Goal: Task Accomplishment & Management: Use online tool/utility

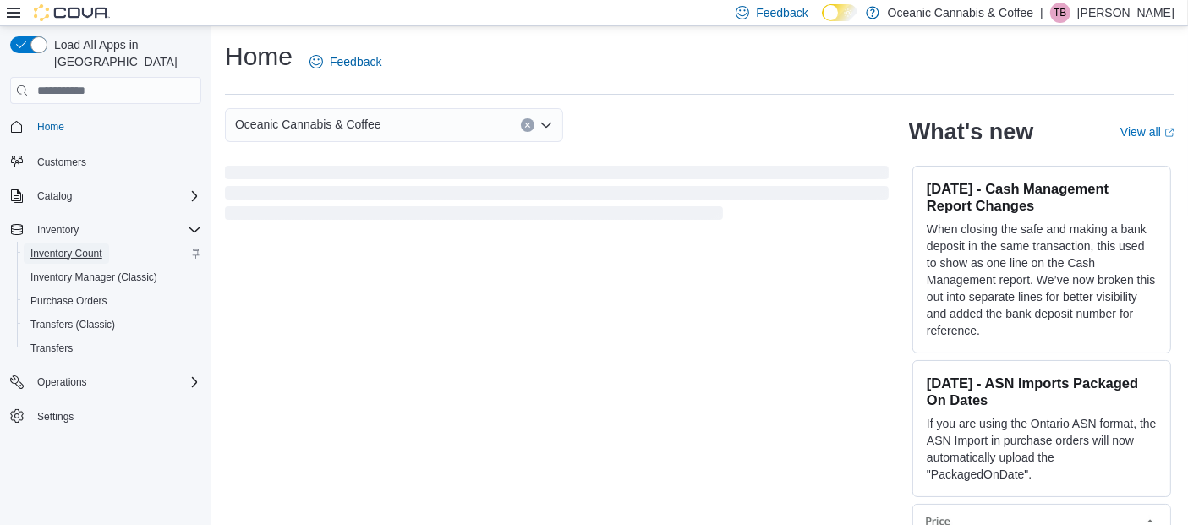
click at [87, 247] on span "Inventory Count" at bounding box center [66, 254] width 72 height 14
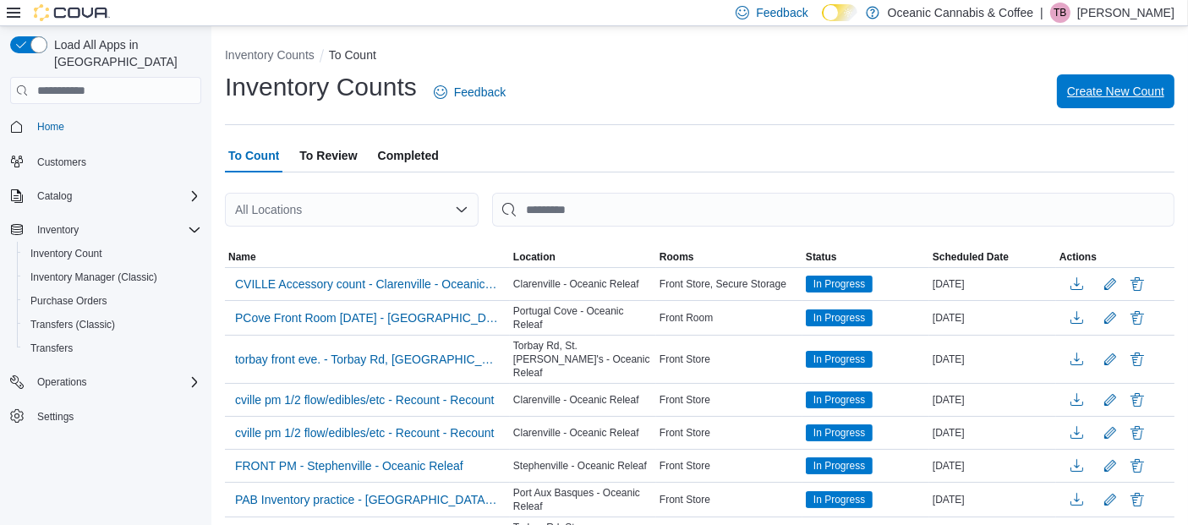
click at [1106, 85] on span "Create New Count" at bounding box center [1115, 91] width 97 height 17
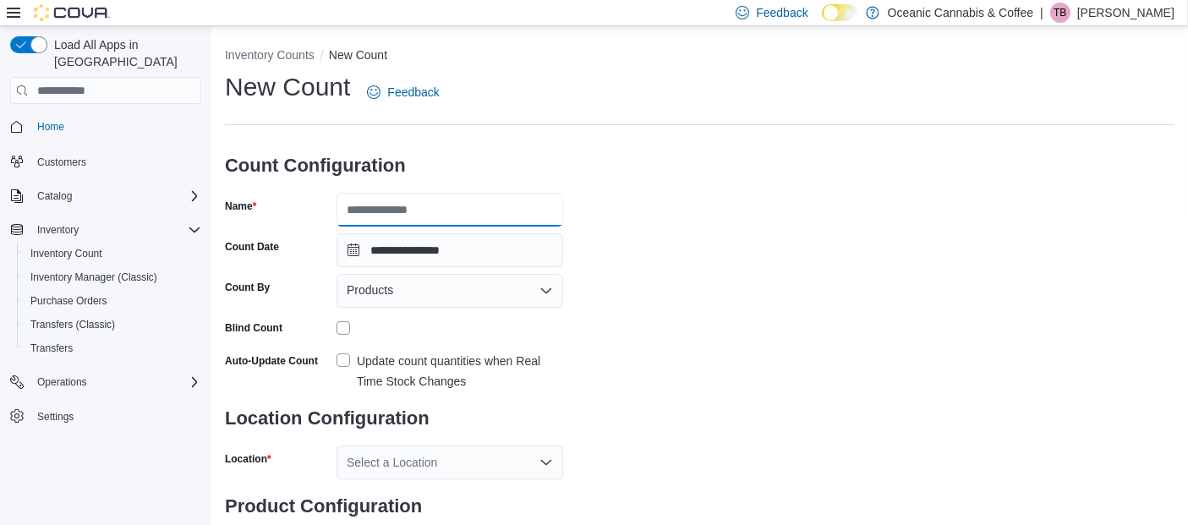
click at [489, 220] on input "Name" at bounding box center [449, 210] width 227 height 34
type input "**********"
click at [534, 293] on div "Products" at bounding box center [449, 291] width 227 height 34
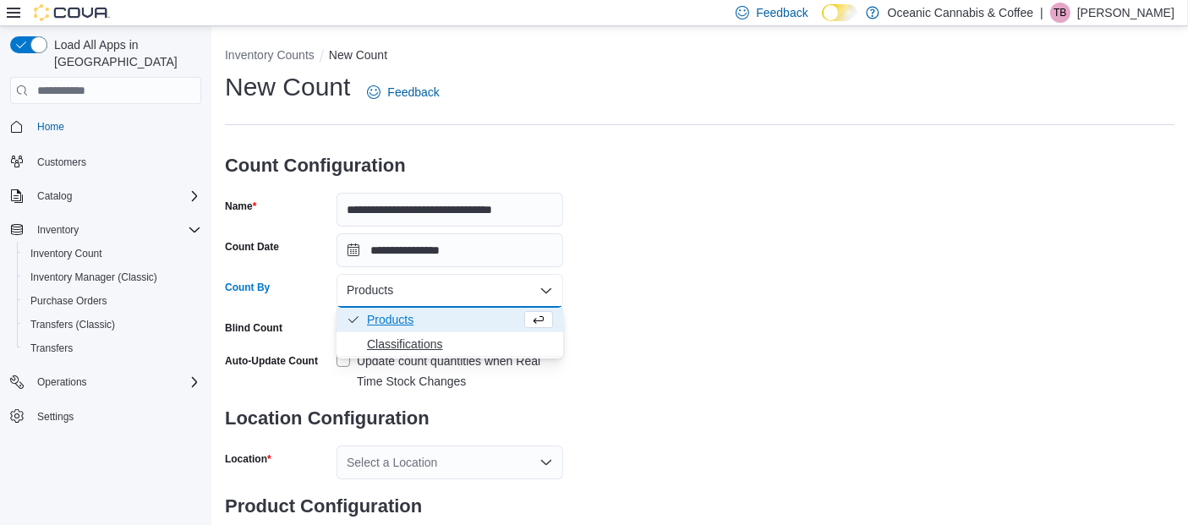
click at [410, 347] on span "Classifications" at bounding box center [460, 344] width 186 height 17
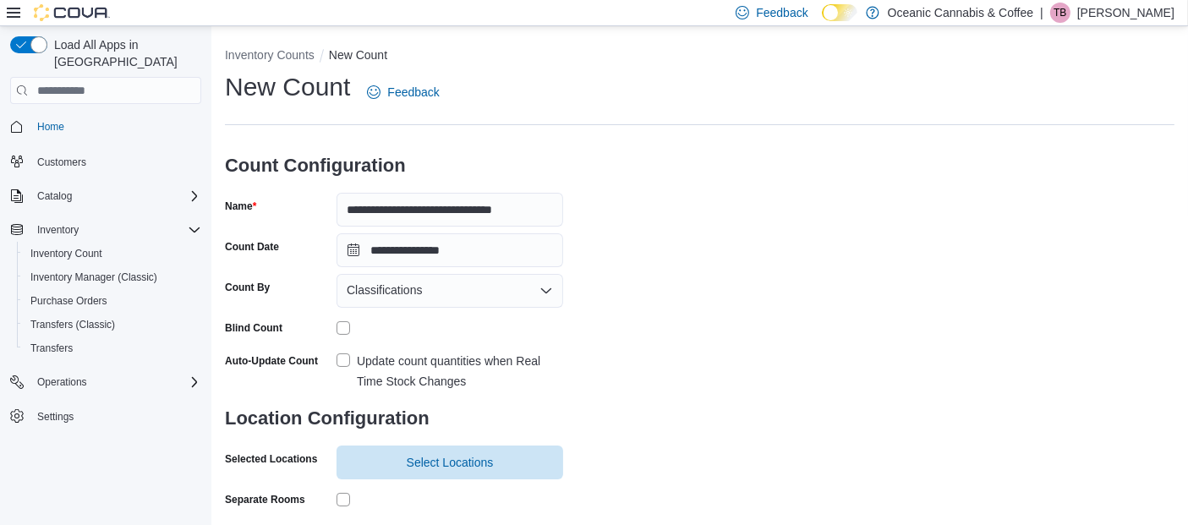
click at [341, 356] on label "Update count quantities when Real Time Stock Changes" at bounding box center [449, 371] width 227 height 41
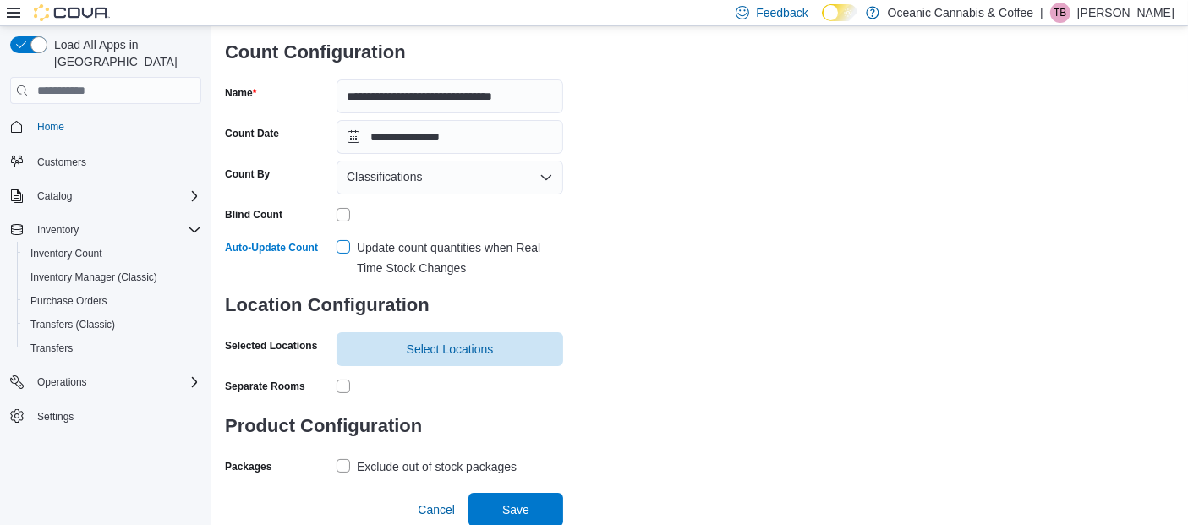
scroll to position [114, 0]
click at [461, 346] on span "Select Locations" at bounding box center [450, 347] width 87 height 17
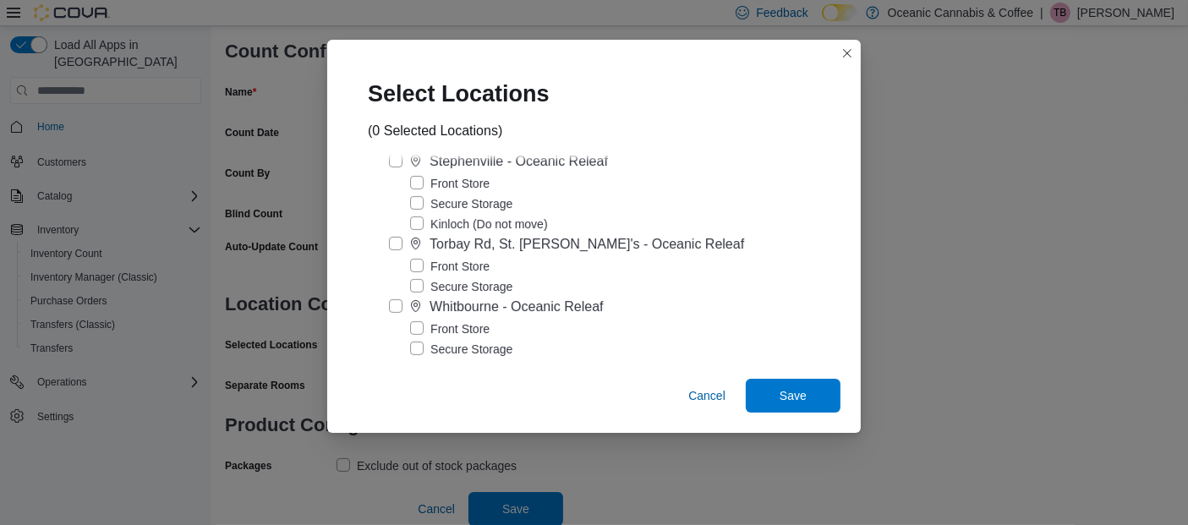
scroll to position [479, 0]
click at [407, 252] on label "Torbay Rd, St. [PERSON_NAME]'s - Oceanic Releaf" at bounding box center [566, 242] width 355 height 20
click at [430, 293] on label "Secure Storage" at bounding box center [461, 284] width 102 height 20
click at [762, 391] on span "Save" at bounding box center [793, 395] width 74 height 34
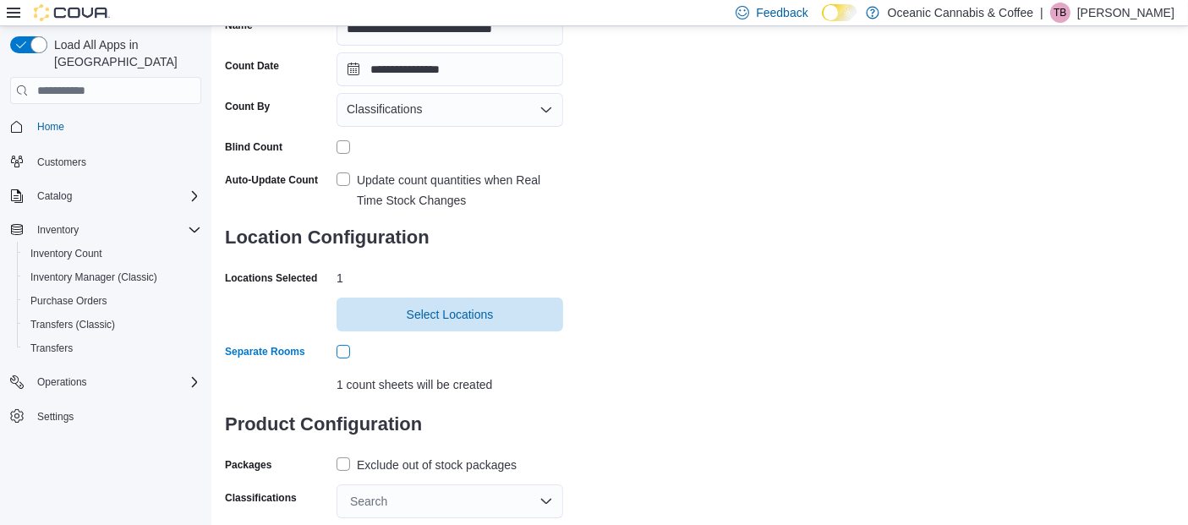
scroll to position [221, 0]
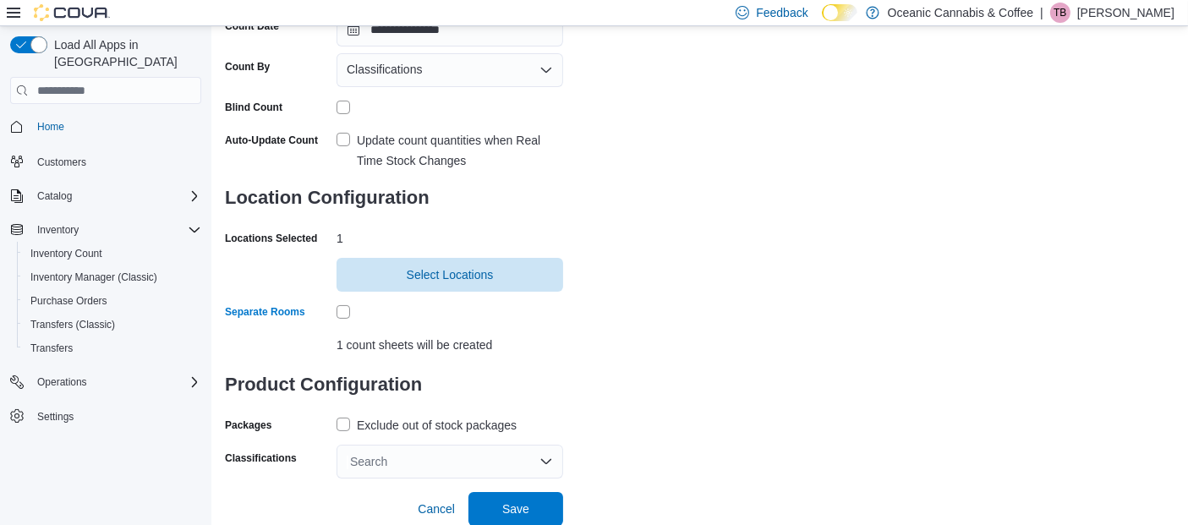
click at [344, 427] on label "Exclude out of stock packages" at bounding box center [426, 425] width 180 height 20
click at [533, 463] on div "Search" at bounding box center [449, 462] width 227 height 34
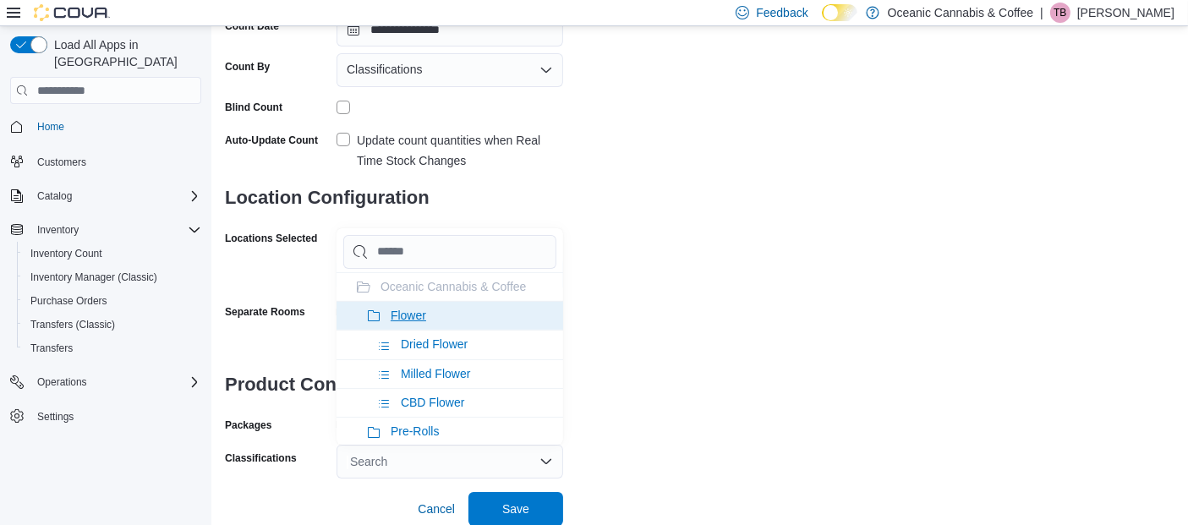
click at [371, 314] on icon at bounding box center [374, 316] width 14 height 14
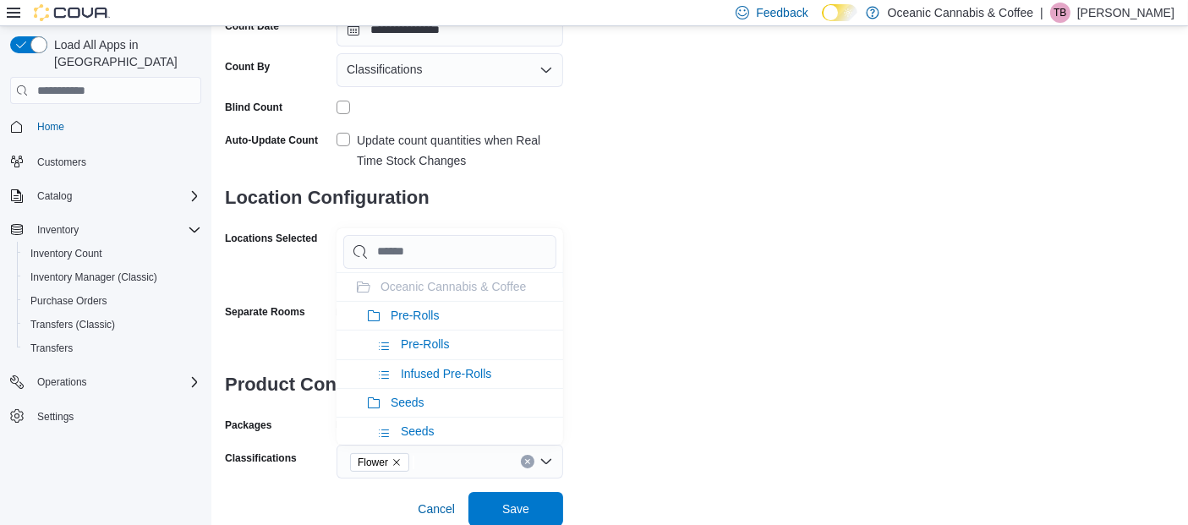
click at [371, 314] on icon at bounding box center [374, 316] width 14 height 14
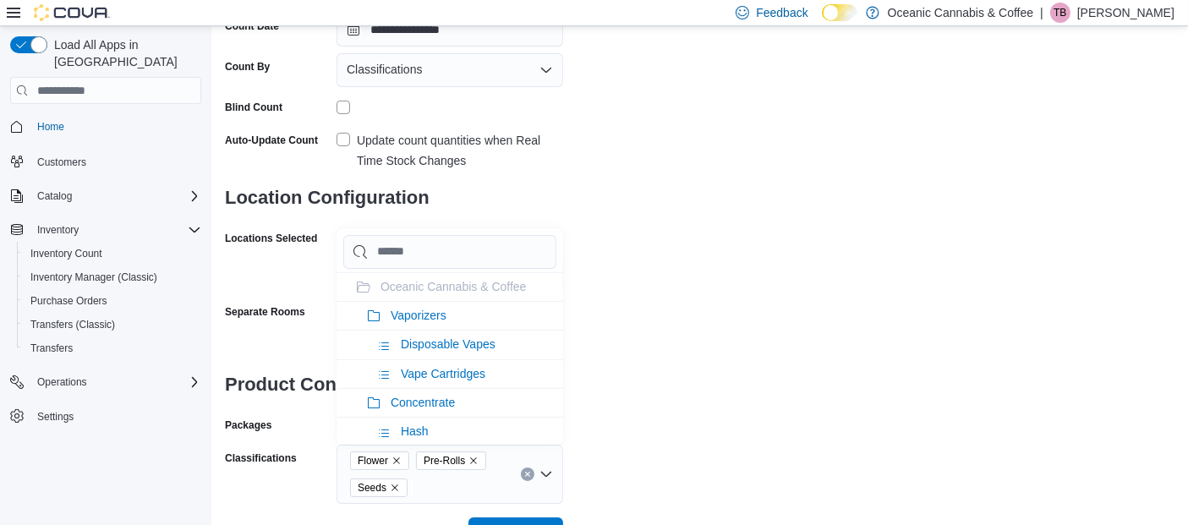
click at [371, 314] on icon at bounding box center [374, 316] width 14 height 14
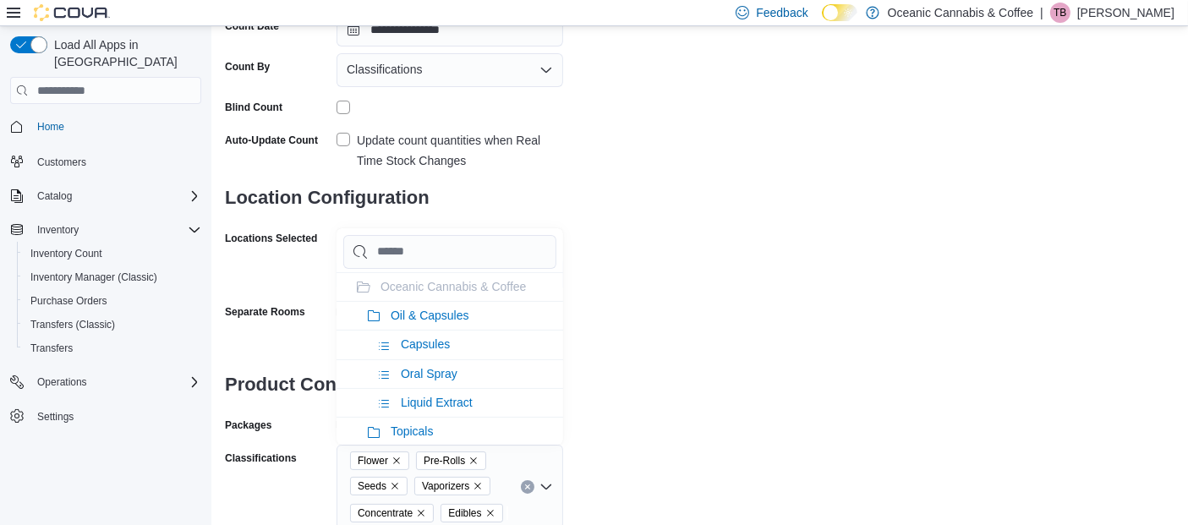
click at [371, 314] on icon at bounding box center [374, 316] width 14 height 14
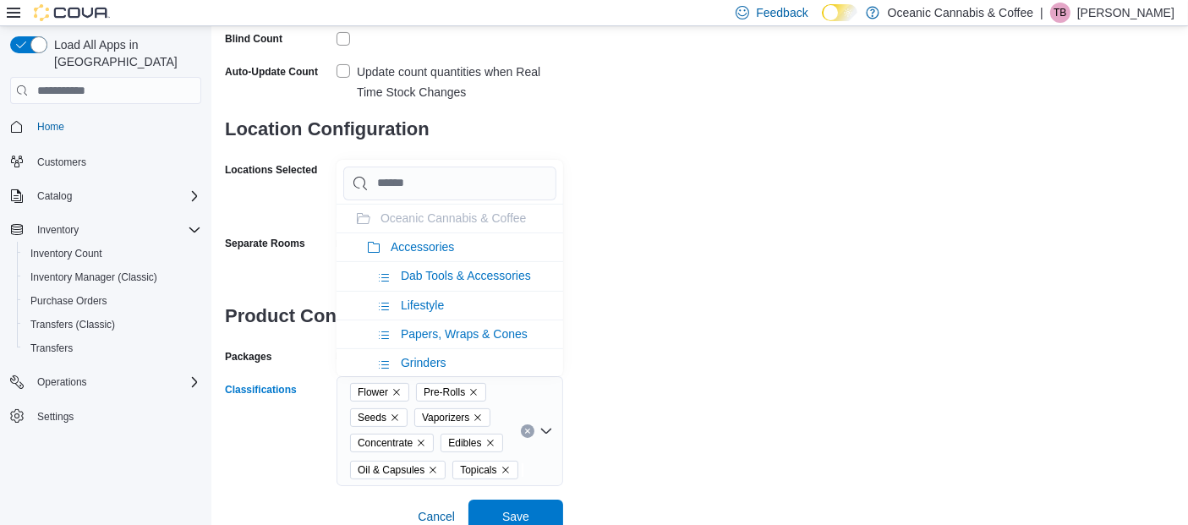
scroll to position [297, 0]
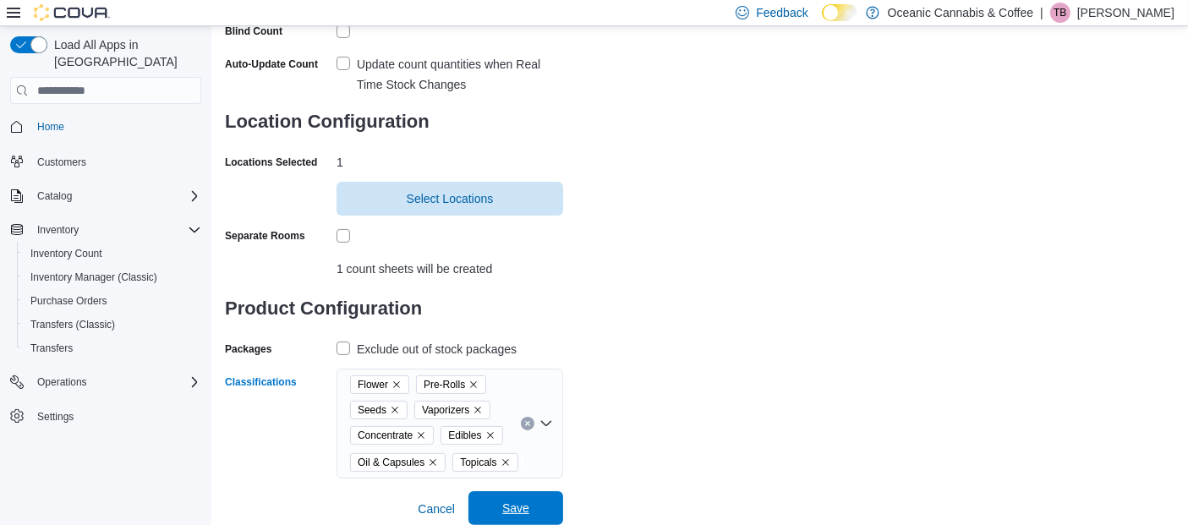
click at [509, 506] on span "Save" at bounding box center [515, 508] width 27 height 17
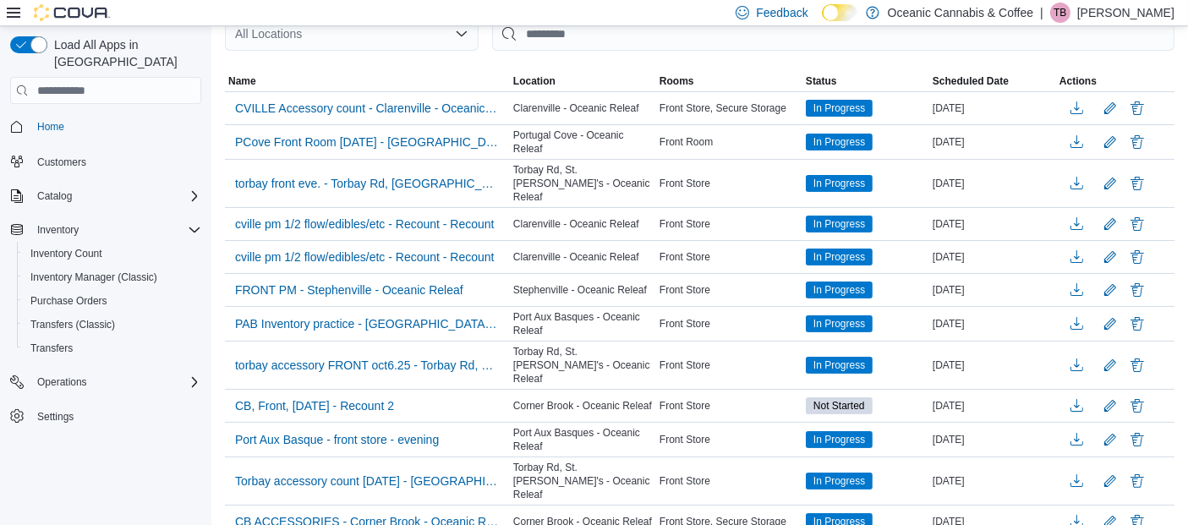
scroll to position [176, 0]
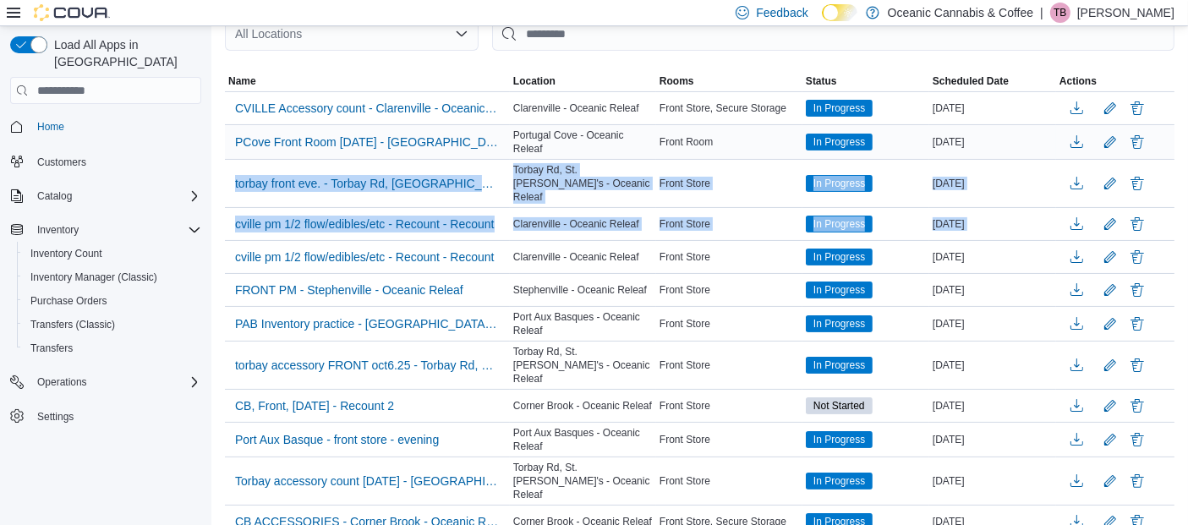
drag, startPoint x: 1177, startPoint y: 205, endPoint x: 1174, endPoint y: 130, distance: 74.5
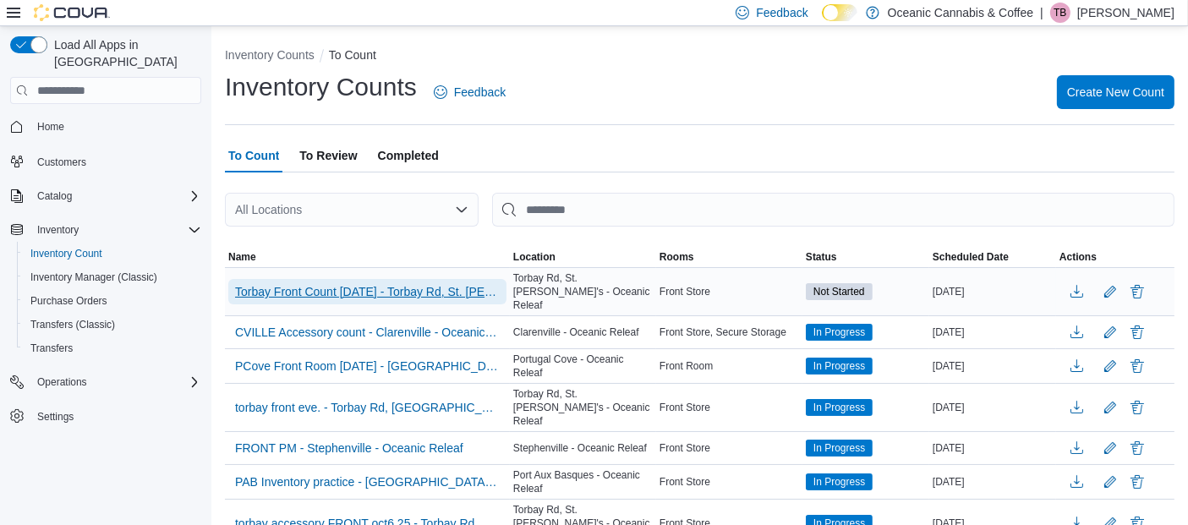
click at [406, 283] on span "Torbay Front Count [DATE] - Torbay Rd, St. [PERSON_NAME]'s - Oceanic Releaf" at bounding box center [367, 291] width 265 height 17
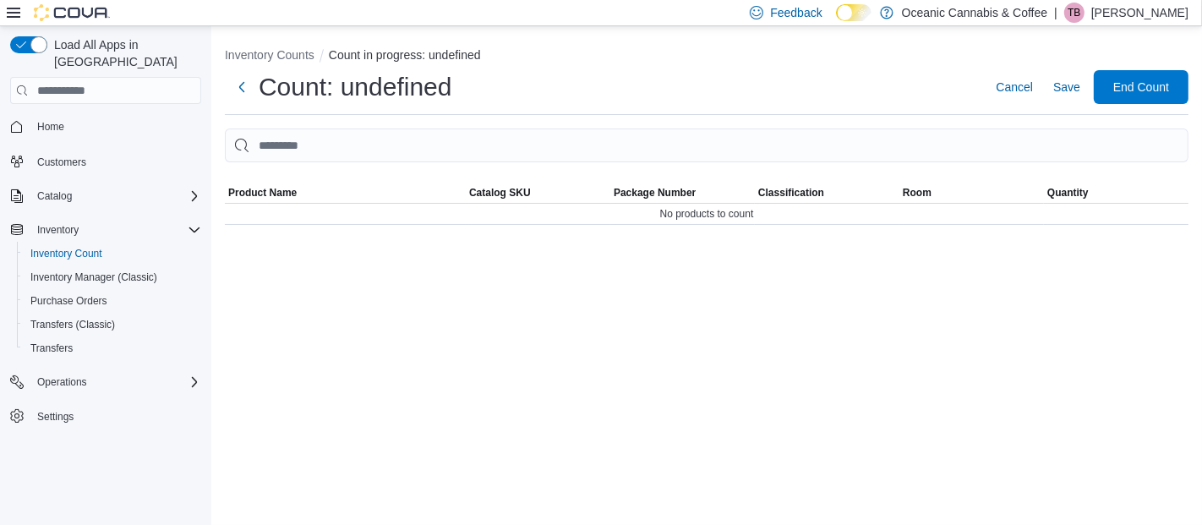
click at [403, 288] on div "Inventory Counts Count in progress: undefined Count: undefined Cancel Save End …" at bounding box center [706, 275] width 991 height 499
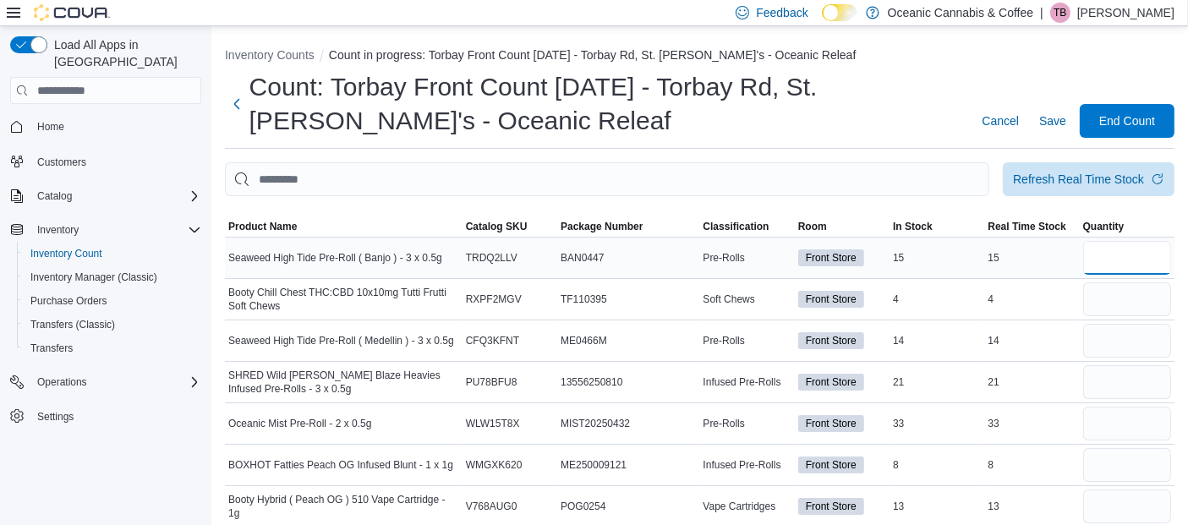
click at [1116, 243] on input "number" at bounding box center [1127, 258] width 88 height 34
type input "**"
click at [1125, 299] on input "number" at bounding box center [1127, 299] width 88 height 34
type input "*"
click at [1121, 344] on input "number" at bounding box center [1127, 341] width 88 height 34
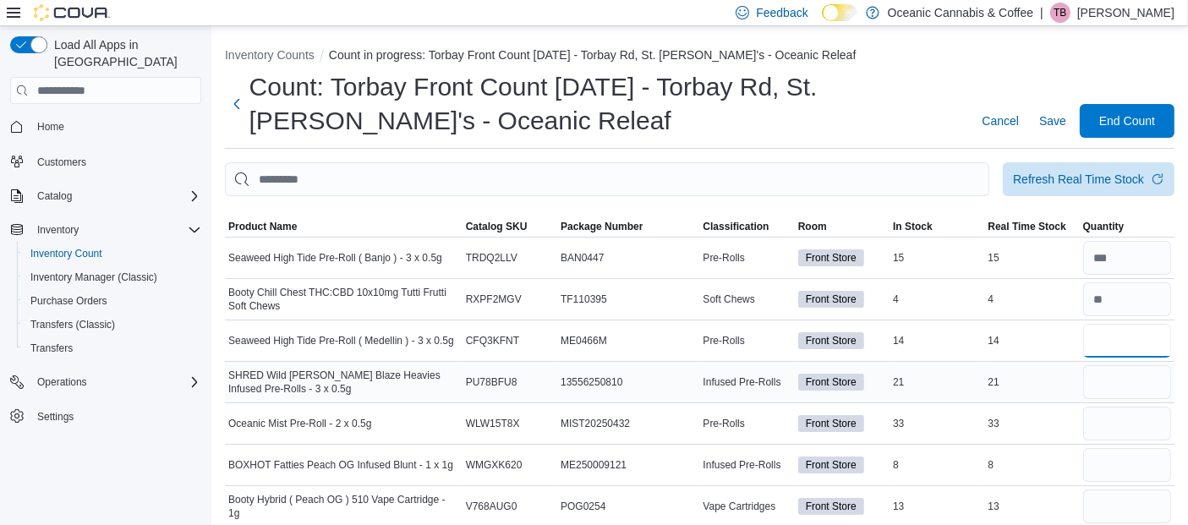
type input "**"
click at [1122, 382] on input "number" at bounding box center [1127, 382] width 88 height 34
type input "**"
click at [1131, 427] on input "number" at bounding box center [1127, 424] width 88 height 34
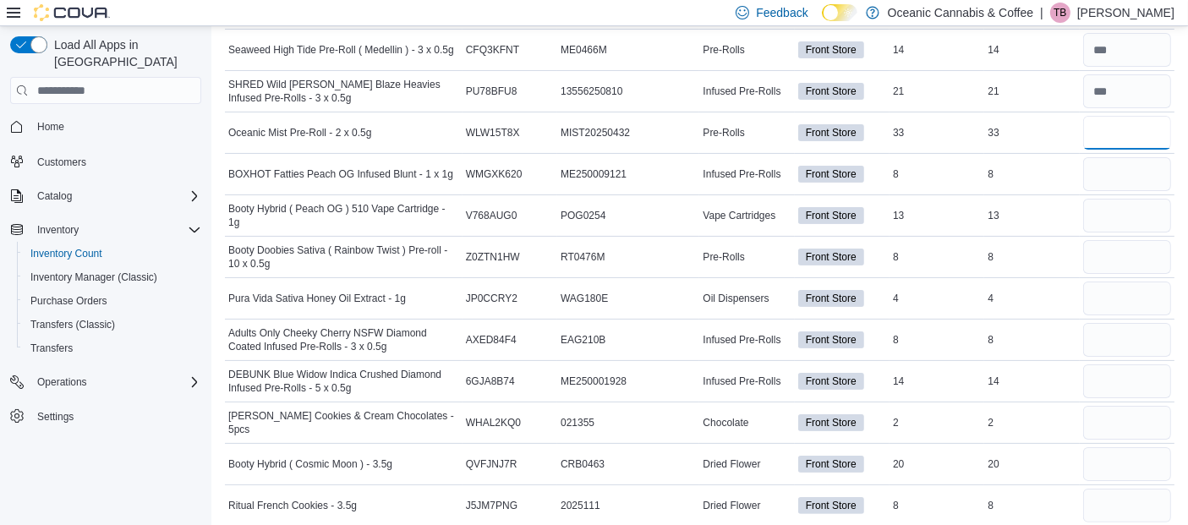
scroll to position [308, 0]
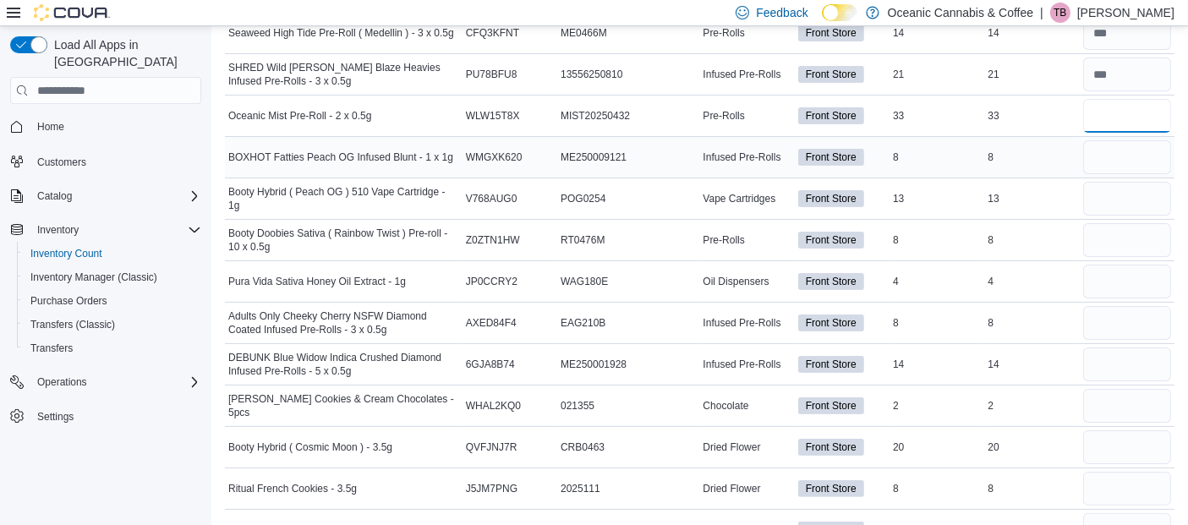
type input "**"
click at [1117, 156] on input "number" at bounding box center [1127, 157] width 88 height 34
type input "*"
click at [1124, 194] on input "number" at bounding box center [1127, 199] width 88 height 34
type input "**"
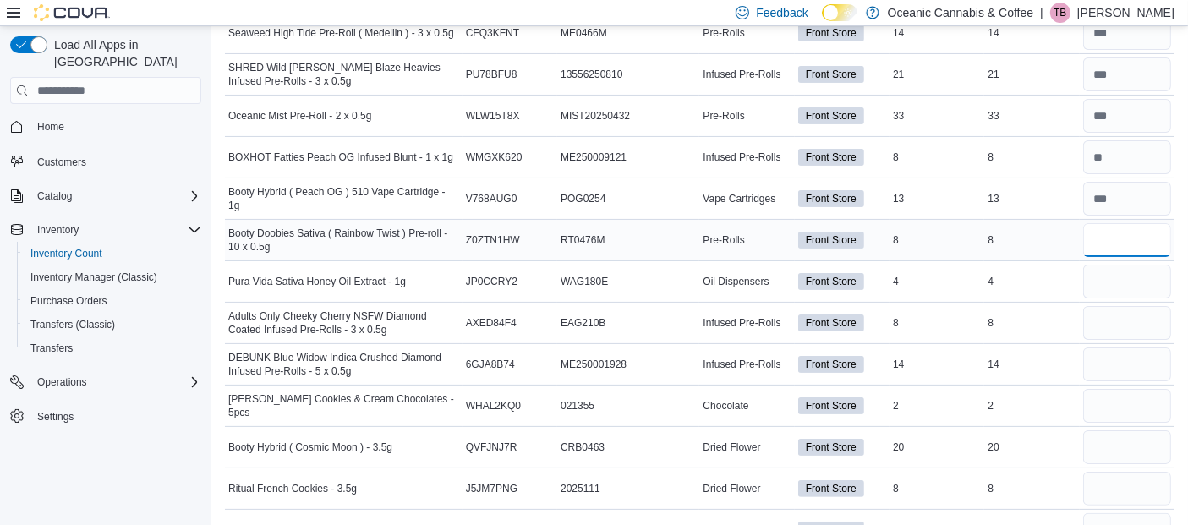
click at [1117, 243] on input "number" at bounding box center [1127, 240] width 88 height 34
type input "*"
click at [1120, 279] on input "number" at bounding box center [1127, 282] width 88 height 34
type input "*"
click at [1121, 319] on input "number" at bounding box center [1127, 323] width 88 height 34
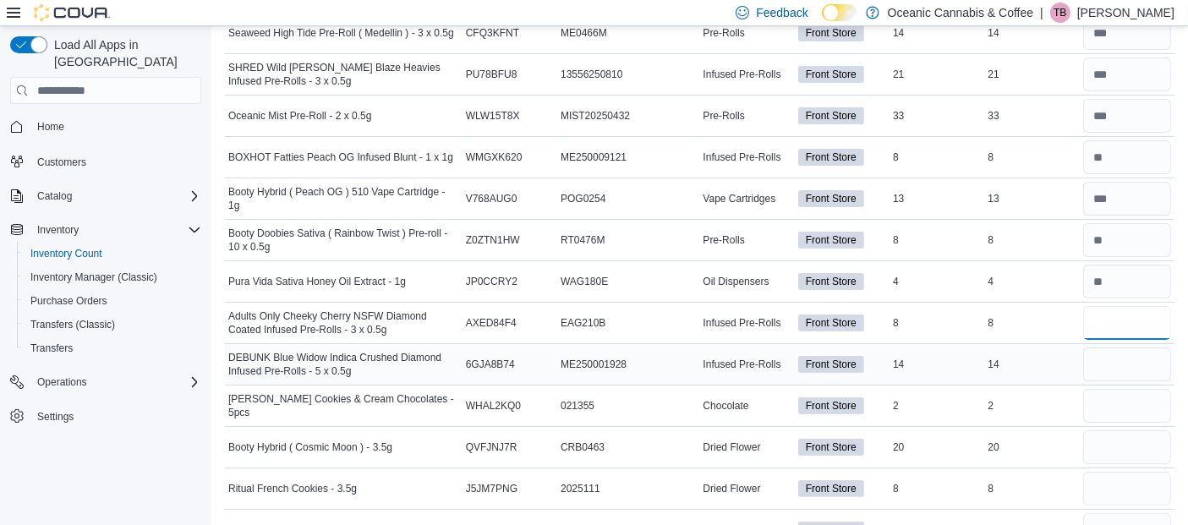
type input "*"
click at [1128, 365] on input "number" at bounding box center [1127, 364] width 88 height 34
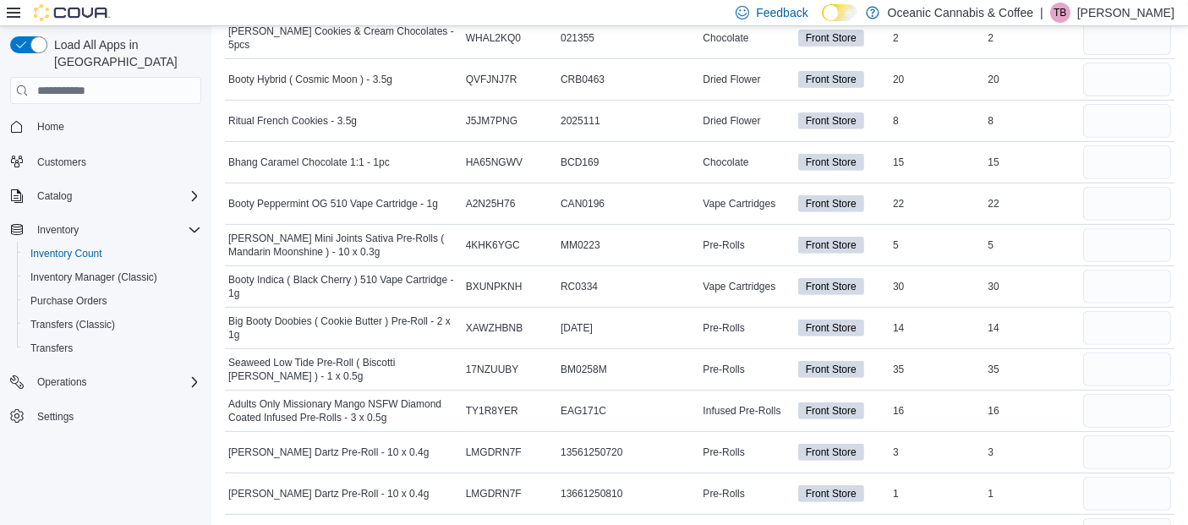
scroll to position [650, 0]
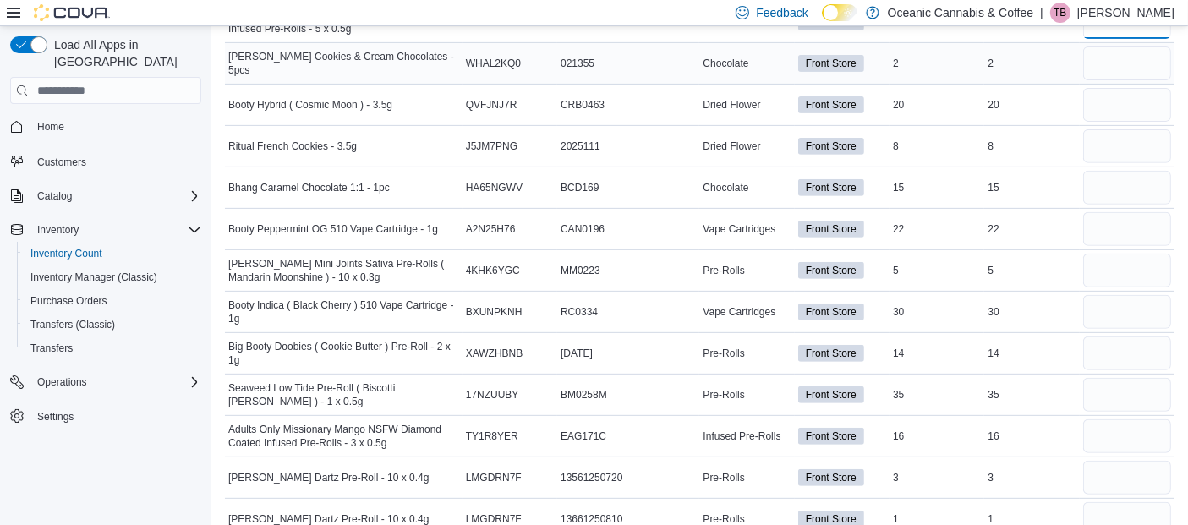
type input "**"
click at [1148, 61] on input "number" at bounding box center [1127, 63] width 88 height 34
type input "*"
click at [1108, 106] on input "number" at bounding box center [1127, 105] width 88 height 34
type input "**"
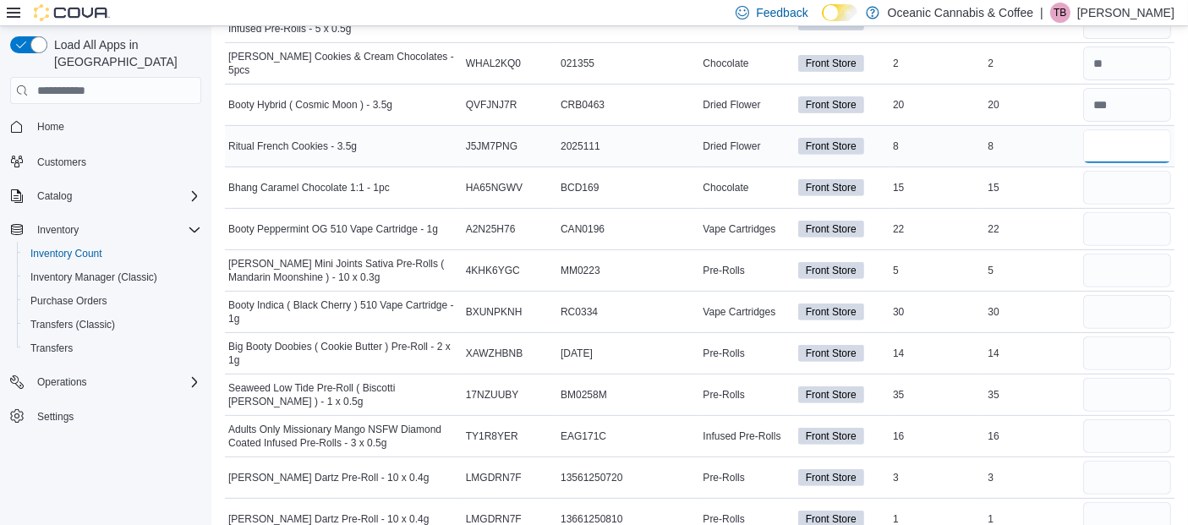
click at [1115, 143] on input "number" at bounding box center [1127, 146] width 88 height 34
type input "*"
click at [1116, 183] on input "number" at bounding box center [1127, 188] width 88 height 34
type input "**"
click at [1117, 223] on input "number" at bounding box center [1127, 229] width 88 height 34
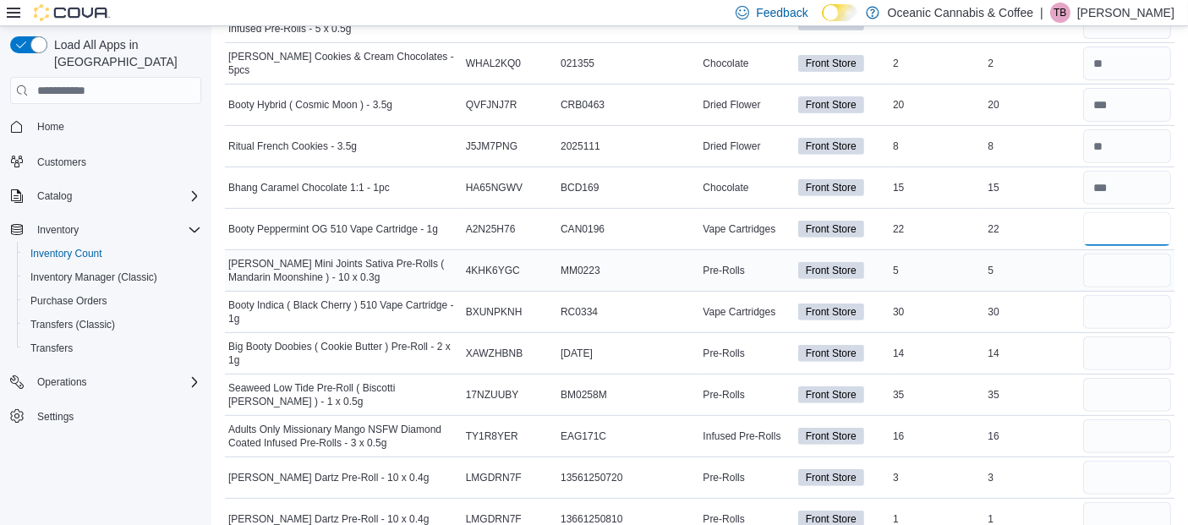
type input "**"
click at [1130, 267] on input "number" at bounding box center [1127, 271] width 88 height 34
type input "*"
click at [1111, 313] on input "number" at bounding box center [1127, 312] width 88 height 34
type input "**"
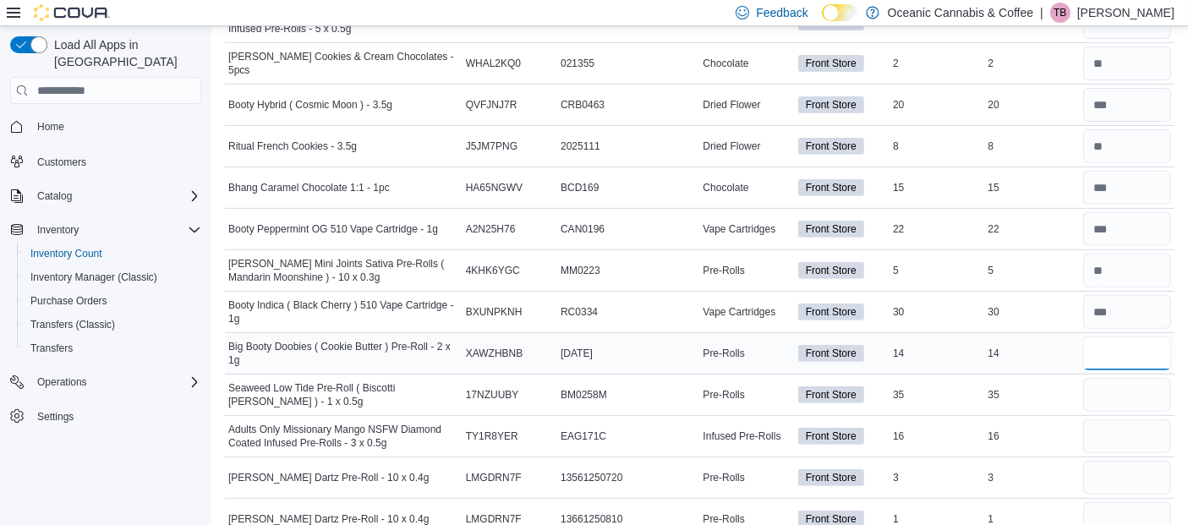
click at [1115, 352] on input "number" at bounding box center [1127, 353] width 88 height 34
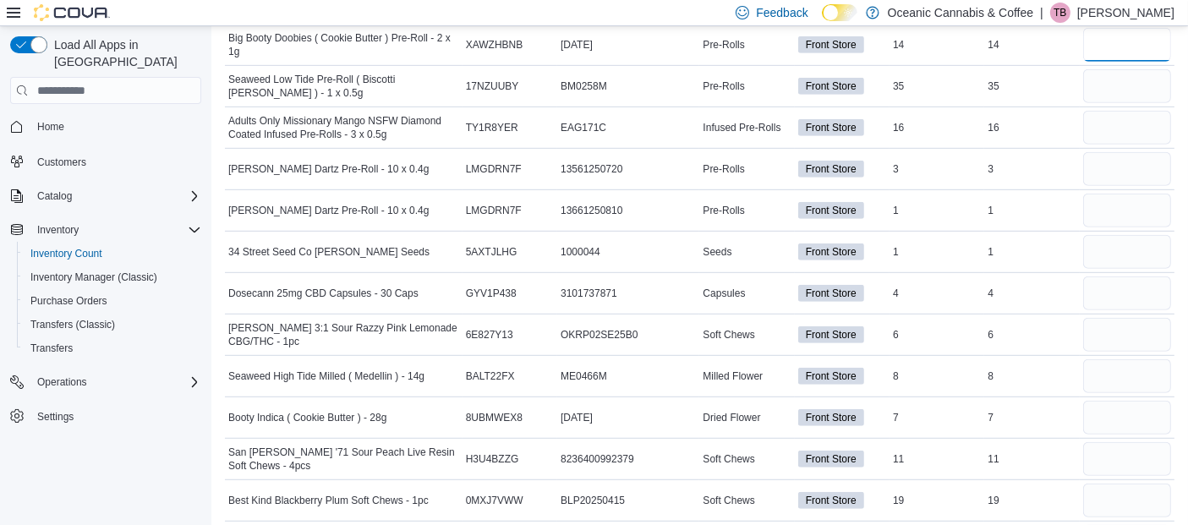
scroll to position [967, 0]
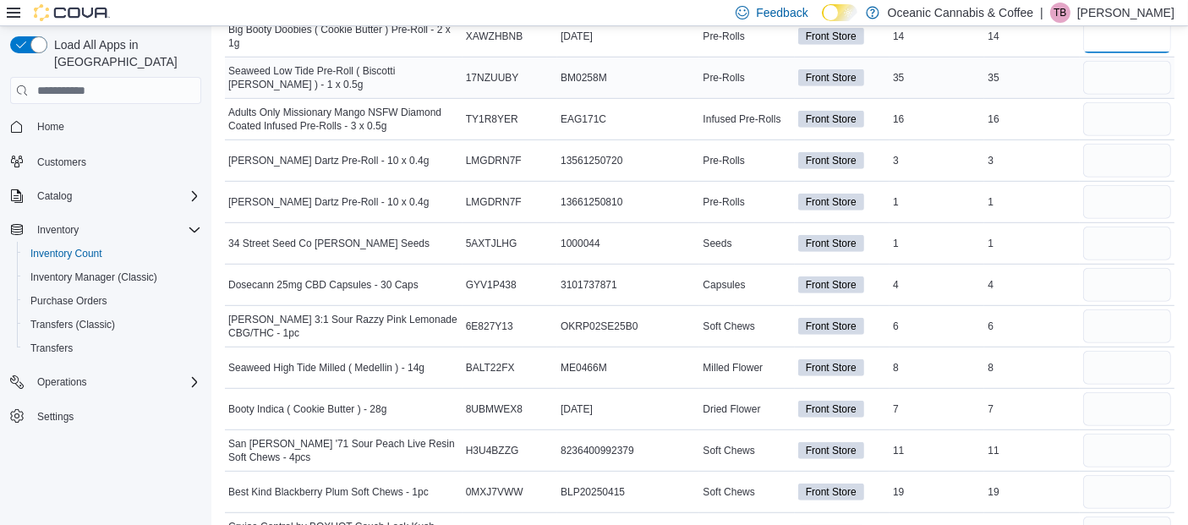
type input "**"
click at [1140, 72] on input "number" at bounding box center [1127, 78] width 88 height 34
type input "**"
click at [1120, 109] on input "number" at bounding box center [1127, 119] width 88 height 34
type input "**"
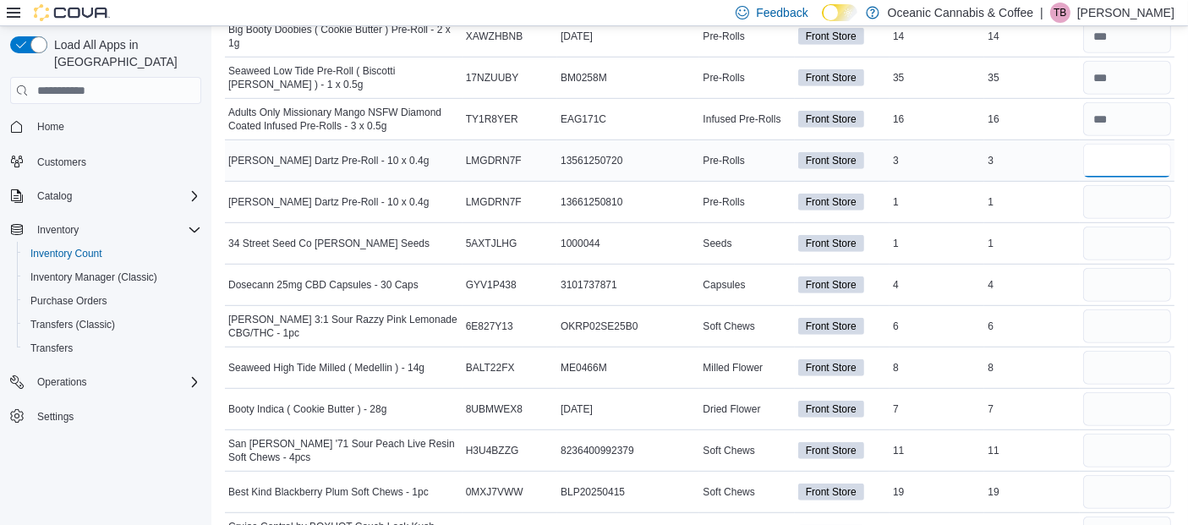
click at [1120, 161] on input "number" at bounding box center [1127, 161] width 88 height 34
type input "*"
click at [1116, 204] on input "number" at bounding box center [1127, 202] width 88 height 34
type input "*"
click at [1123, 228] on input "number" at bounding box center [1127, 244] width 88 height 34
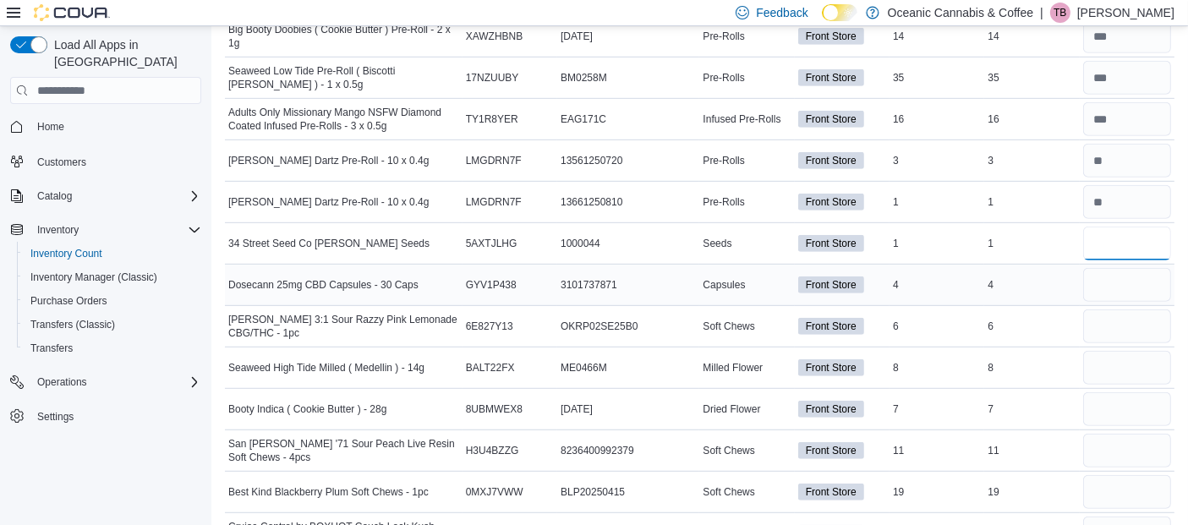
type input "*"
click at [1123, 272] on input "number" at bounding box center [1127, 285] width 88 height 34
type input "*"
click at [1117, 316] on input "number" at bounding box center [1127, 326] width 88 height 34
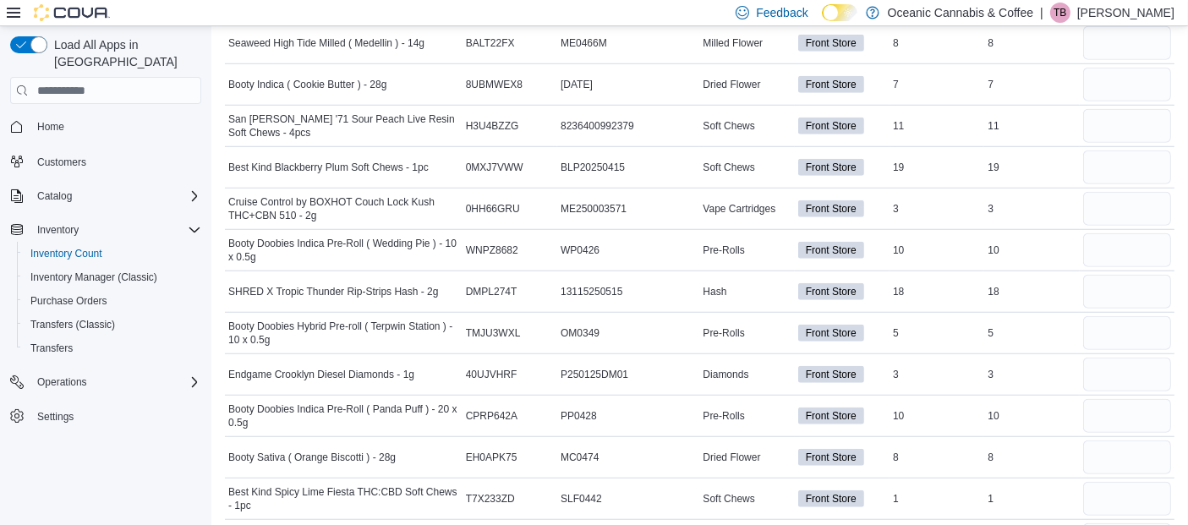
scroll to position [1275, 0]
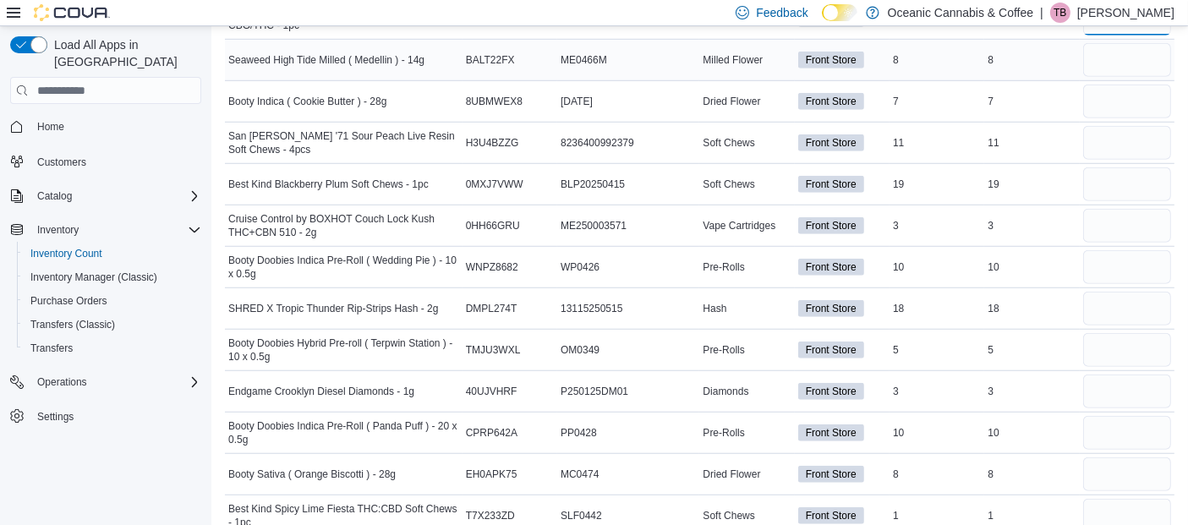
type input "*"
click at [1139, 57] on input "number" at bounding box center [1127, 60] width 88 height 34
type input "*"
click at [1128, 100] on input "number" at bounding box center [1127, 102] width 88 height 34
type input "*"
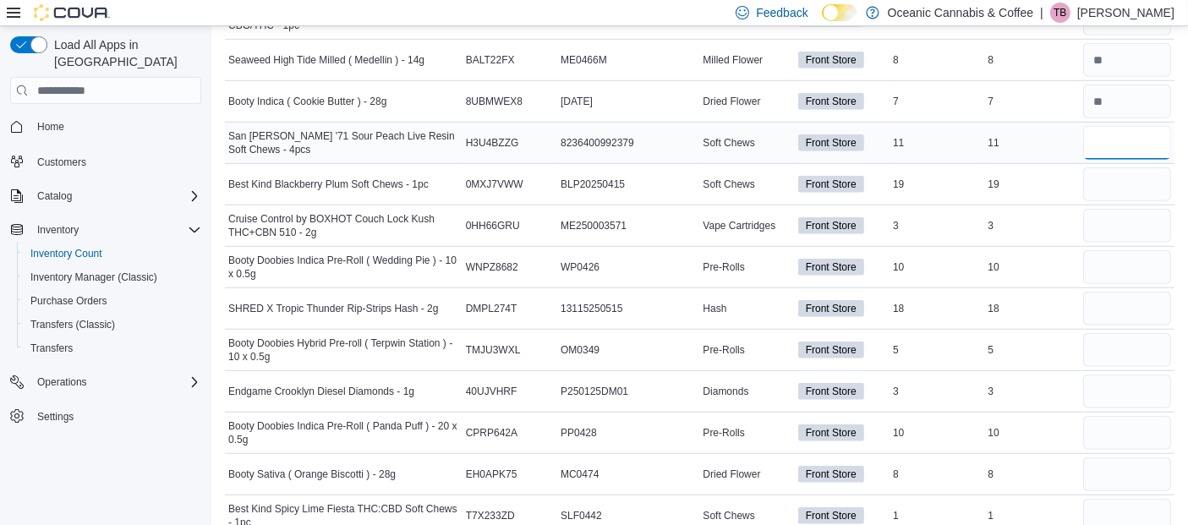
click at [1118, 139] on input "number" at bounding box center [1127, 143] width 88 height 34
type input "**"
click at [1118, 175] on input "number" at bounding box center [1127, 184] width 88 height 34
type input "**"
click at [1150, 215] on input "number" at bounding box center [1127, 226] width 88 height 34
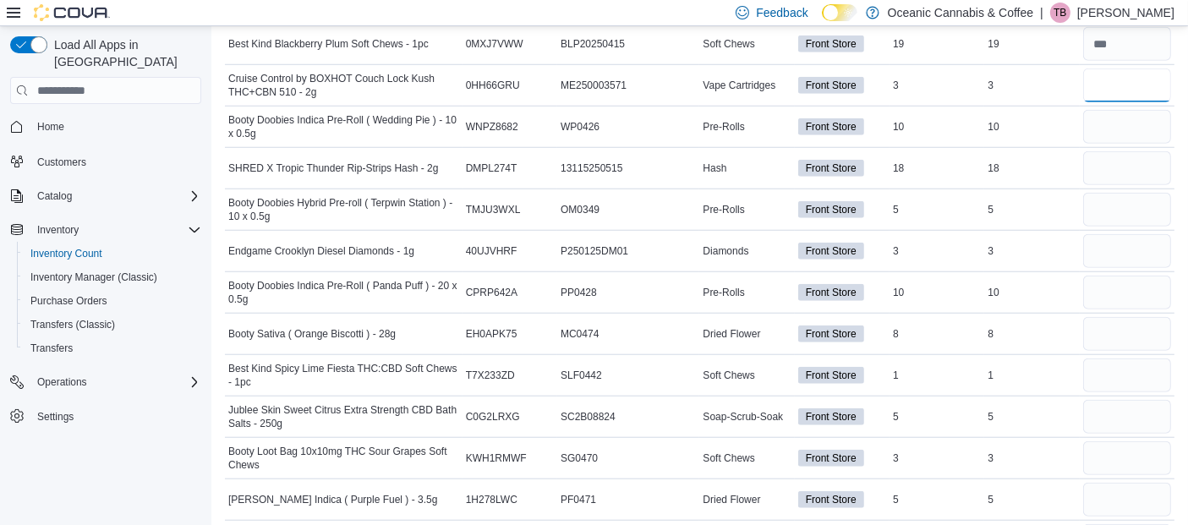
scroll to position [1432, 0]
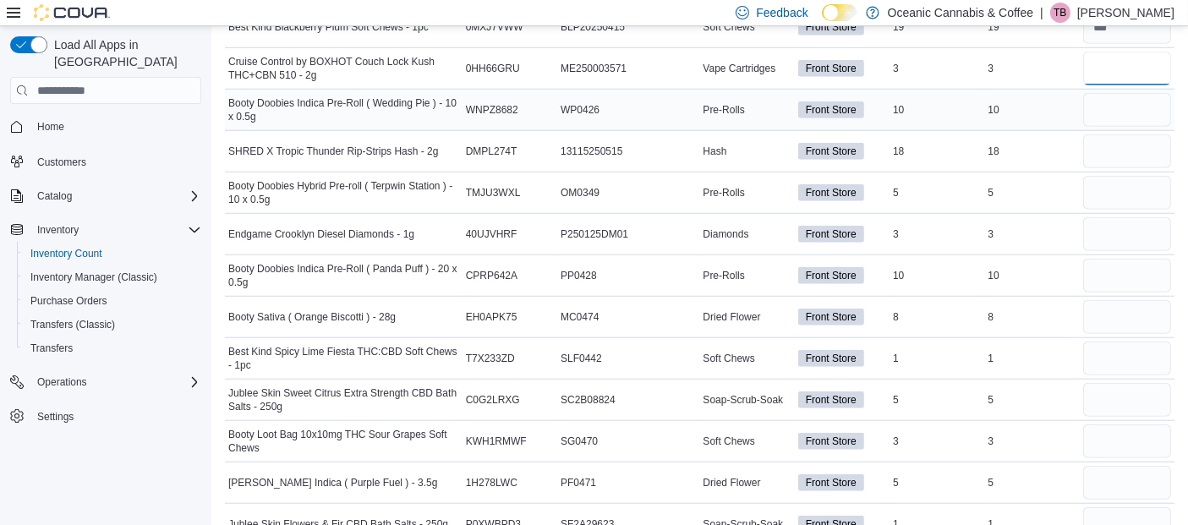
type input "*"
click at [1132, 109] on input "number" at bounding box center [1127, 110] width 88 height 34
type input "**"
click at [1126, 148] on input "number" at bounding box center [1127, 151] width 88 height 34
type input "**"
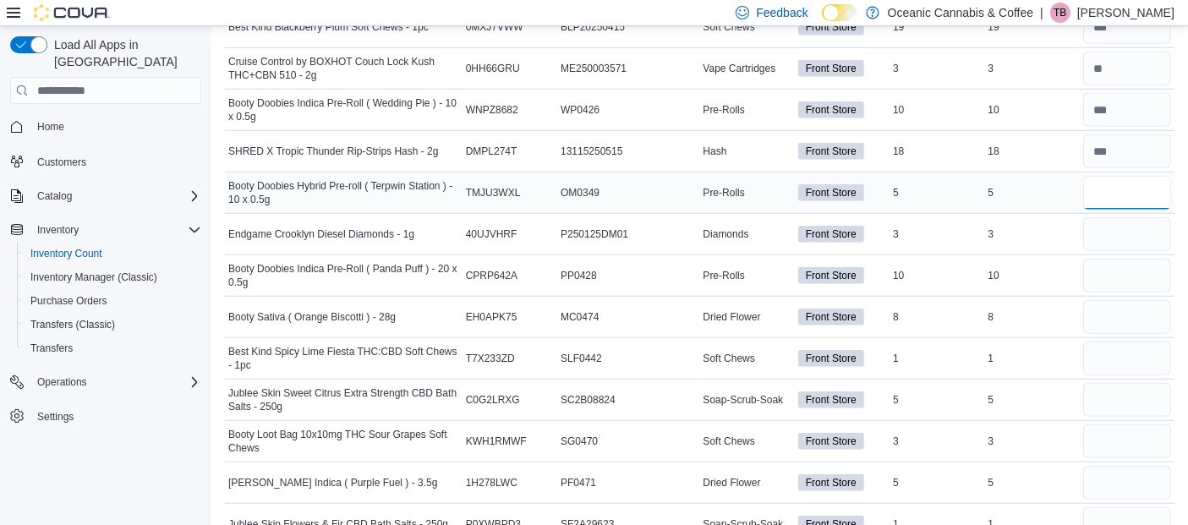
click at [1133, 187] on input "number" at bounding box center [1127, 193] width 88 height 34
type input "*"
click at [1134, 226] on input "number" at bounding box center [1127, 234] width 88 height 34
type input "*"
click at [1114, 262] on input "number" at bounding box center [1127, 276] width 88 height 34
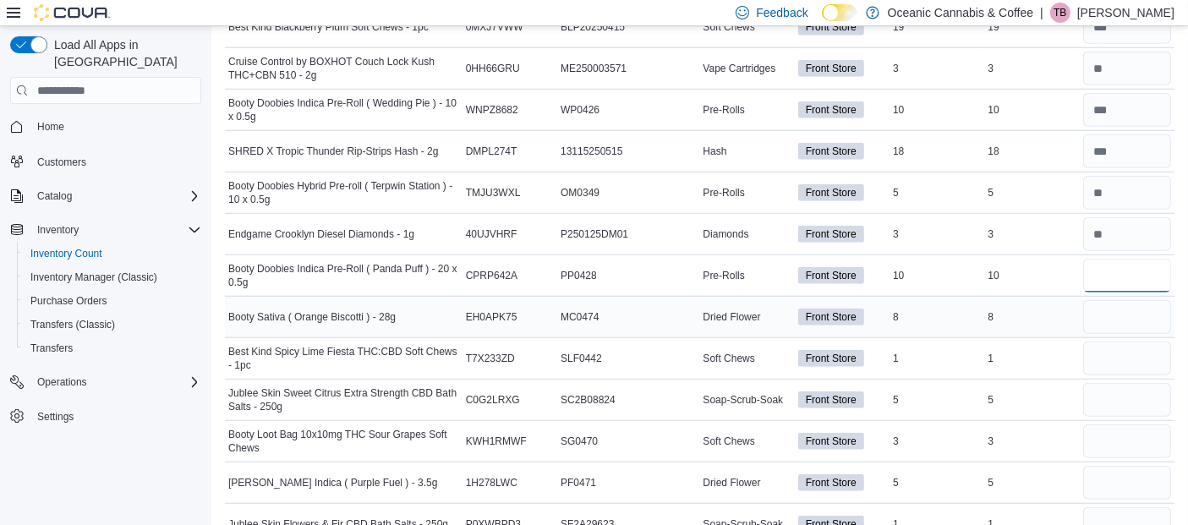
type input "**"
click at [1135, 317] on input "number" at bounding box center [1127, 317] width 88 height 34
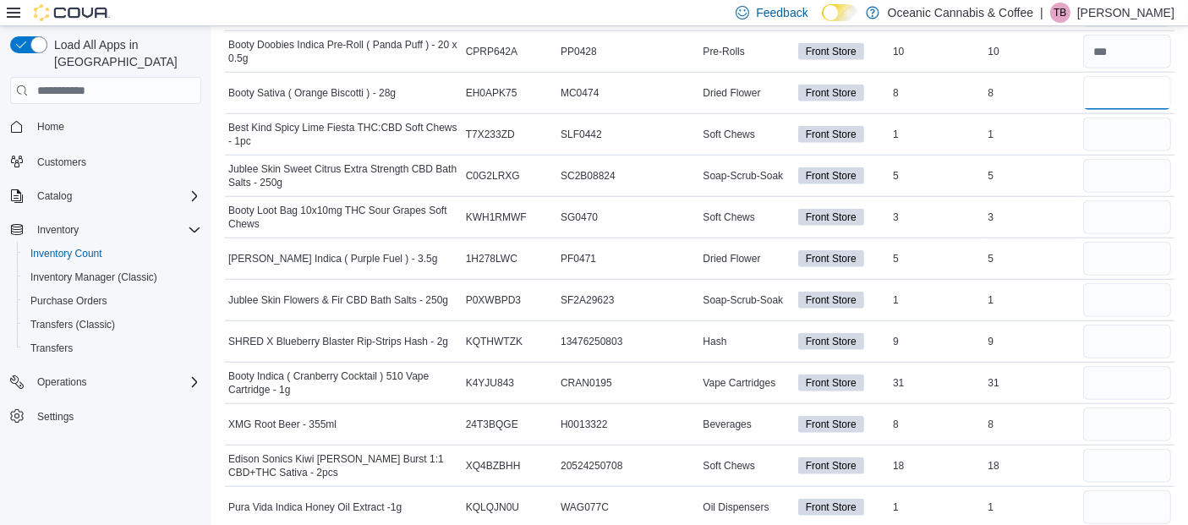
scroll to position [1689, 0]
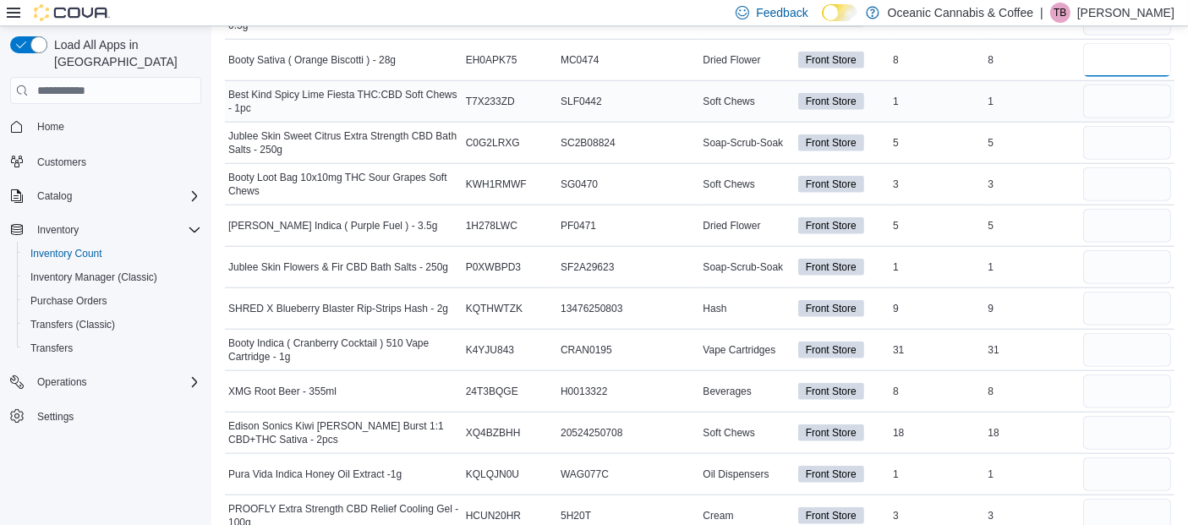
type input "*"
click at [1115, 97] on input "number" at bounding box center [1127, 102] width 88 height 34
type input "*"
click at [1106, 135] on input "number" at bounding box center [1127, 143] width 88 height 34
type input "*"
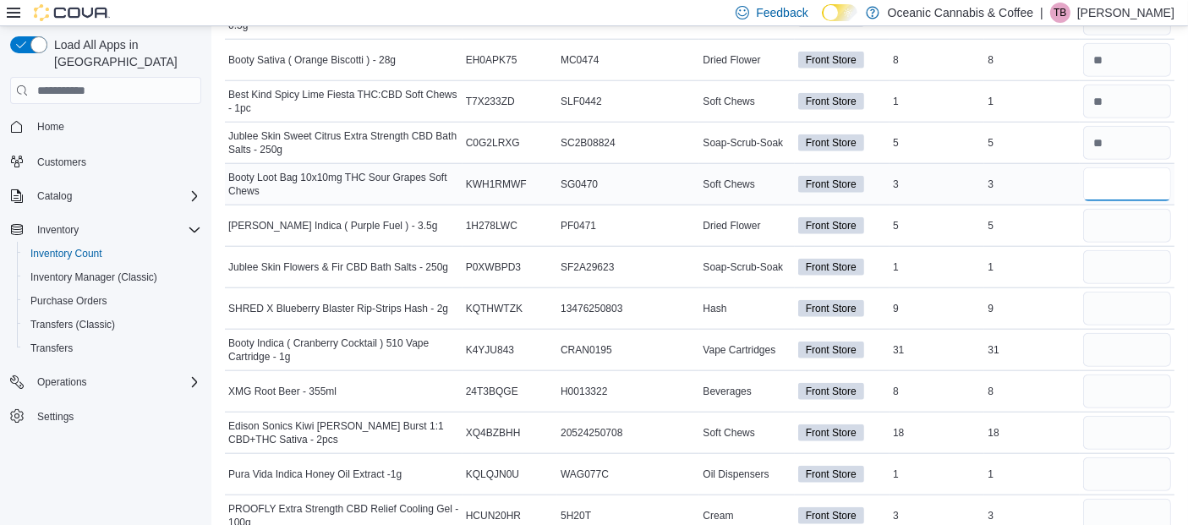
click at [1120, 168] on input "number" at bounding box center [1127, 184] width 88 height 34
type input "*"
click at [1117, 216] on input "number" at bounding box center [1127, 226] width 88 height 34
type input "*"
click at [1113, 264] on input "number" at bounding box center [1127, 267] width 88 height 34
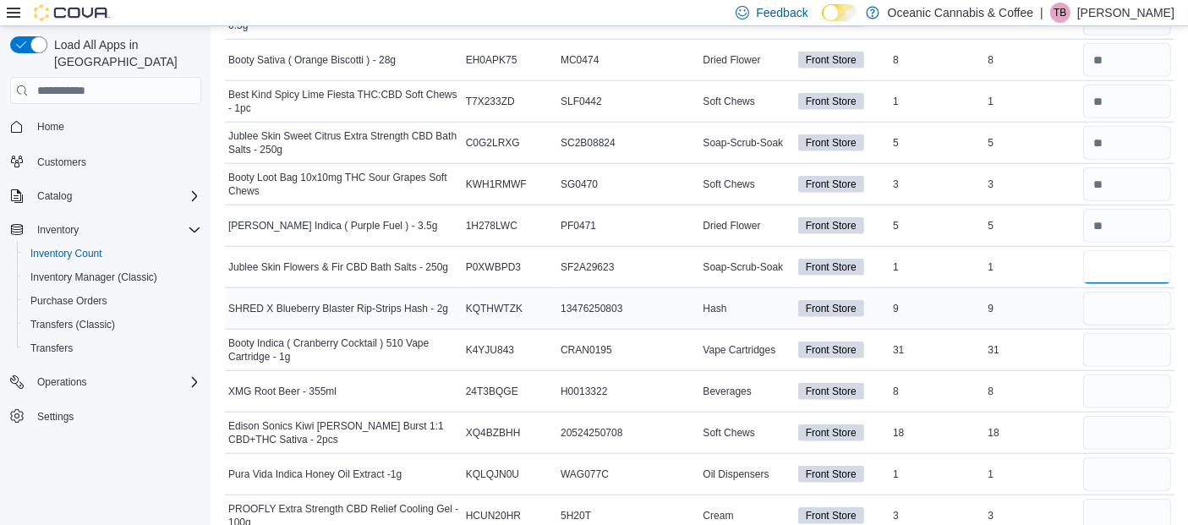
type input "*"
click at [1125, 303] on input "number" at bounding box center [1127, 309] width 88 height 34
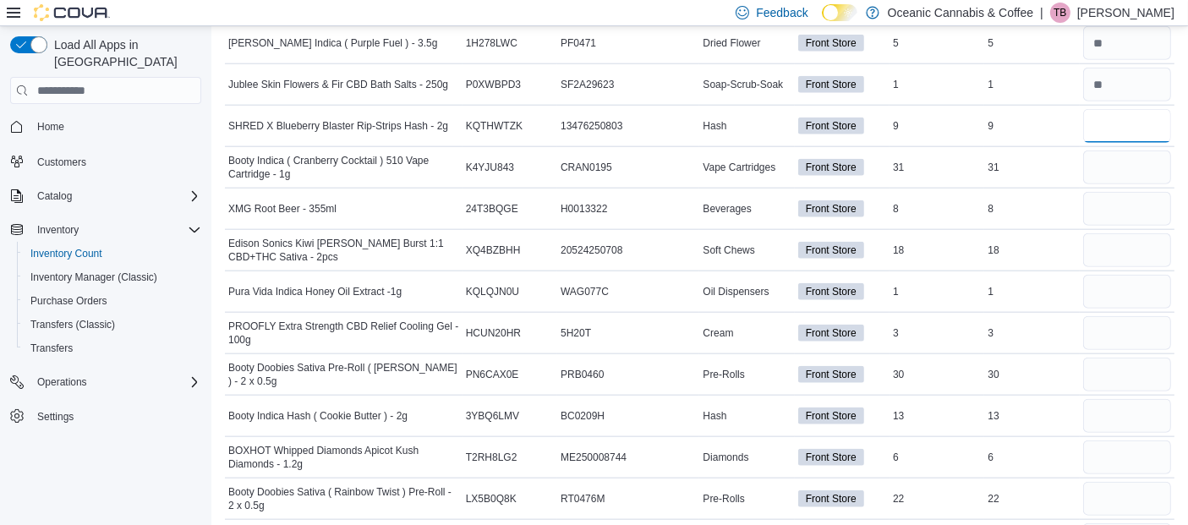
scroll to position [1947, 0]
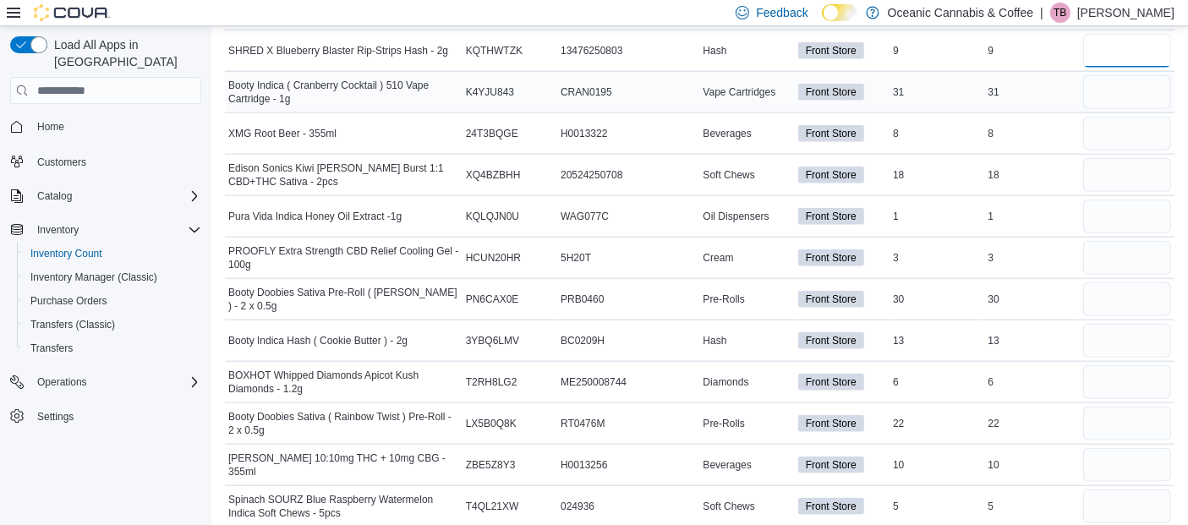
type input "*"
click at [1133, 84] on input "number" at bounding box center [1127, 92] width 88 height 34
type input "**"
click at [1136, 123] on input "number" at bounding box center [1127, 134] width 88 height 34
click at [1113, 177] on input "number" at bounding box center [1127, 175] width 88 height 34
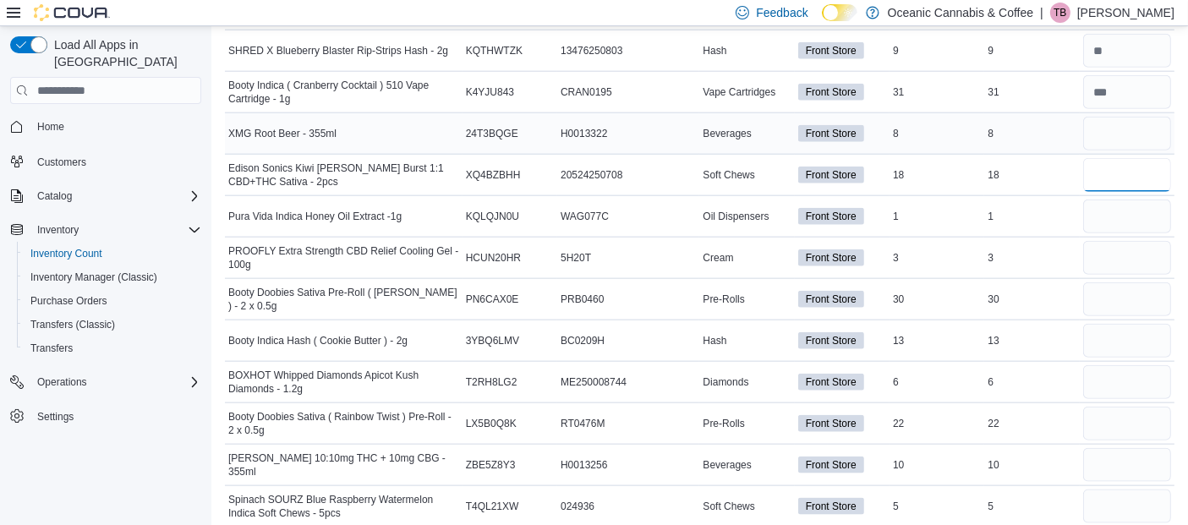
type input "**"
click at [1119, 127] on input "number" at bounding box center [1127, 134] width 88 height 34
type input "*"
click at [1146, 448] on input "number" at bounding box center [1127, 465] width 88 height 34
type input "**"
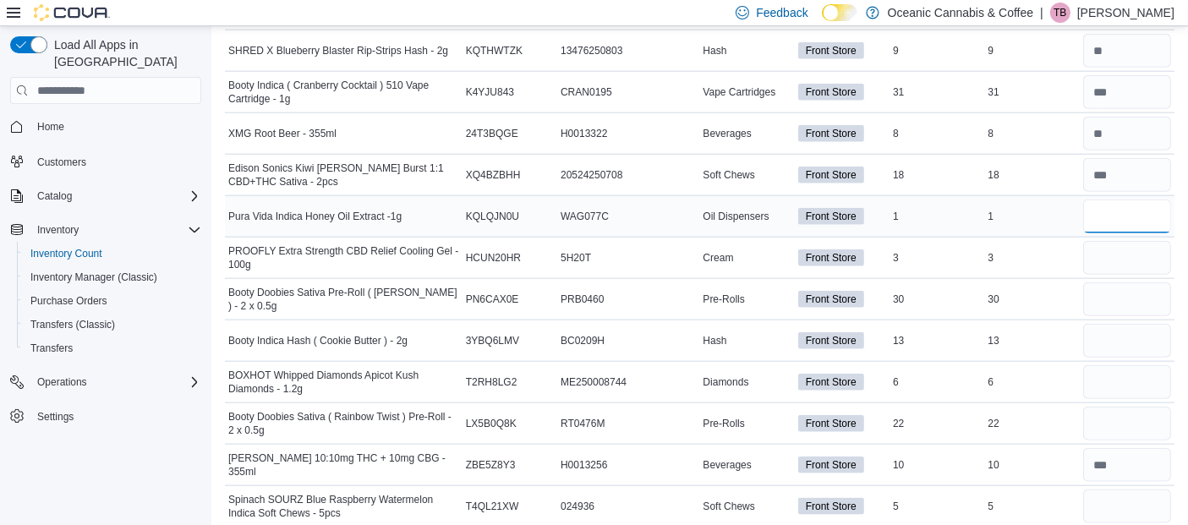
click at [1128, 214] on input "number" at bounding box center [1127, 216] width 88 height 34
type input "*"
click at [1144, 253] on input "number" at bounding box center [1127, 258] width 88 height 34
type input "*"
click at [1128, 282] on input "number" at bounding box center [1127, 299] width 88 height 34
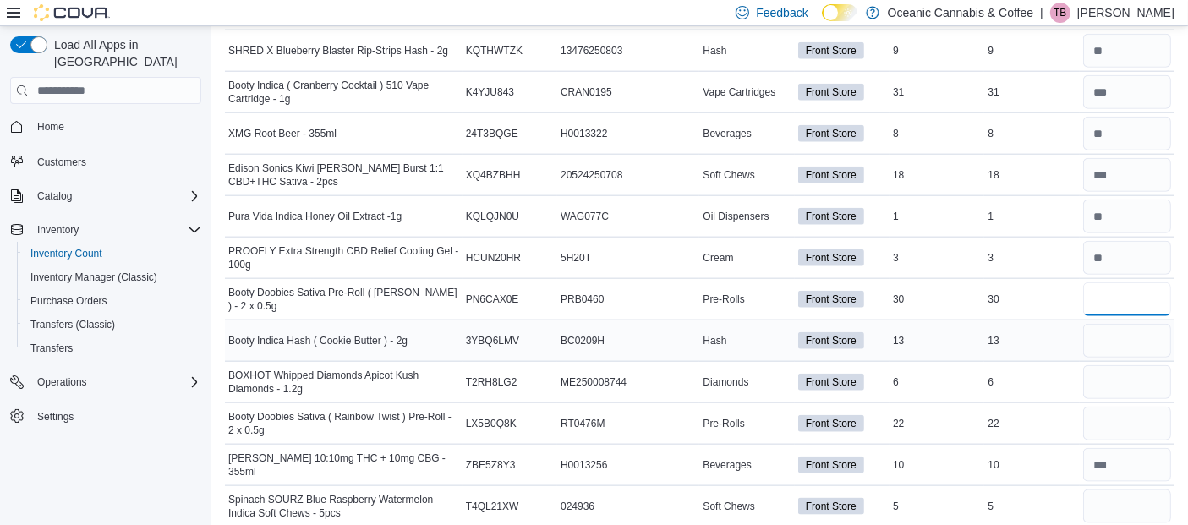
type input "**"
click at [1117, 325] on input "number" at bounding box center [1127, 341] width 88 height 34
type input "**"
click at [1112, 374] on input "number" at bounding box center [1127, 382] width 88 height 34
type input "*"
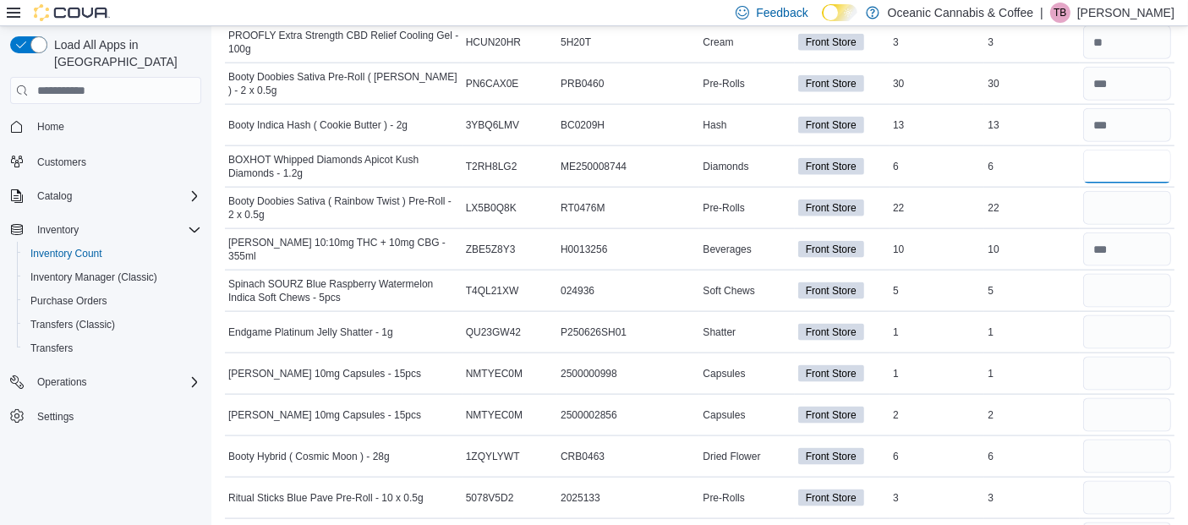
scroll to position [2179, 0]
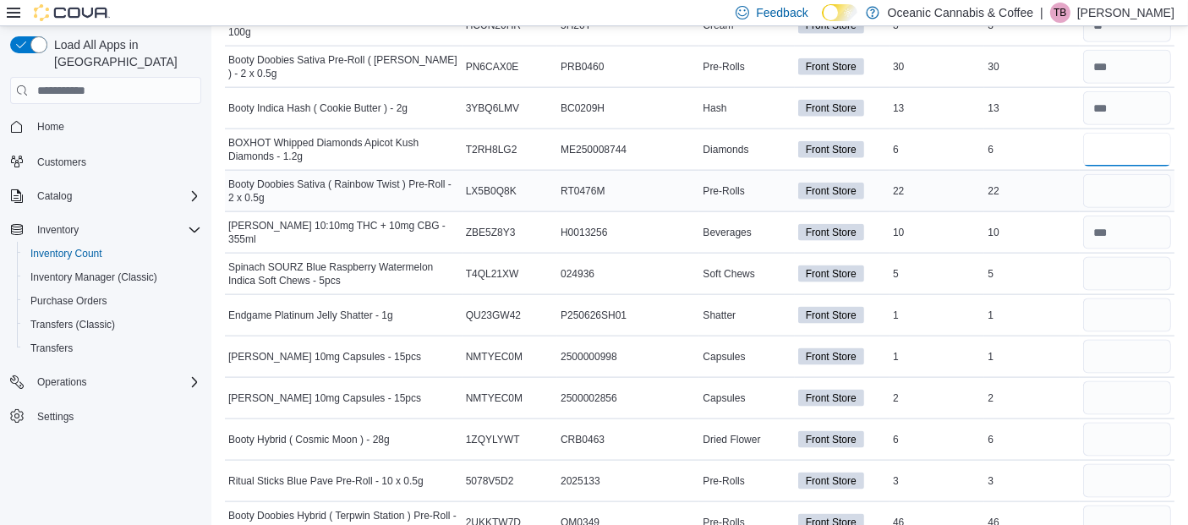
type input "*"
click at [1117, 188] on input "number" at bounding box center [1127, 191] width 88 height 34
type input "**"
click at [1134, 264] on input "number" at bounding box center [1127, 274] width 88 height 34
type input "*"
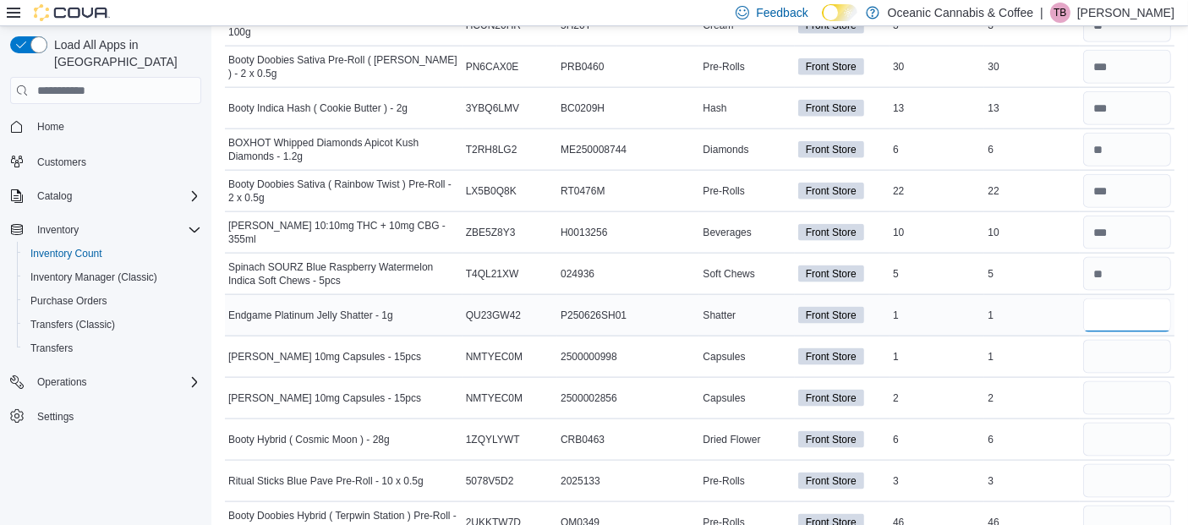
click at [1133, 308] on input "number" at bounding box center [1127, 315] width 88 height 34
type input "*"
click at [1142, 347] on input "number" at bounding box center [1127, 357] width 88 height 34
type input "*"
click at [1128, 394] on input "number" at bounding box center [1127, 398] width 88 height 34
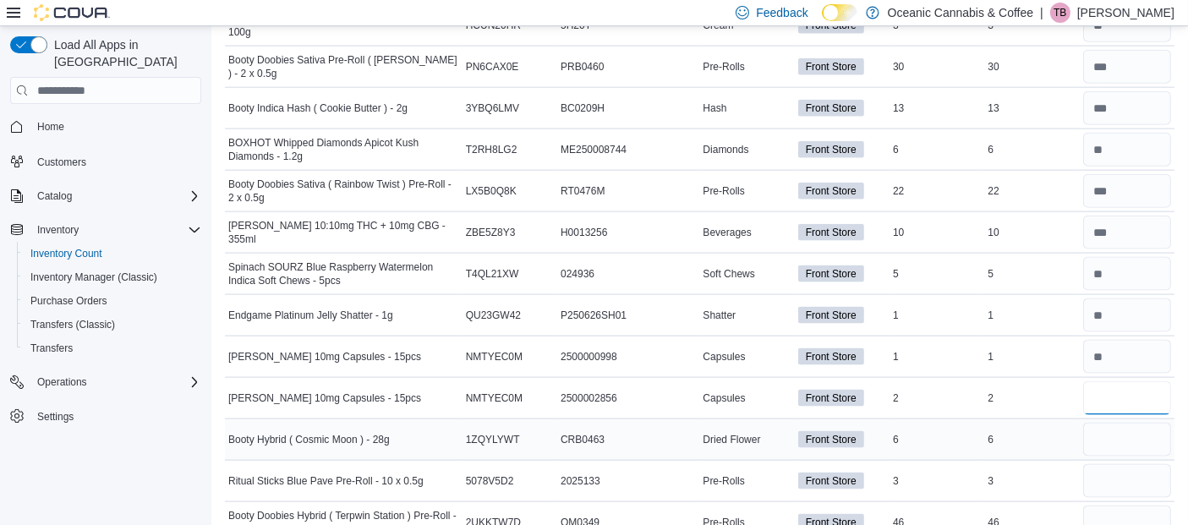
type input "*"
click at [1133, 433] on input "number" at bounding box center [1127, 440] width 88 height 34
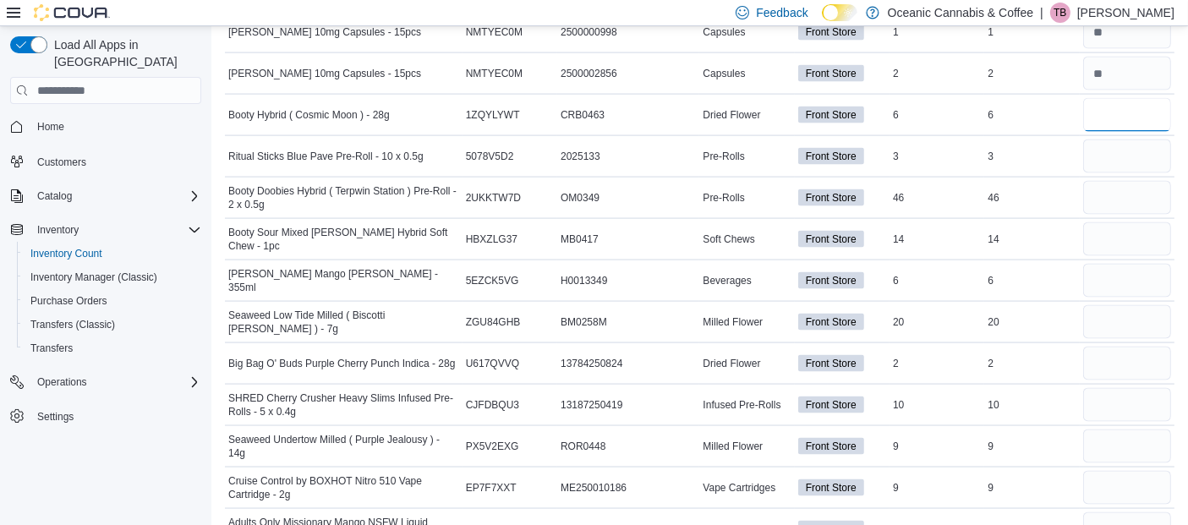
scroll to position [2487, 0]
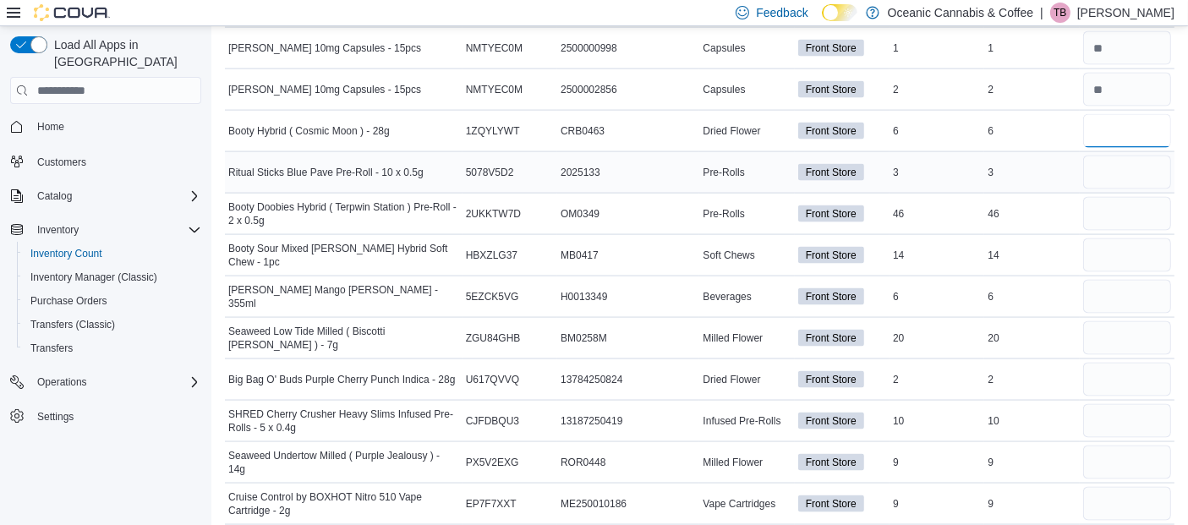
type input "*"
click at [1127, 166] on input "number" at bounding box center [1127, 173] width 88 height 34
type input "*"
click at [1122, 208] on input "number" at bounding box center [1127, 214] width 88 height 34
type input "**"
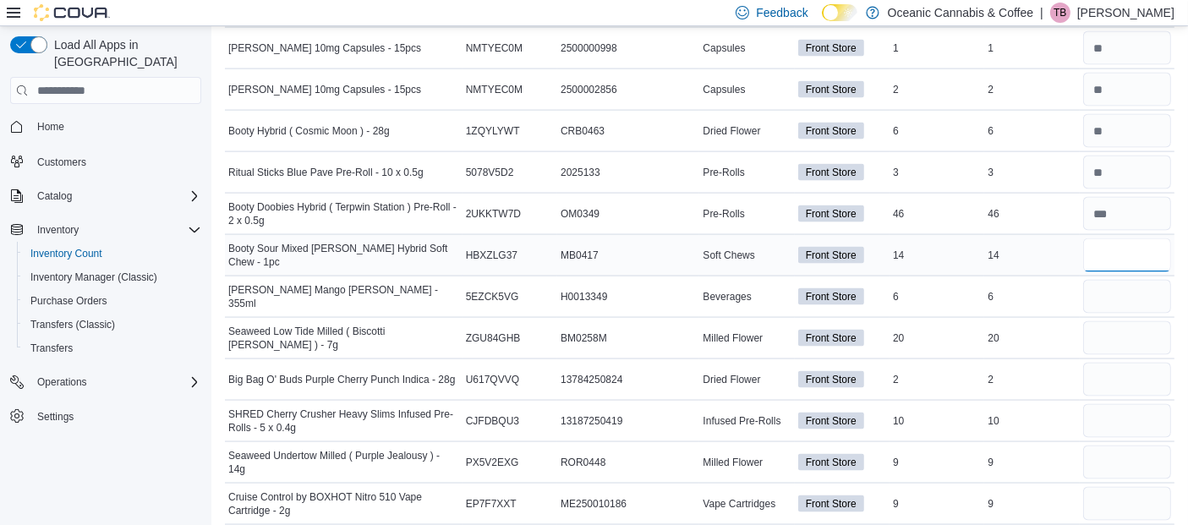
click at [1121, 243] on input "number" at bounding box center [1127, 255] width 88 height 34
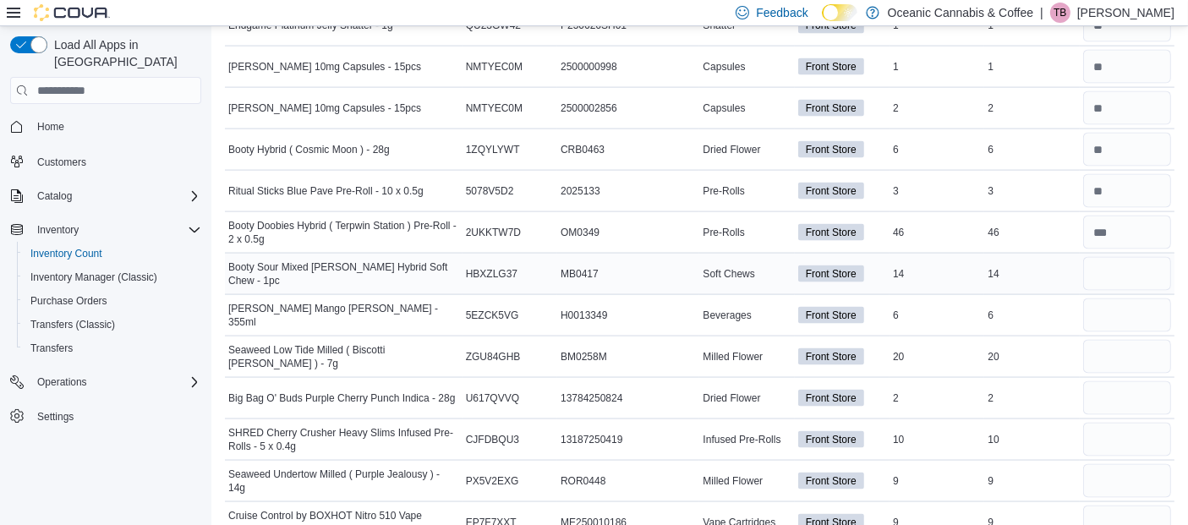
scroll to position [2467, 0]
click at [1122, 263] on input "number" at bounding box center [1127, 276] width 88 height 34
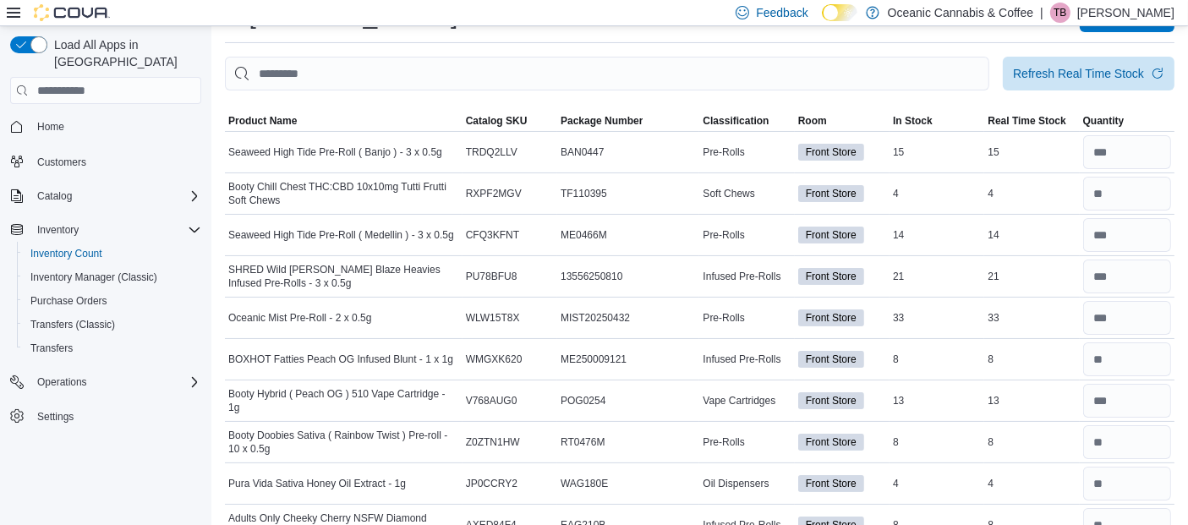
scroll to position [0, 0]
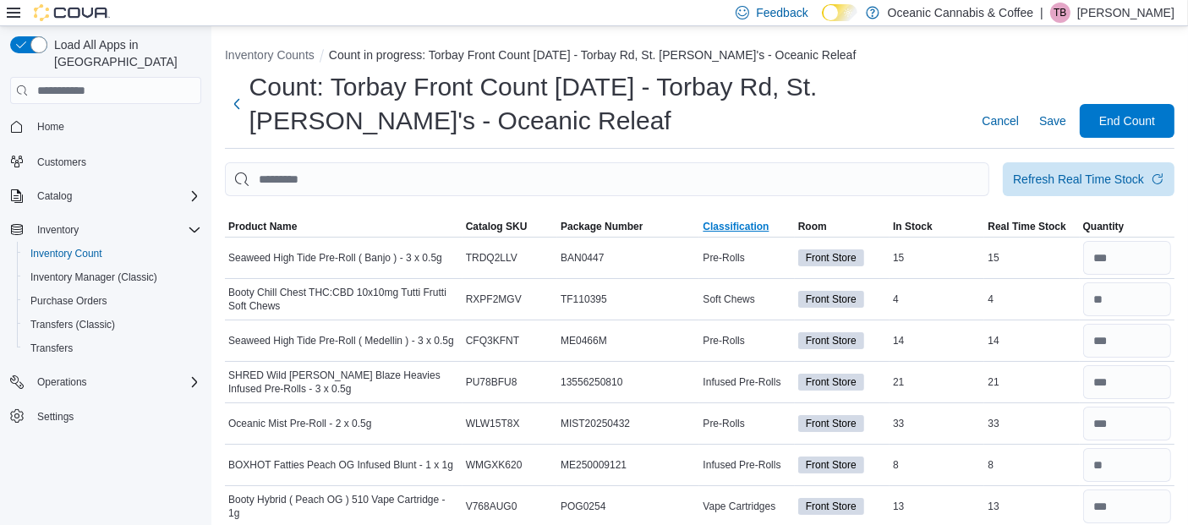
type input "**"
click at [734, 220] on span "Classification" at bounding box center [735, 227] width 66 height 14
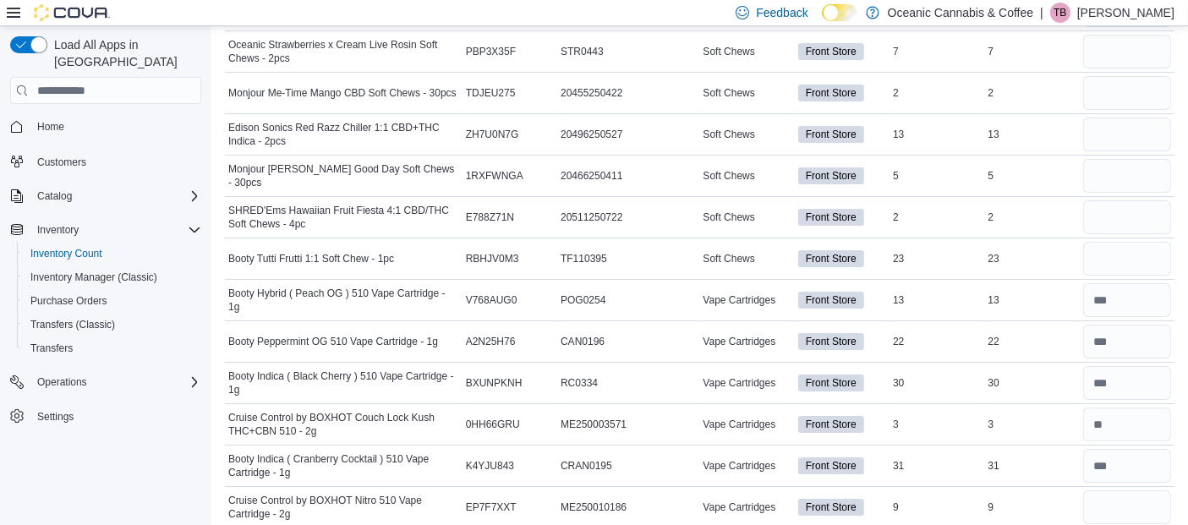
scroll to position [6107, 0]
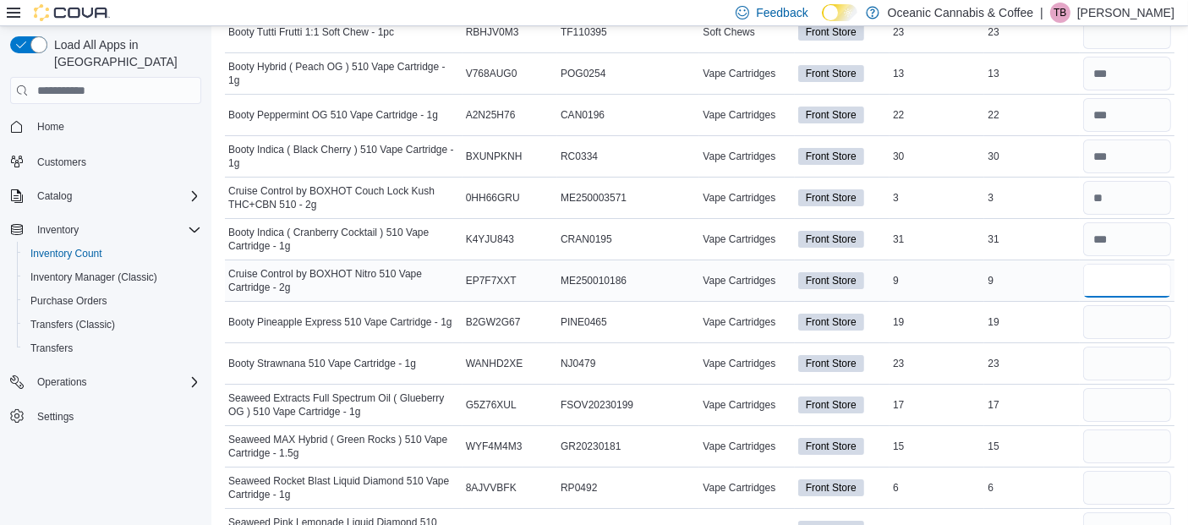
click at [1162, 264] on input "number" at bounding box center [1127, 281] width 88 height 34
type input "*"
click at [1155, 305] on input "number" at bounding box center [1127, 322] width 88 height 34
type input "**"
click at [1137, 347] on input "number" at bounding box center [1127, 364] width 88 height 34
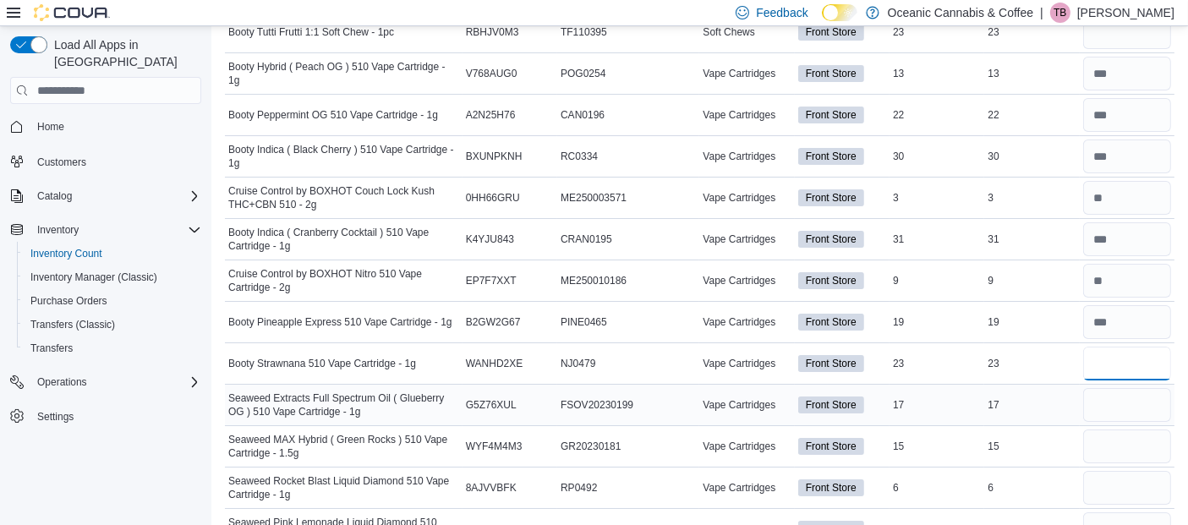
type input "**"
click at [1142, 388] on input "number" at bounding box center [1127, 405] width 88 height 34
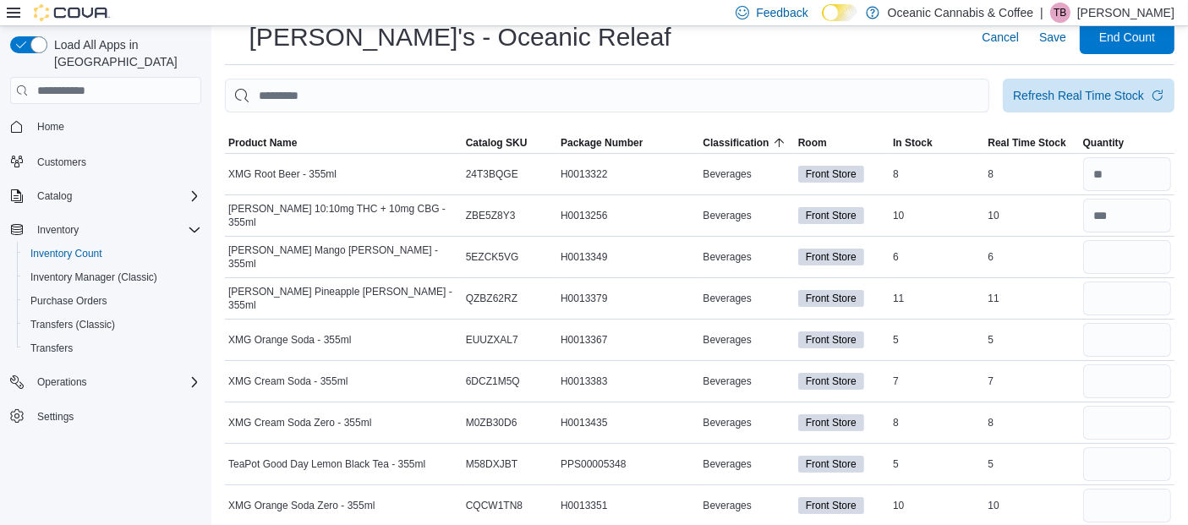
scroll to position [0, 0]
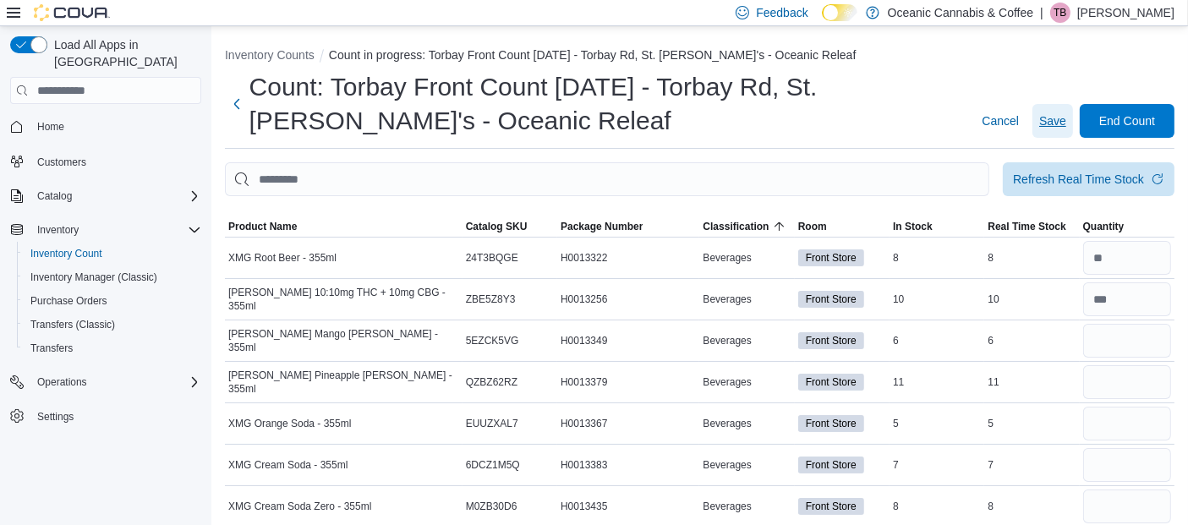
drag, startPoint x: 1057, startPoint y: 113, endPoint x: 1076, endPoint y: 120, distance: 19.8
drag, startPoint x: 1076, startPoint y: 120, endPoint x: 1074, endPoint y: 61, distance: 59.2
drag, startPoint x: 1074, startPoint y: 61, endPoint x: 1045, endPoint y: 26, distance: 45.6
click at [1045, 26] on div "Feedback Dark Mode Oceanic Cannabis & Coffee | TB [PERSON_NAME]" at bounding box center [951, 13] width 445 height 34
click at [1064, 121] on span "Save" at bounding box center [1052, 120] width 27 height 17
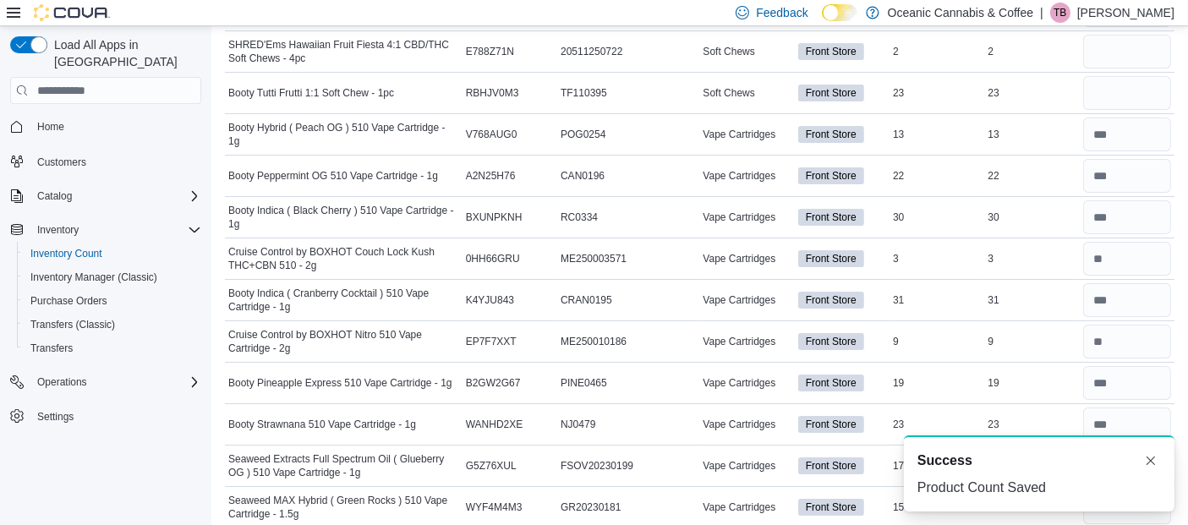
scroll to position [6107, 0]
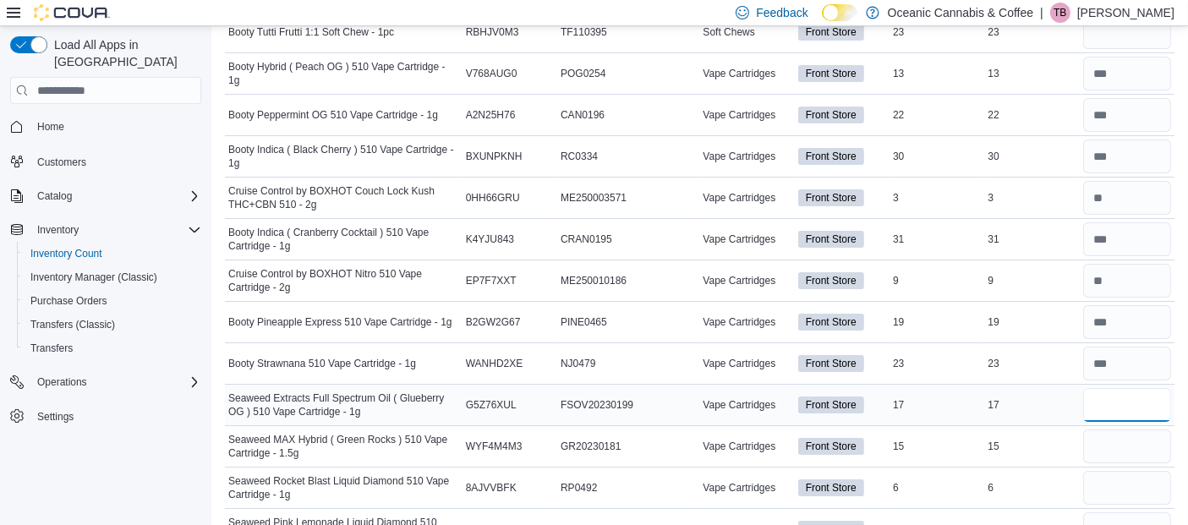
click at [1134, 388] on input "number" at bounding box center [1127, 405] width 88 height 34
type input "**"
click at [1138, 429] on input "number" at bounding box center [1127, 446] width 88 height 34
click at [1120, 388] on input "number" at bounding box center [1127, 405] width 88 height 34
click at [1122, 429] on input "number" at bounding box center [1127, 446] width 88 height 34
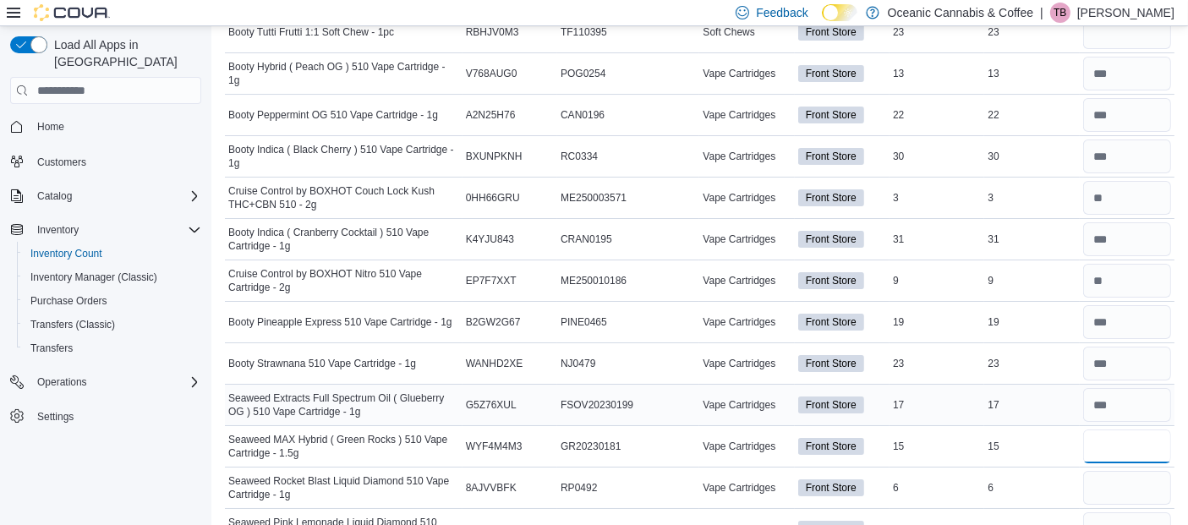
type input "**"
click at [1126, 388] on input "number" at bounding box center [1127, 405] width 88 height 34
type input "**"
click at [1133, 471] on input "number" at bounding box center [1127, 488] width 88 height 34
type input "*"
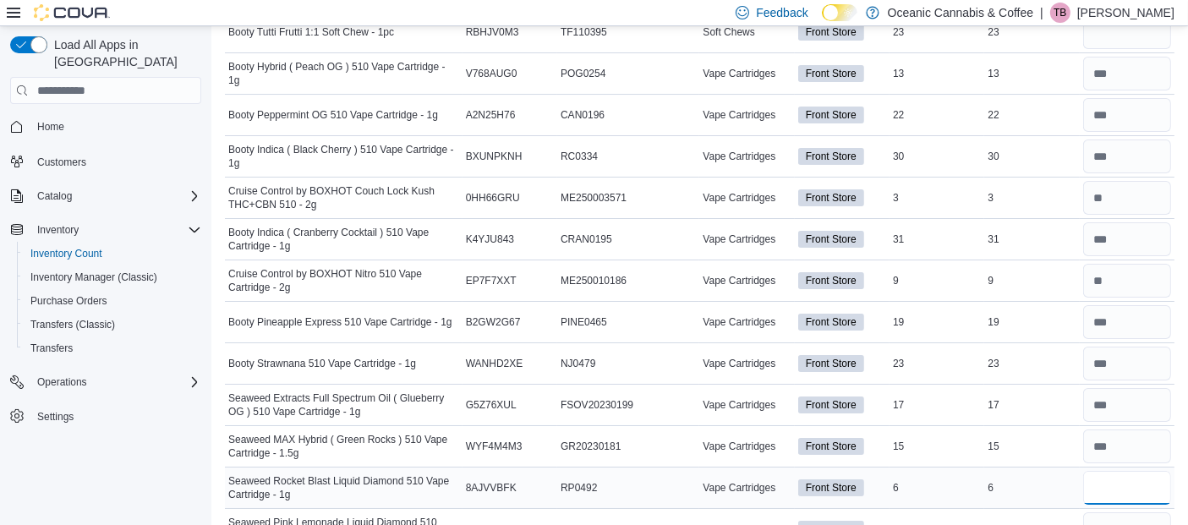
type input "*"
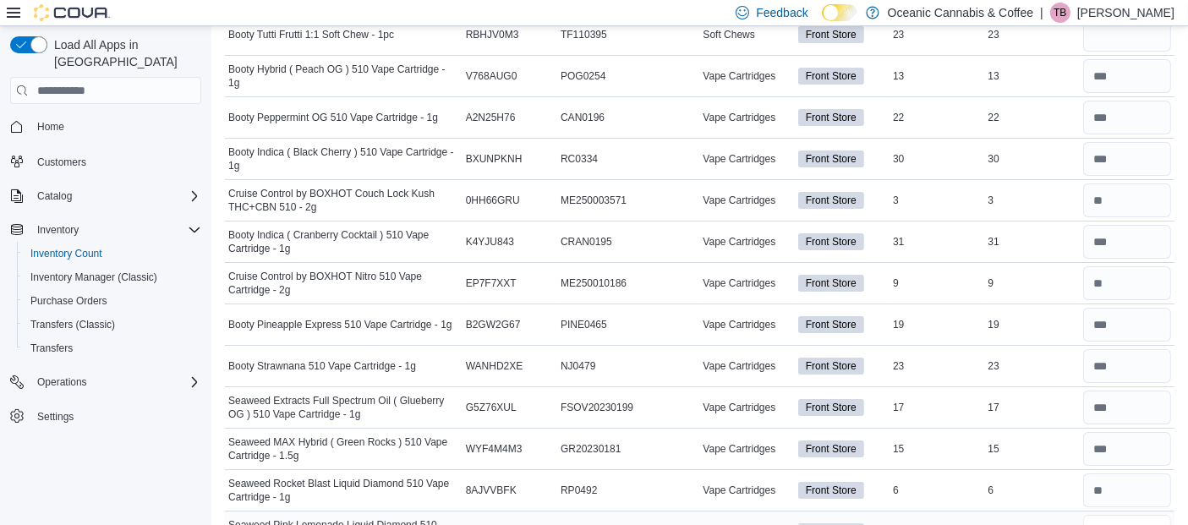
click at [1130, 515] on input "number" at bounding box center [1127, 532] width 88 height 34
type input "*"
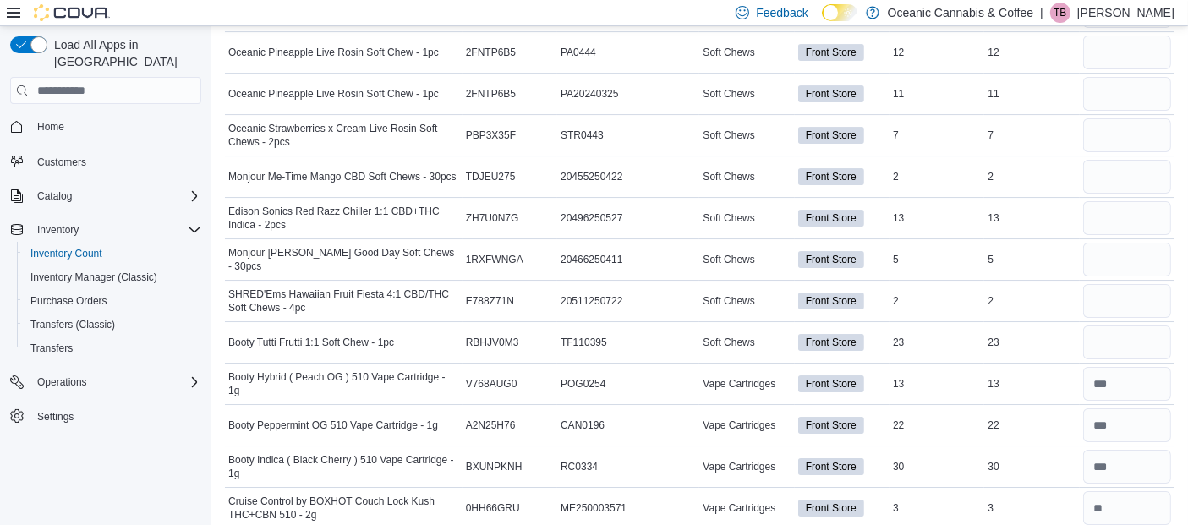
scroll to position [5796, 0]
click at [1130, 326] on input "number" at bounding box center [1127, 343] width 88 height 34
click at [1130, 326] on input "**" at bounding box center [1127, 343] width 88 height 34
type input "**"
click at [1116, 285] on input "number" at bounding box center [1127, 302] width 88 height 34
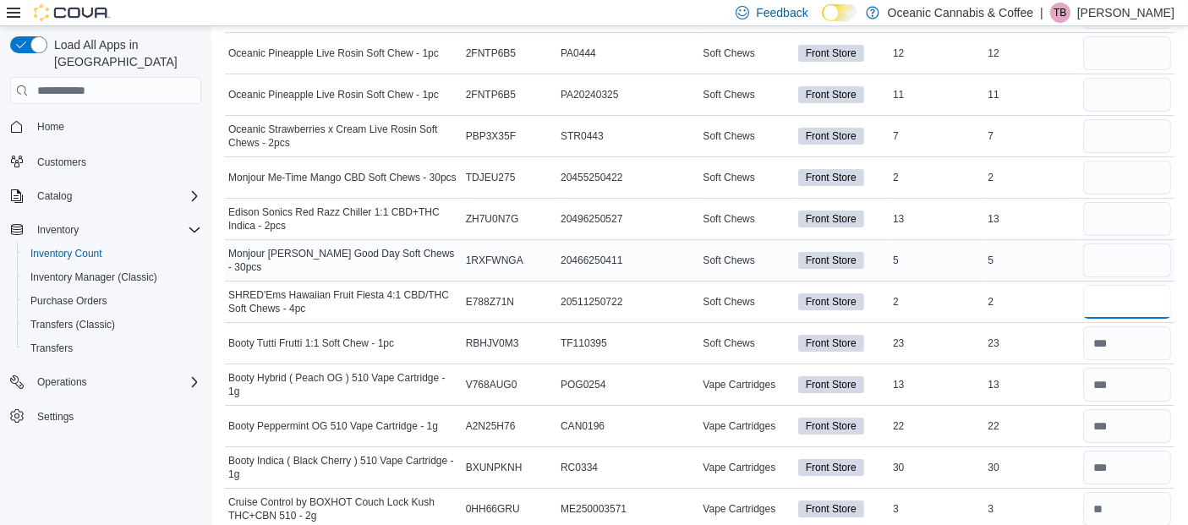
type input "*"
click at [1117, 243] on input "number" at bounding box center [1127, 260] width 88 height 34
type input "*"
click at [1106, 202] on input "number" at bounding box center [1127, 219] width 88 height 34
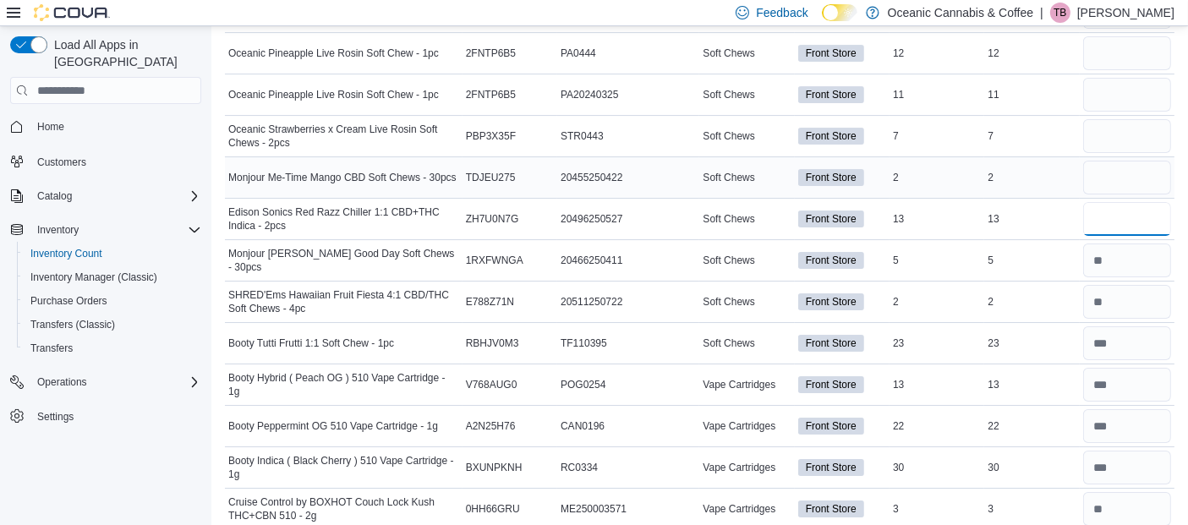
type input "**"
click at [1106, 161] on input "number" at bounding box center [1127, 178] width 88 height 34
type input "*"
click at [1113, 119] on input "number" at bounding box center [1127, 136] width 88 height 34
type input "*"
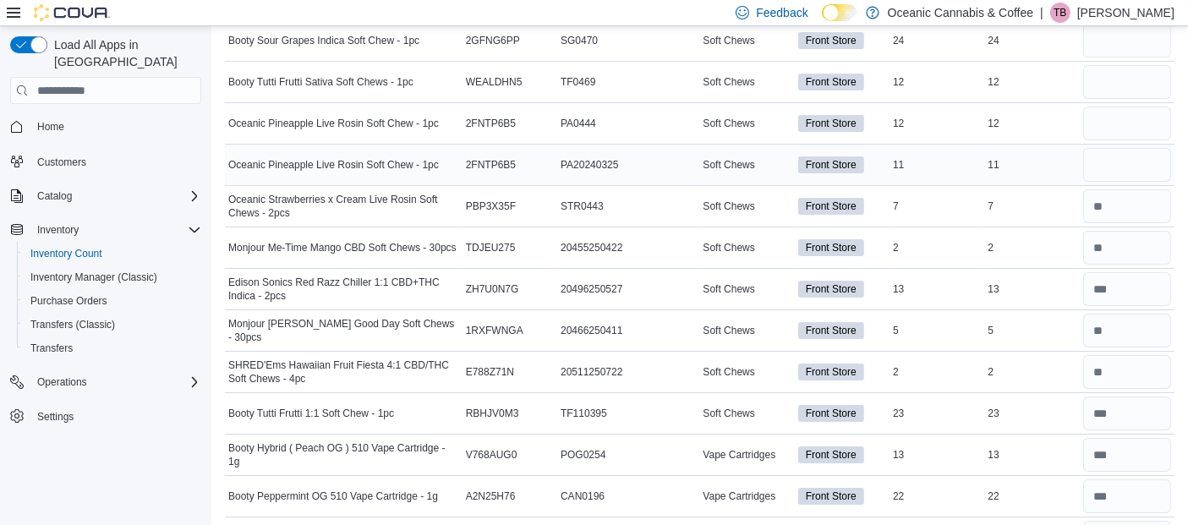
scroll to position [5725, 0]
click at [1122, 148] on input "number" at bounding box center [1127, 165] width 88 height 34
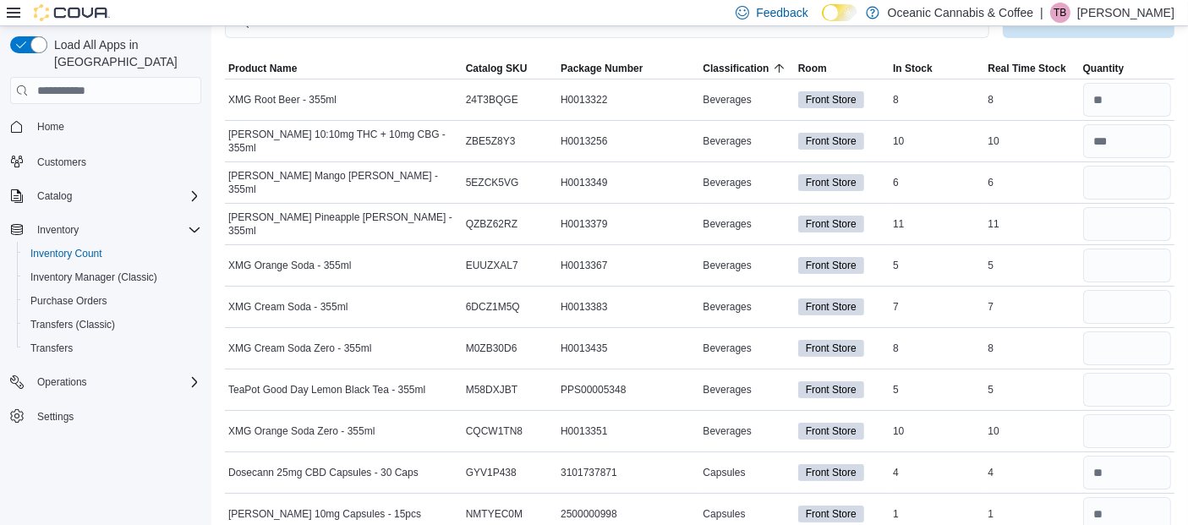
scroll to position [0, 0]
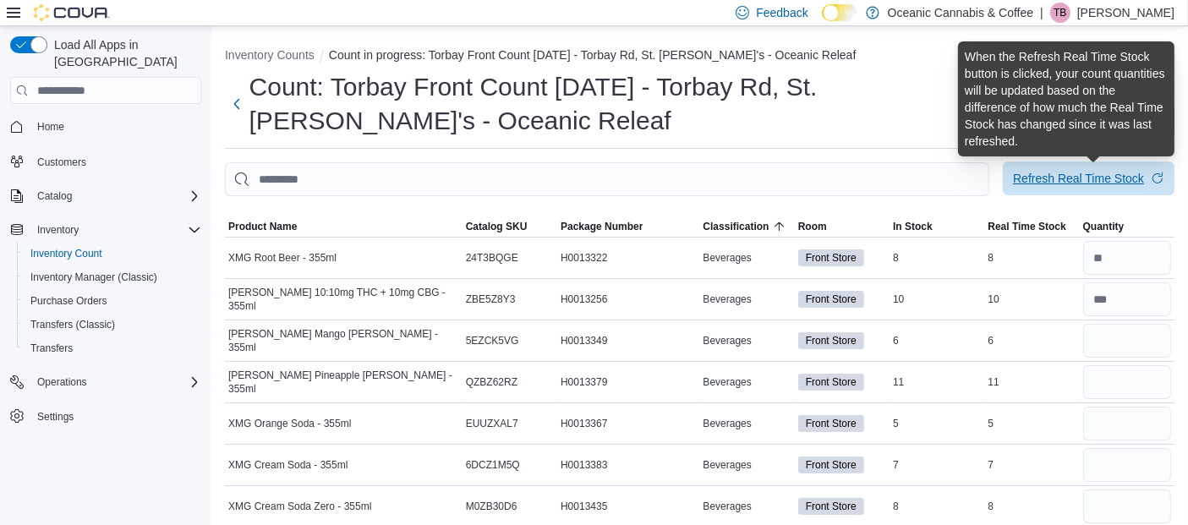
click at [1087, 177] on div "Refresh Real Time Stock" at bounding box center [1078, 178] width 131 height 17
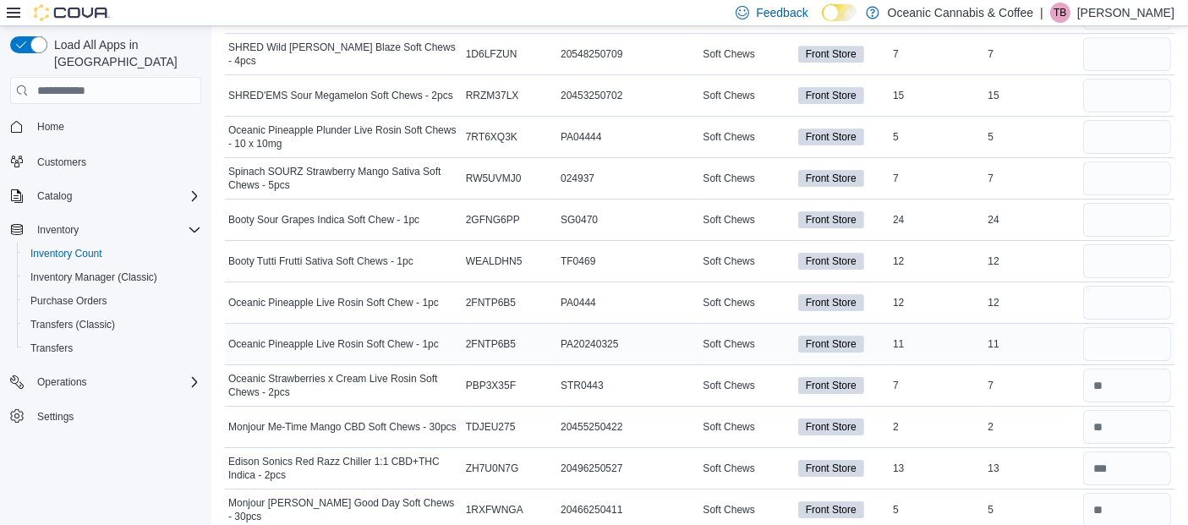
scroll to position [5549, 0]
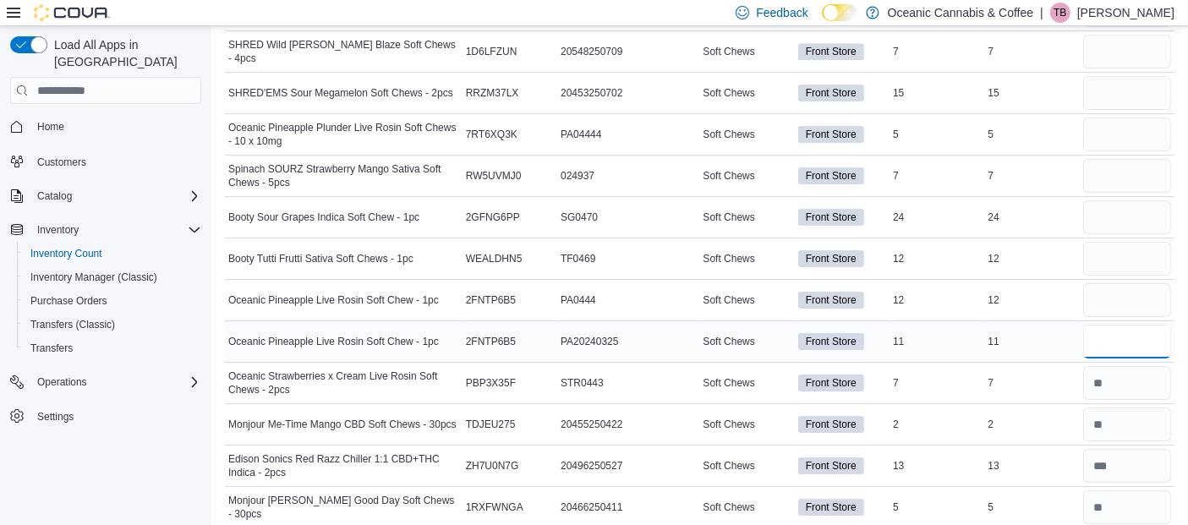
click at [1115, 325] on input "number" at bounding box center [1127, 342] width 88 height 34
type input "**"
click at [1117, 283] on input "number" at bounding box center [1127, 300] width 88 height 34
type input "**"
click at [1117, 242] on input "number" at bounding box center [1127, 259] width 88 height 34
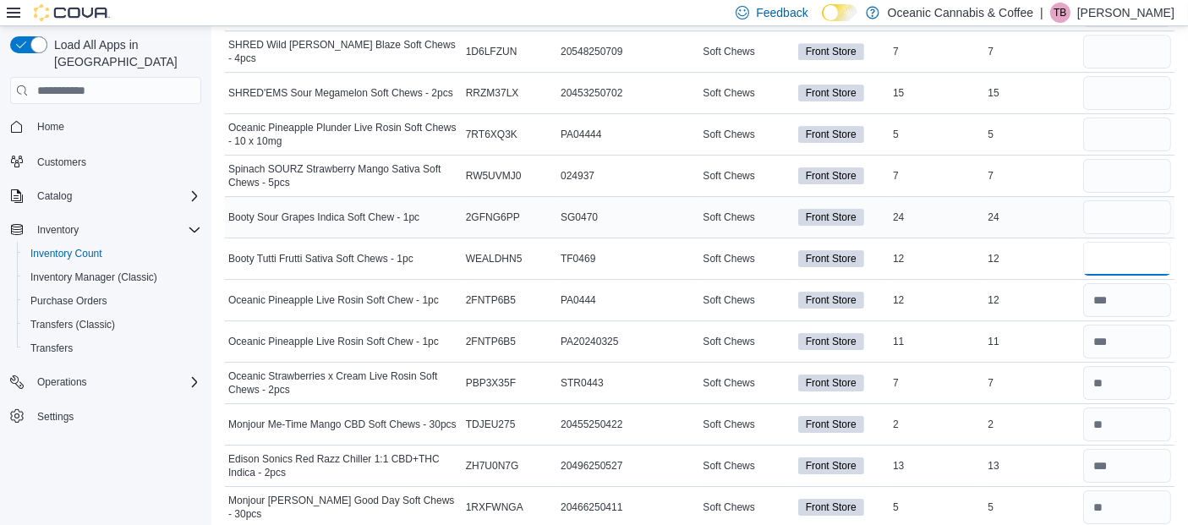
type input "**"
click at [1134, 200] on input "number" at bounding box center [1127, 217] width 88 height 34
type input "**"
click at [1116, 159] on input "number" at bounding box center [1127, 176] width 88 height 34
type input "*"
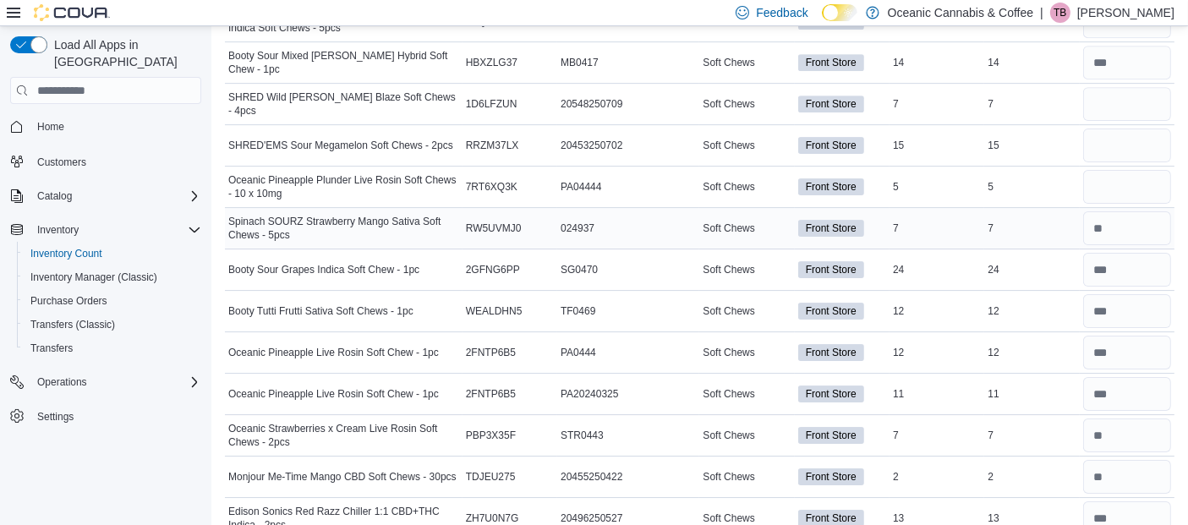
scroll to position [5496, 0]
click at [1116, 171] on input "number" at bounding box center [1127, 188] width 88 height 34
type input "*"
click at [1114, 129] on input "number" at bounding box center [1127, 146] width 88 height 34
type input "**"
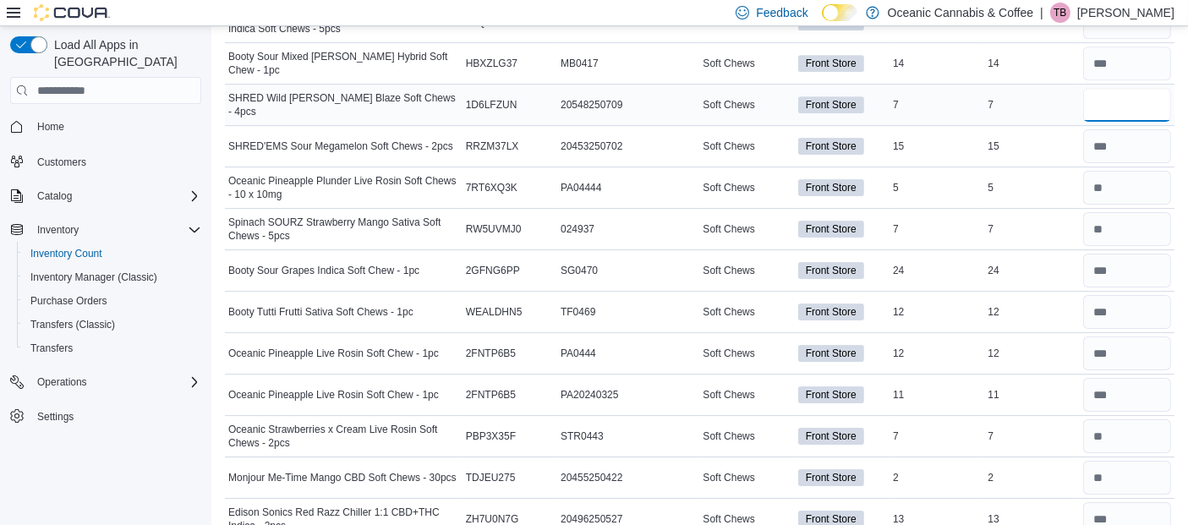
click at [1119, 88] on input "number" at bounding box center [1127, 105] width 88 height 34
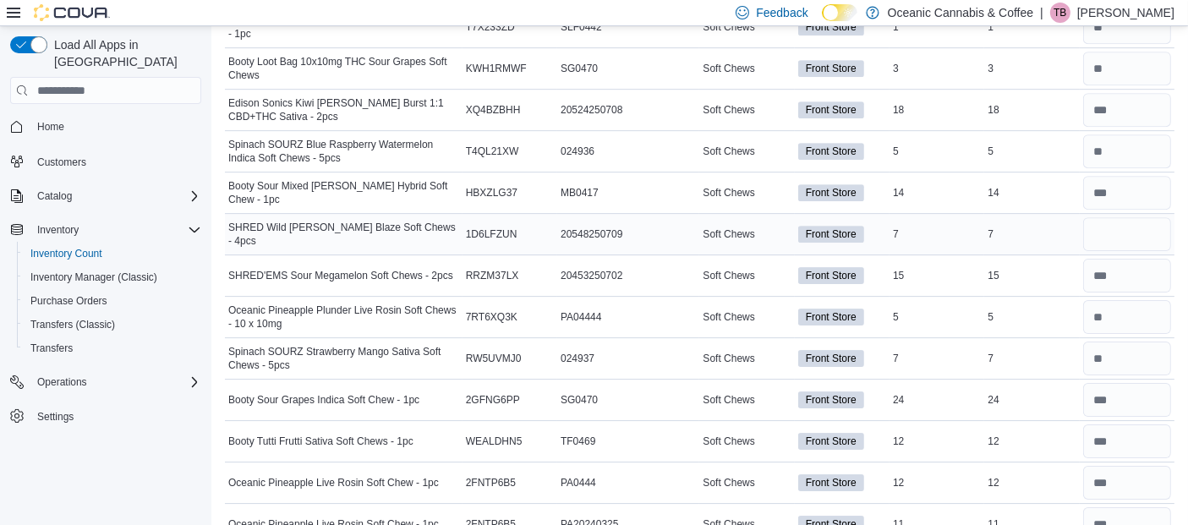
scroll to position [5309, 0]
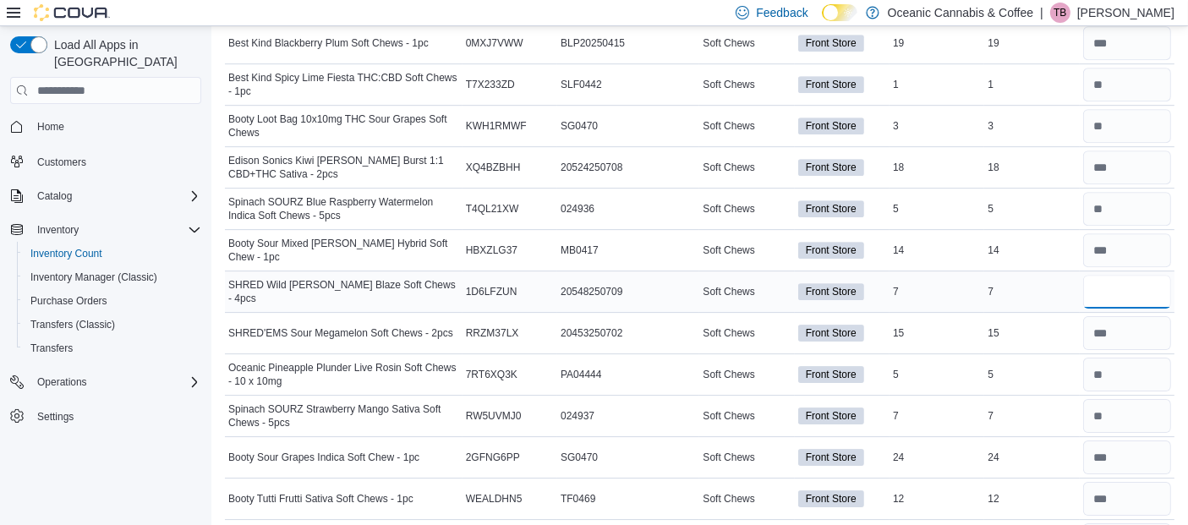
click at [1152, 275] on input "number" at bounding box center [1127, 292] width 88 height 34
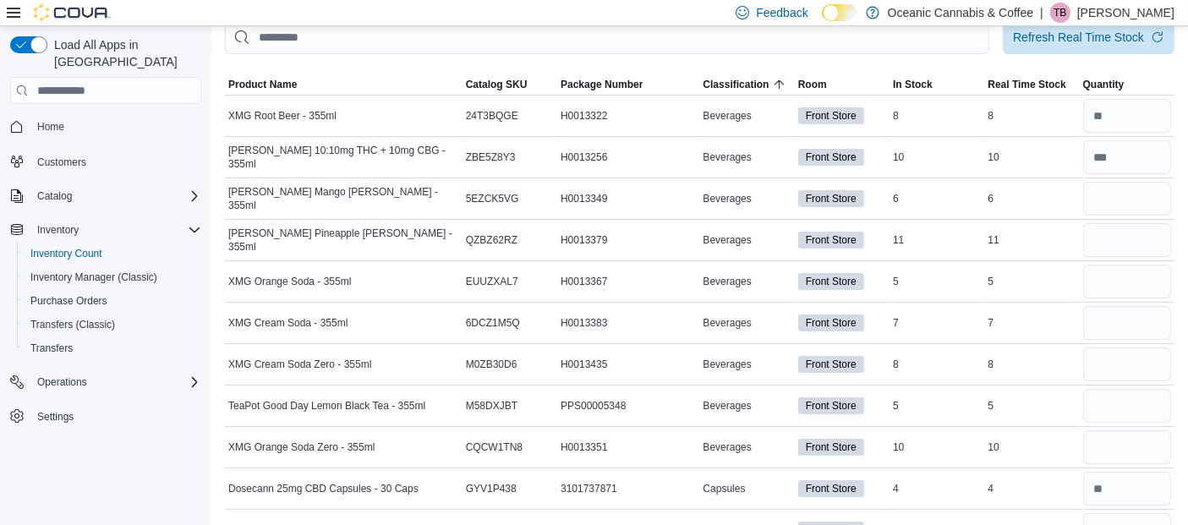
scroll to position [0, 0]
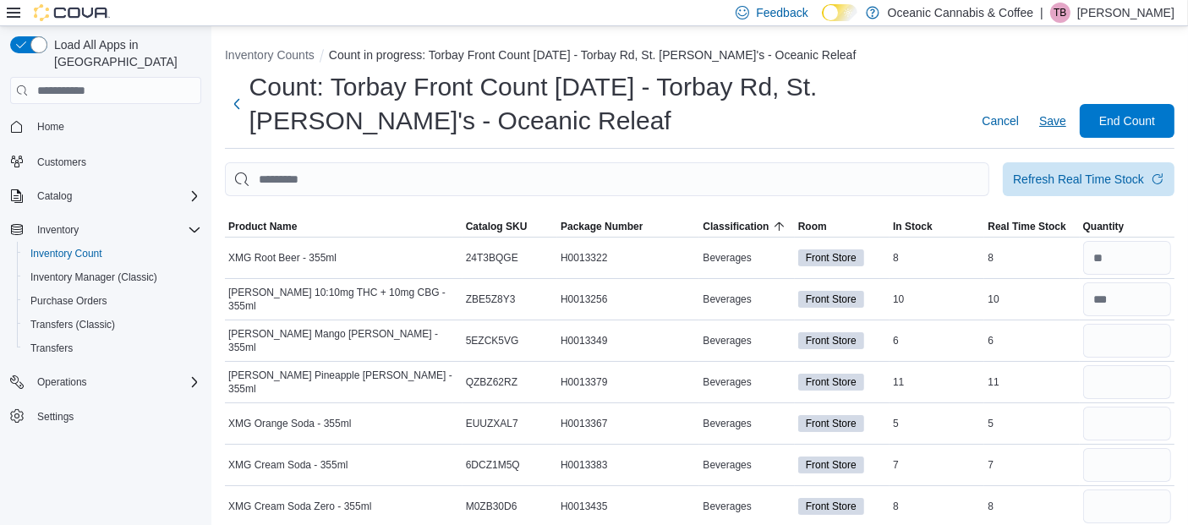
type input "*"
click at [1062, 108] on span "Save" at bounding box center [1052, 121] width 27 height 34
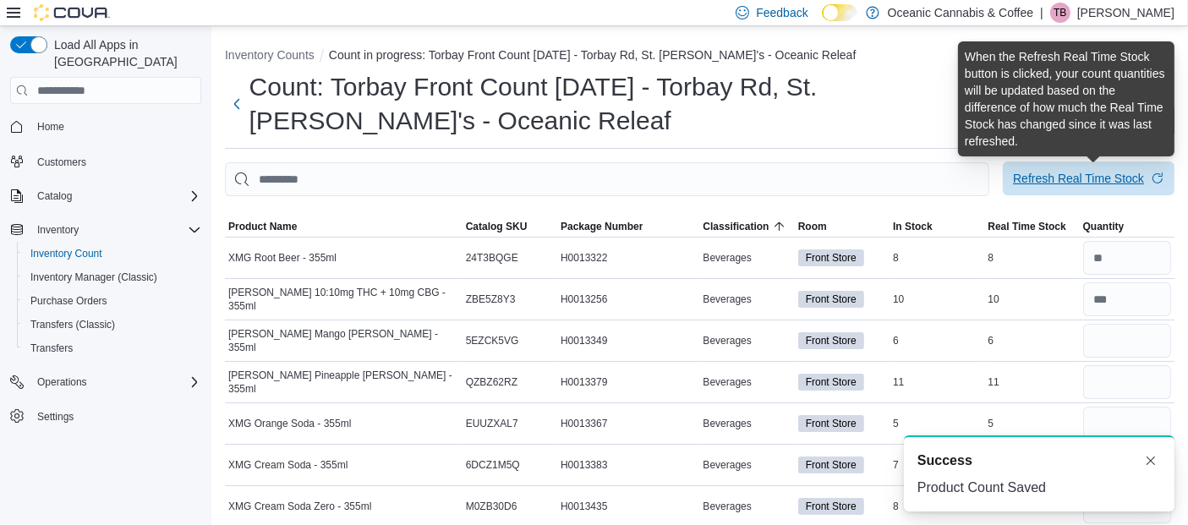
click at [1055, 177] on div "Refresh Real Time Stock" at bounding box center [1078, 178] width 131 height 17
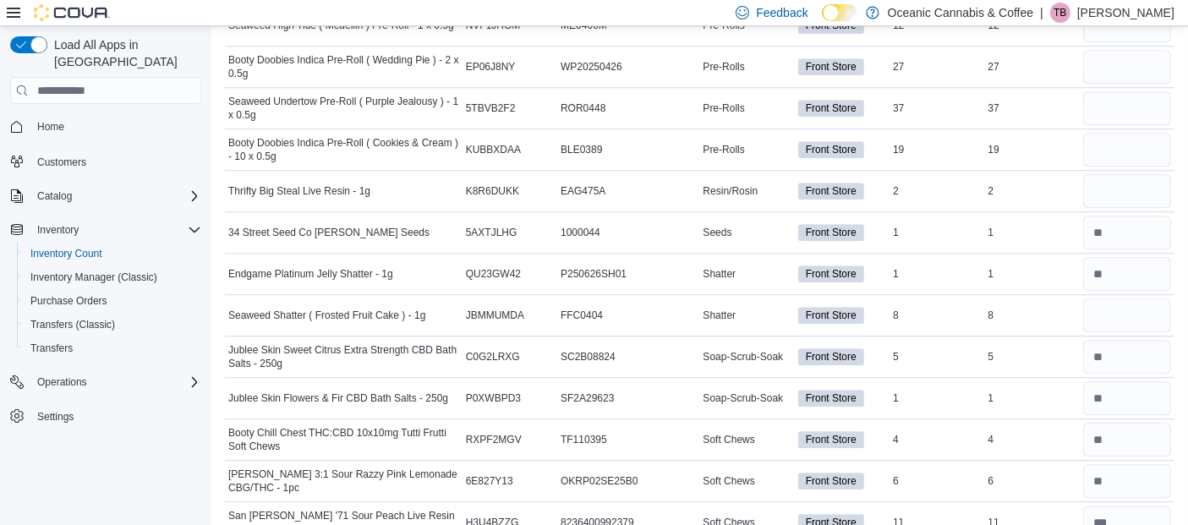
scroll to position [4788, 0]
click at [1113, 298] on input "number" at bounding box center [1127, 315] width 88 height 34
type input "*"
click at [1134, 174] on input "number" at bounding box center [1127, 191] width 88 height 34
type input "*"
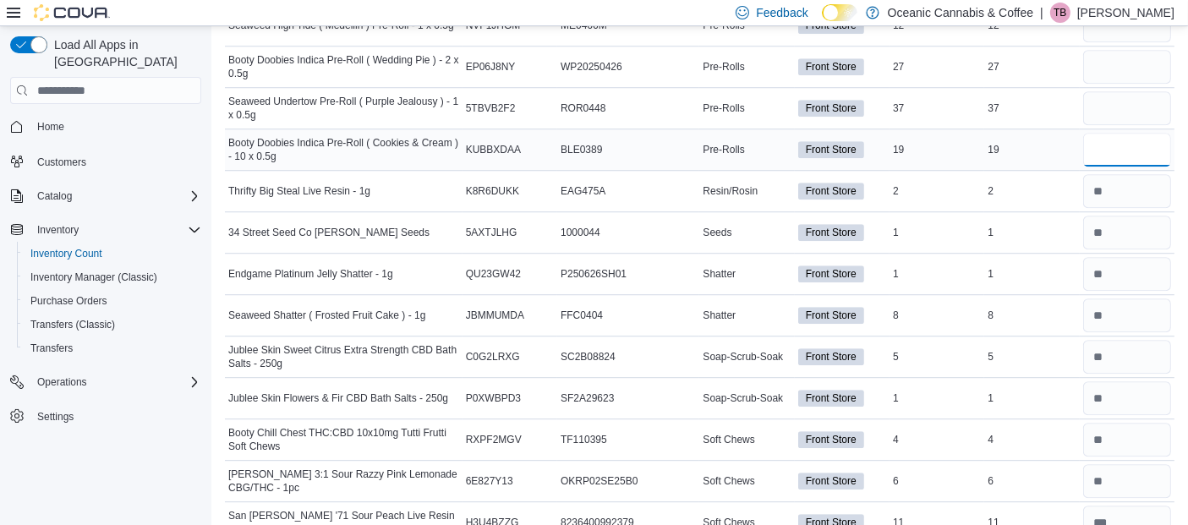
click at [1115, 133] on input "number" at bounding box center [1127, 150] width 88 height 34
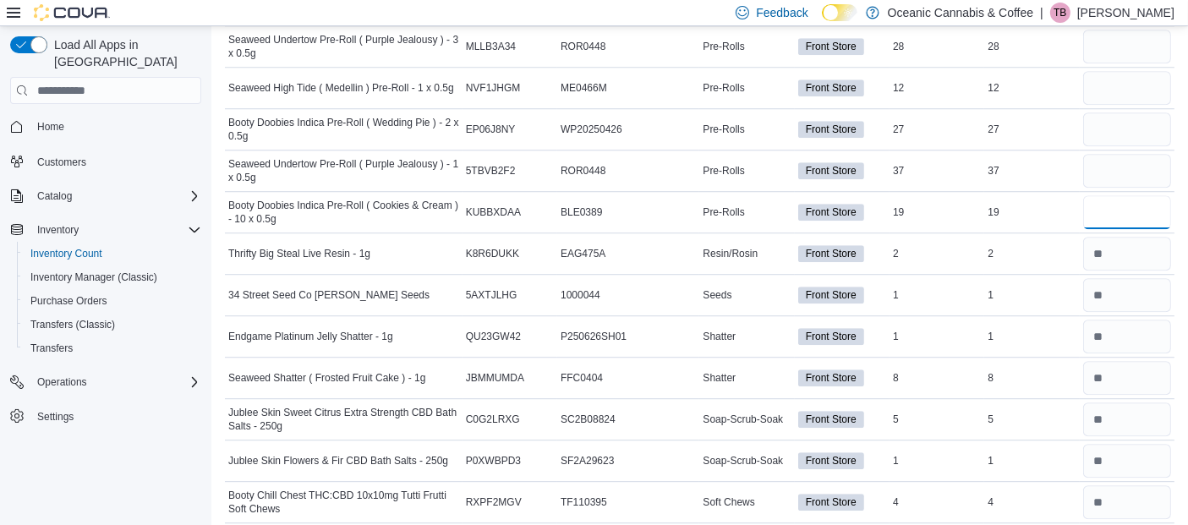
scroll to position [4682, 0]
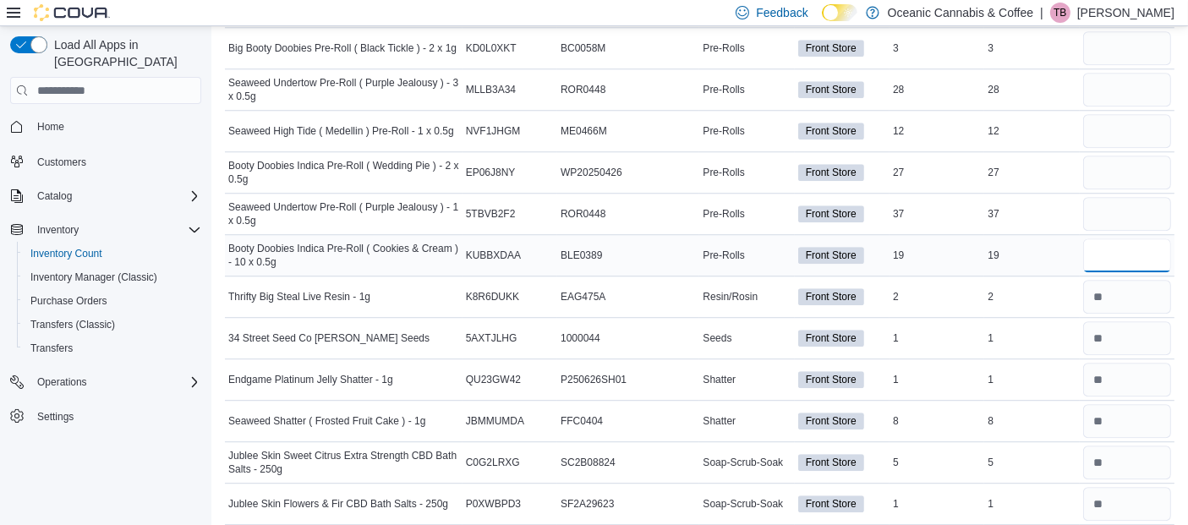
type input "*"
click at [1134, 238] on input "number" at bounding box center [1127, 255] width 88 height 34
type input "**"
click at [1111, 202] on div at bounding box center [1126, 214] width 95 height 41
click at [1111, 198] on input "number" at bounding box center [1127, 214] width 88 height 34
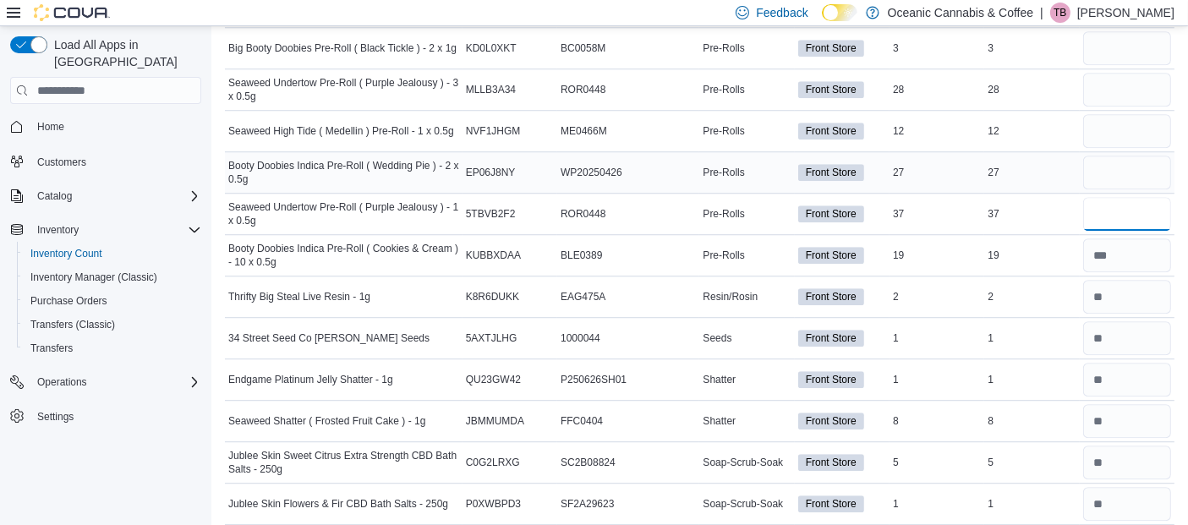
type input "**"
click at [1109, 156] on input "number" at bounding box center [1127, 173] width 88 height 34
type input "**"
click at [1108, 114] on input "number" at bounding box center [1127, 131] width 88 height 34
type input "**"
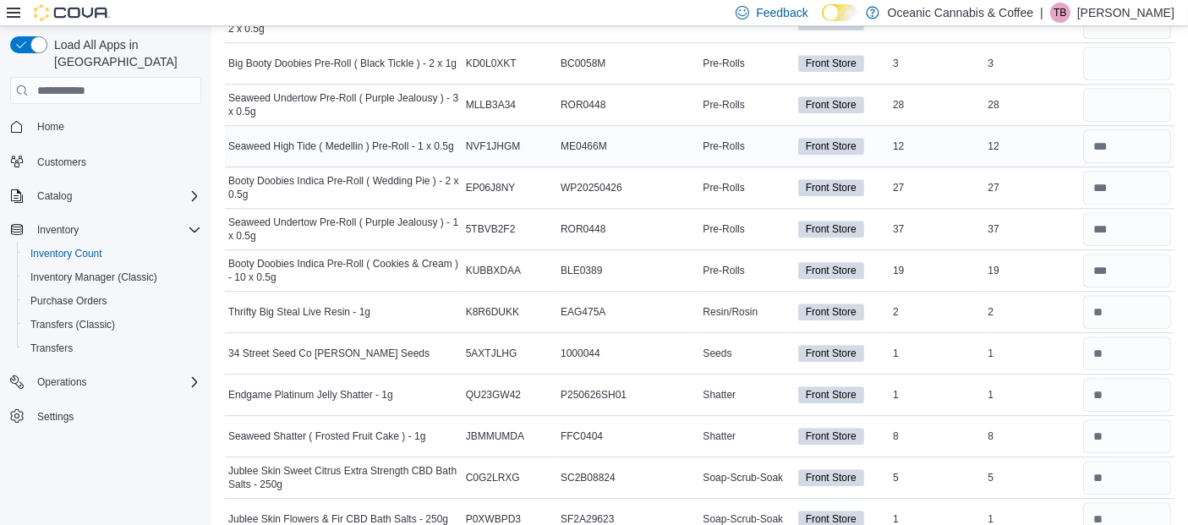
scroll to position [4666, 0]
click at [1110, 90] on input "number" at bounding box center [1127, 107] width 88 height 34
type input "**"
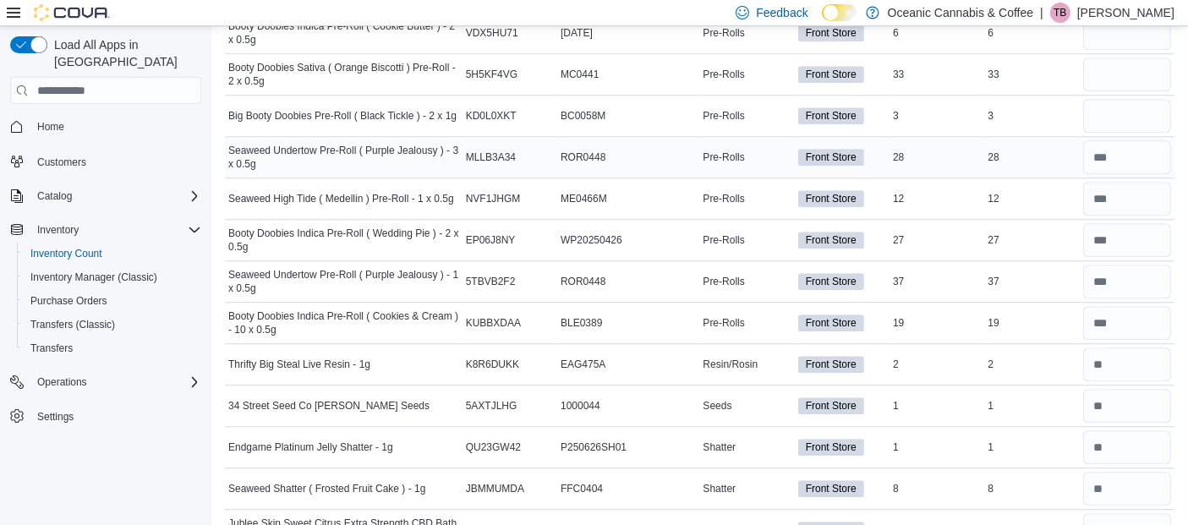
scroll to position [4613, 0]
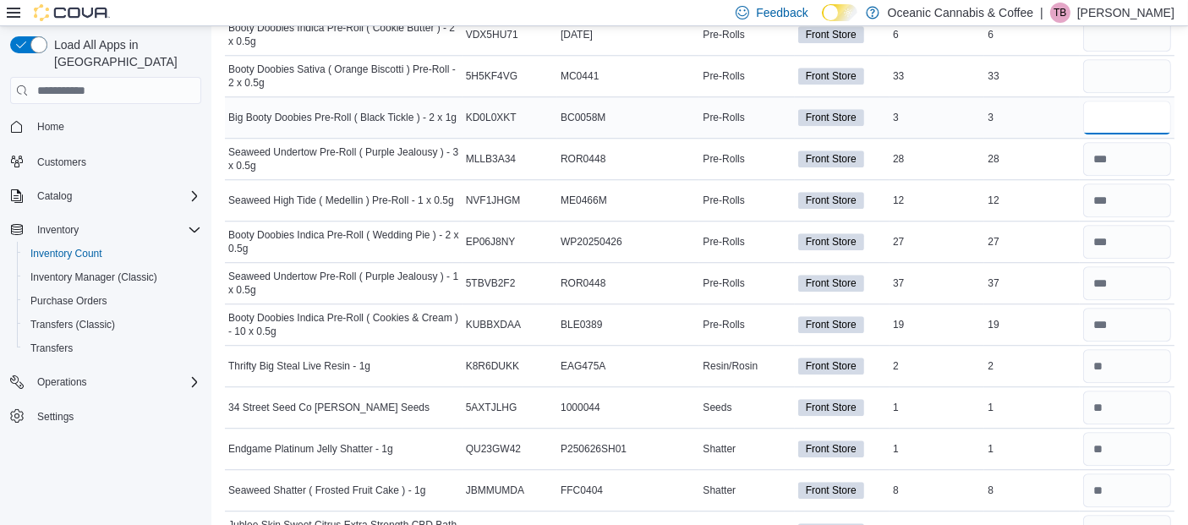
click at [1128, 101] on input "number" at bounding box center [1127, 118] width 88 height 34
type input "*"
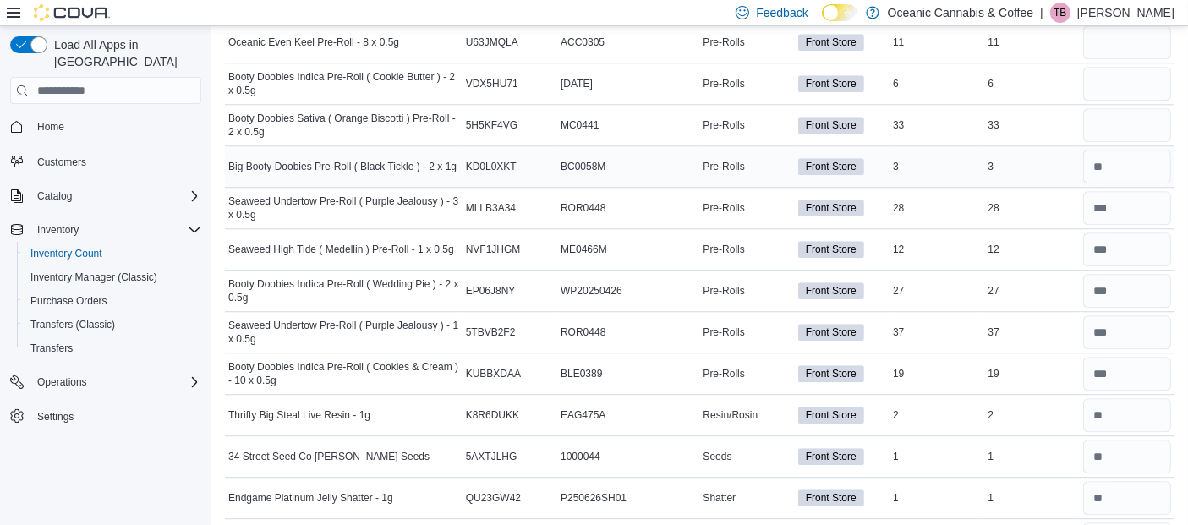
scroll to position [4559, 0]
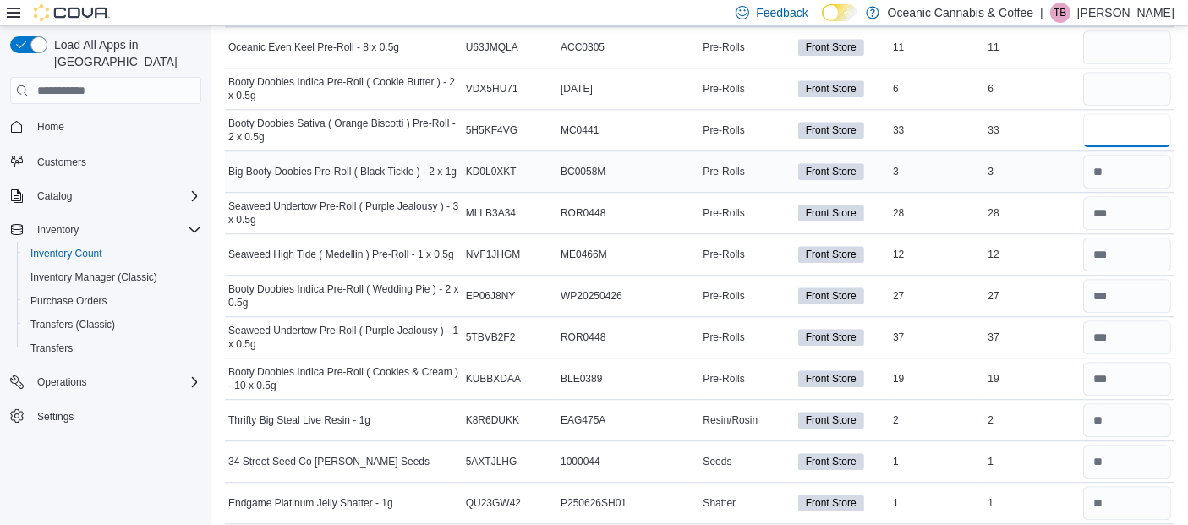
click at [1128, 113] on input "number" at bounding box center [1127, 130] width 88 height 34
type input "**"
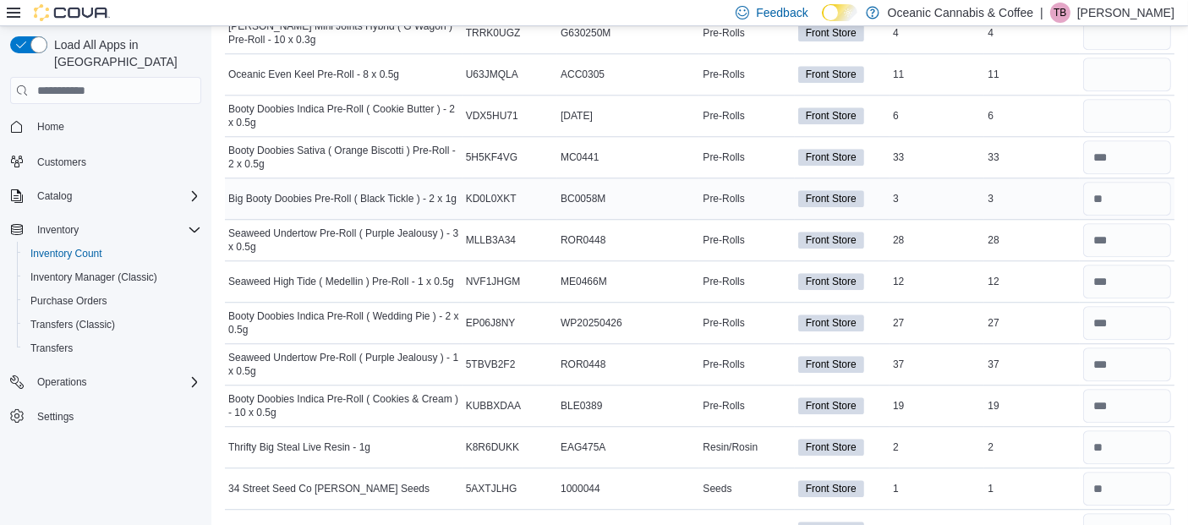
scroll to position [4519, 0]
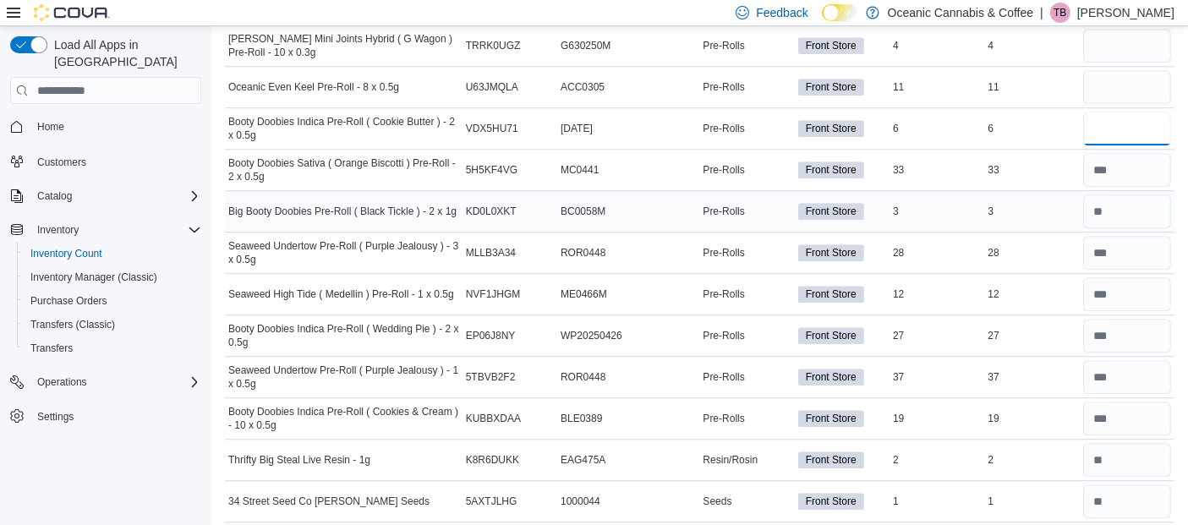
click at [1128, 112] on input "number" at bounding box center [1127, 129] width 88 height 34
type input "*"
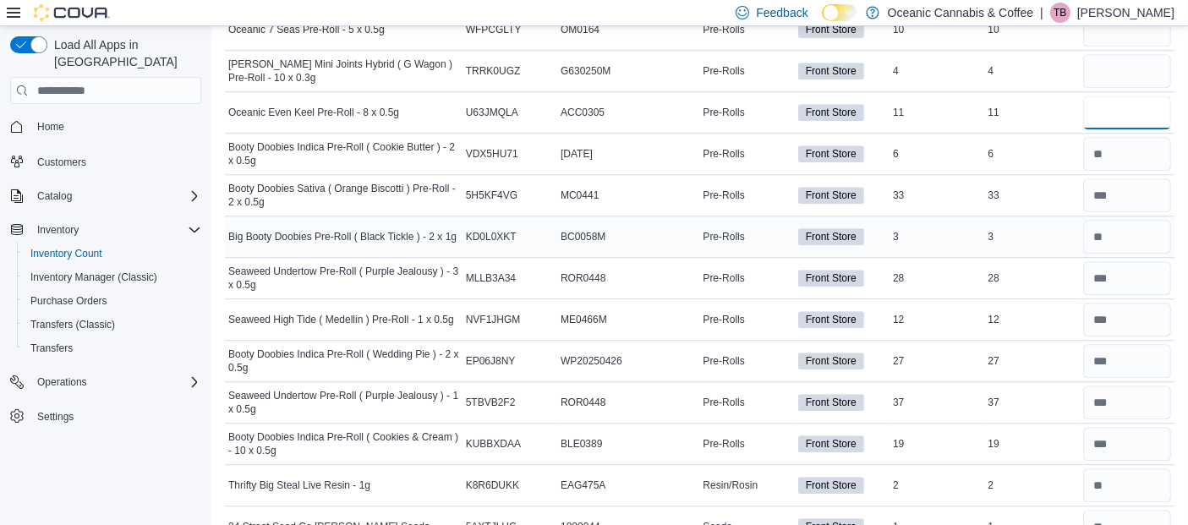
click at [1128, 97] on input "number" at bounding box center [1127, 113] width 88 height 34
type input "**"
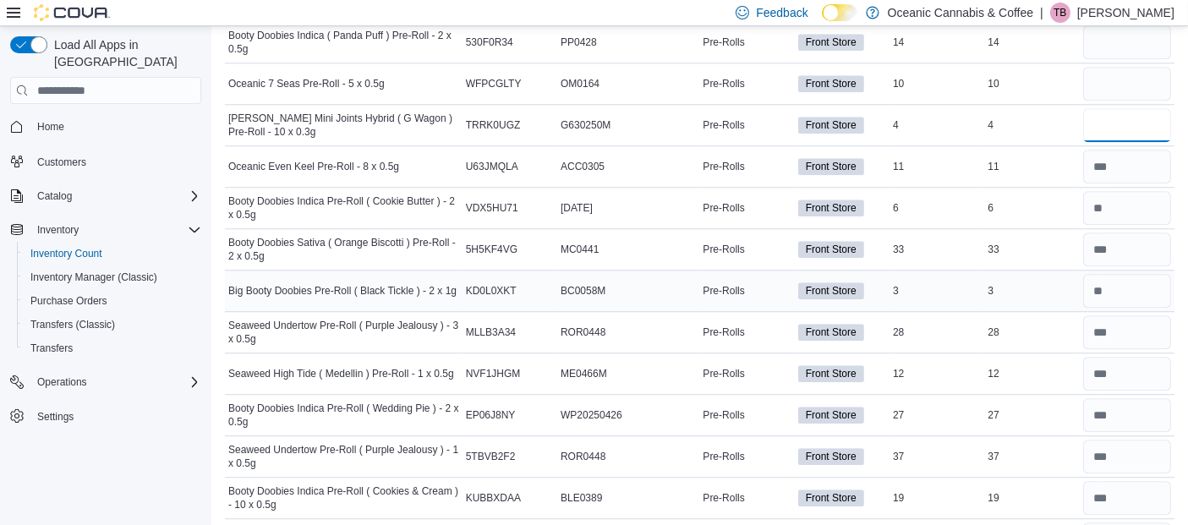
click at [1128, 108] on input "number" at bounding box center [1127, 125] width 88 height 34
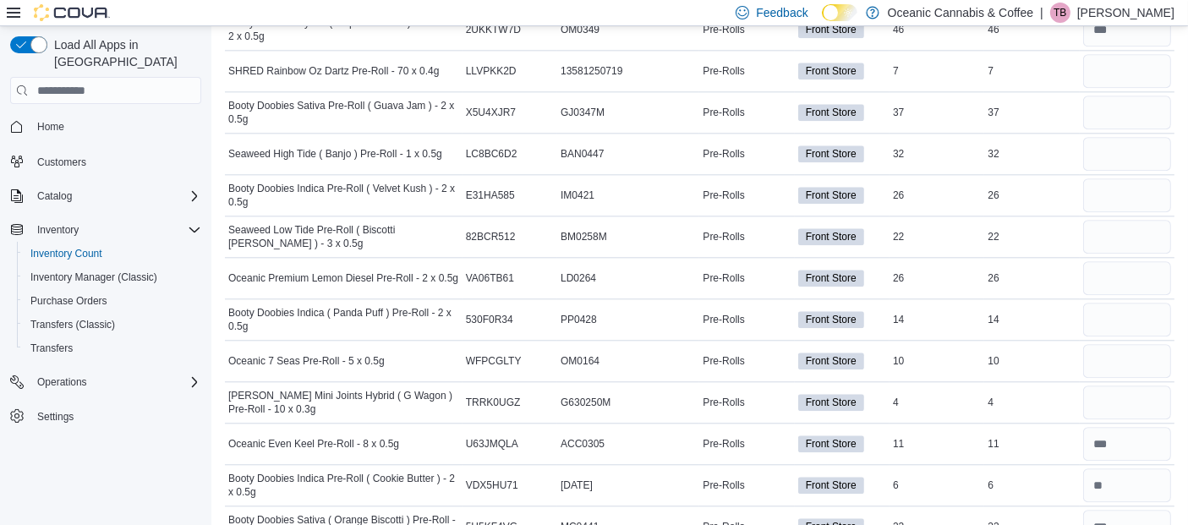
scroll to position [4163, 0]
click at [1133, 385] on input "number" at bounding box center [1127, 402] width 88 height 34
type input "*"
click at [1149, 344] on input "number" at bounding box center [1127, 361] width 88 height 34
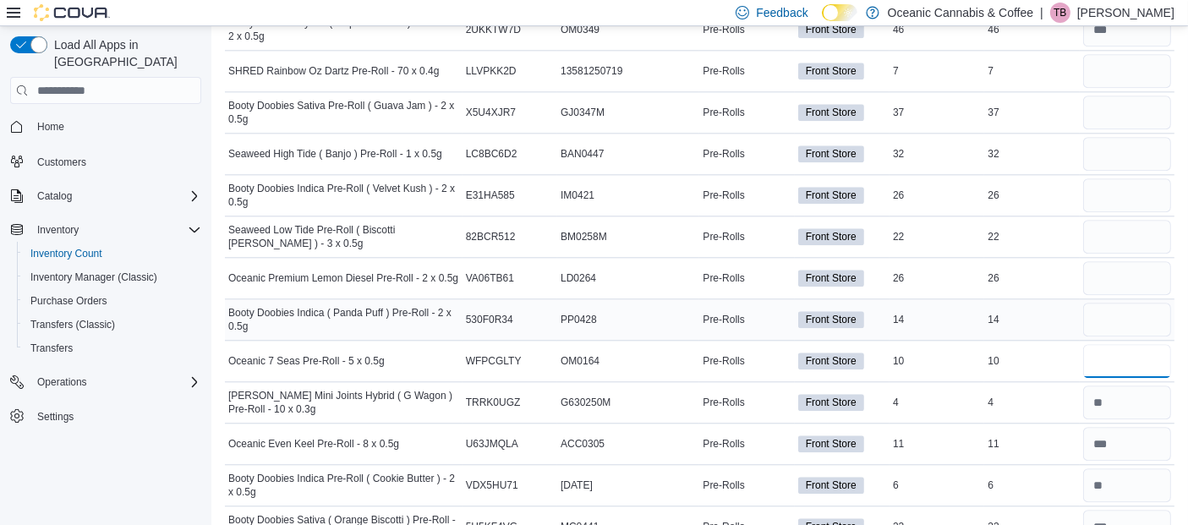
type input "*"
click at [1128, 303] on input "number" at bounding box center [1127, 320] width 88 height 34
type input "**"
click at [1097, 261] on input "number" at bounding box center [1127, 278] width 88 height 34
type input "**"
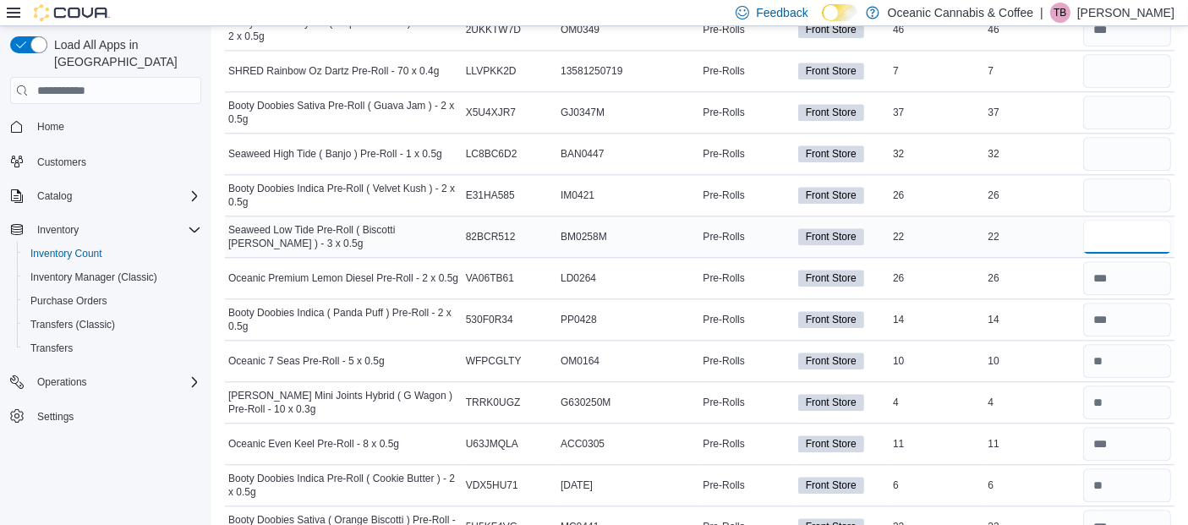
click at [1139, 220] on input "number" at bounding box center [1127, 237] width 88 height 34
click at [1134, 220] on input "number" at bounding box center [1127, 237] width 88 height 34
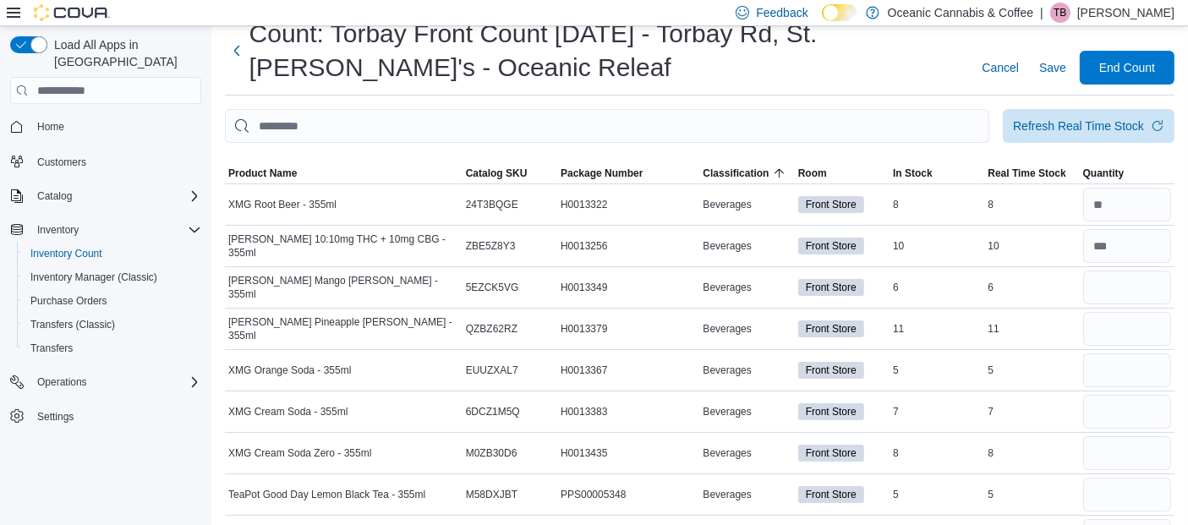
scroll to position [0, 0]
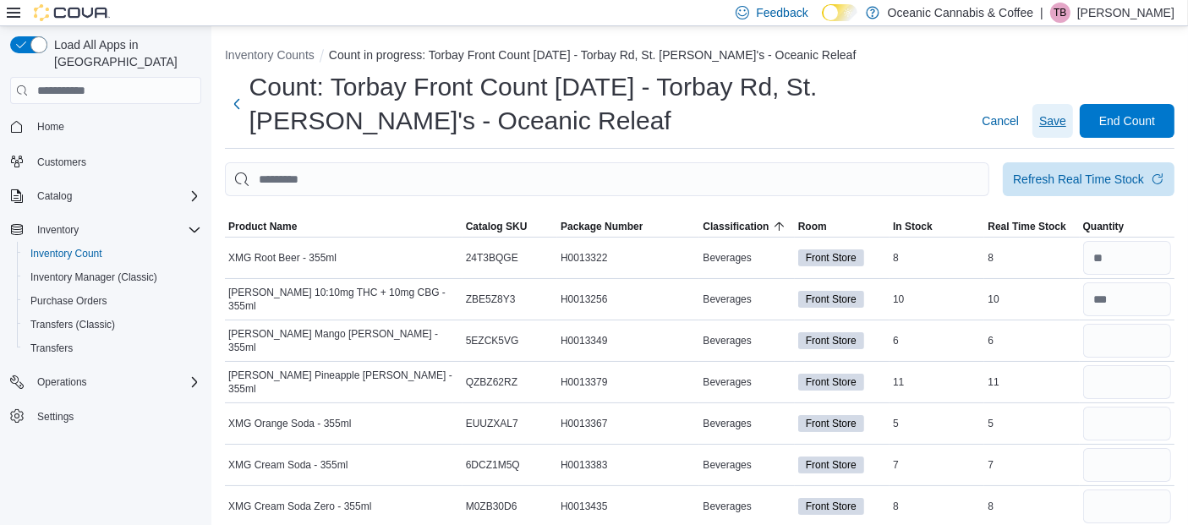
click at [1058, 121] on span "Save" at bounding box center [1052, 120] width 27 height 17
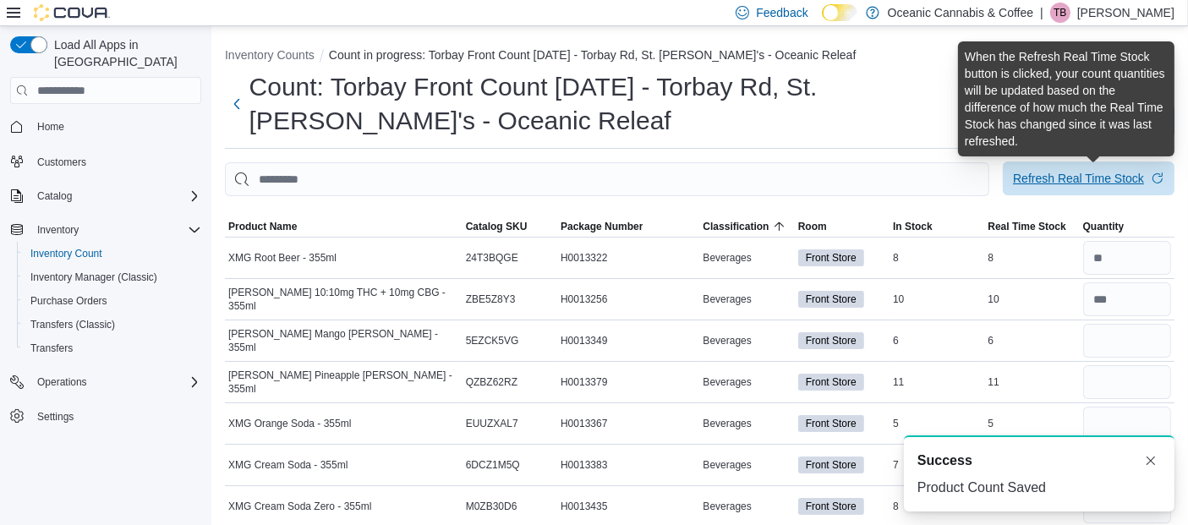
click at [1099, 180] on div "Refresh Real Time Stock" at bounding box center [1078, 178] width 131 height 17
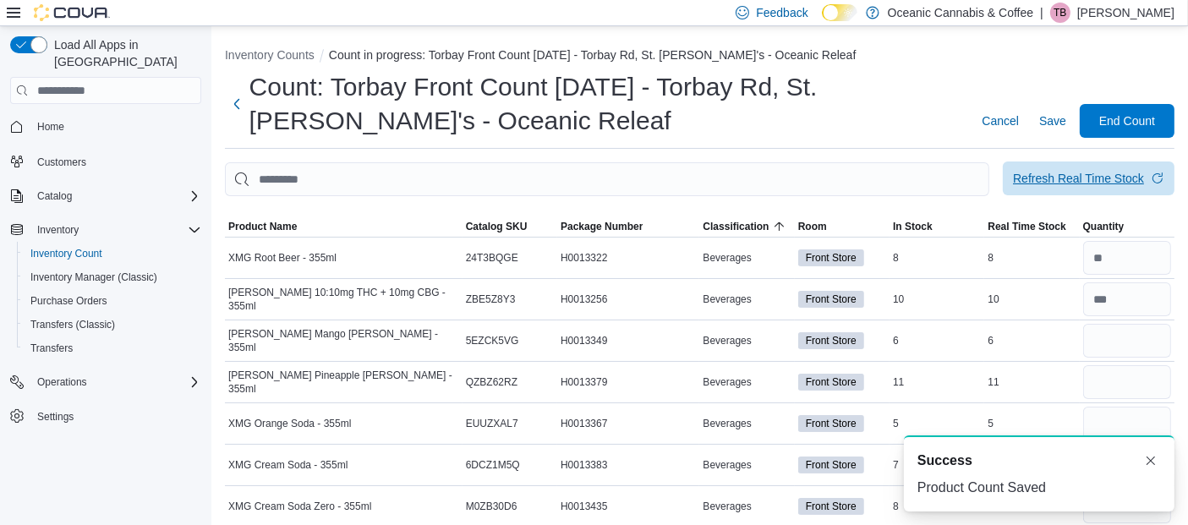
click at [1159, 173] on span "Refresh Real Time Stock" at bounding box center [1088, 178] width 151 height 34
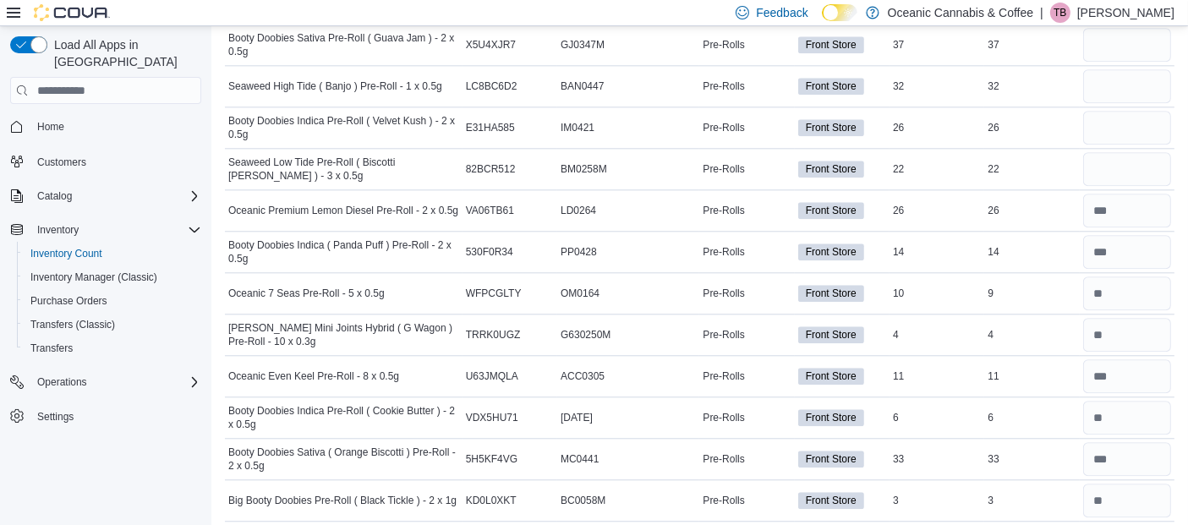
scroll to position [3958, 0]
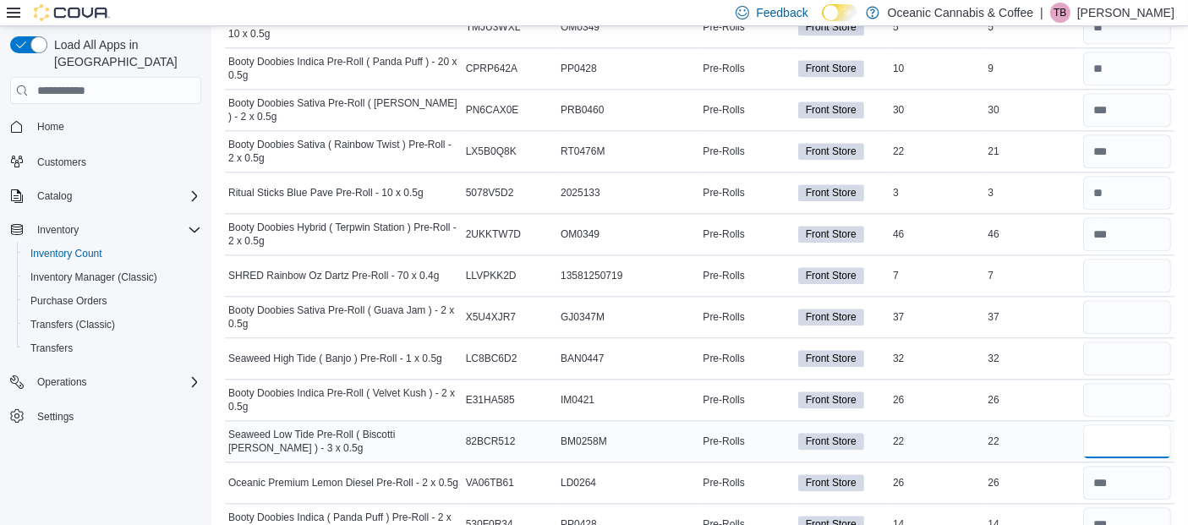
click at [1113, 424] on input "number" at bounding box center [1127, 441] width 88 height 34
type input "**"
click at [1103, 383] on input "number" at bounding box center [1127, 400] width 88 height 34
click at [1132, 341] on input "number" at bounding box center [1127, 358] width 88 height 34
click at [1116, 300] on input "number" at bounding box center [1127, 317] width 88 height 34
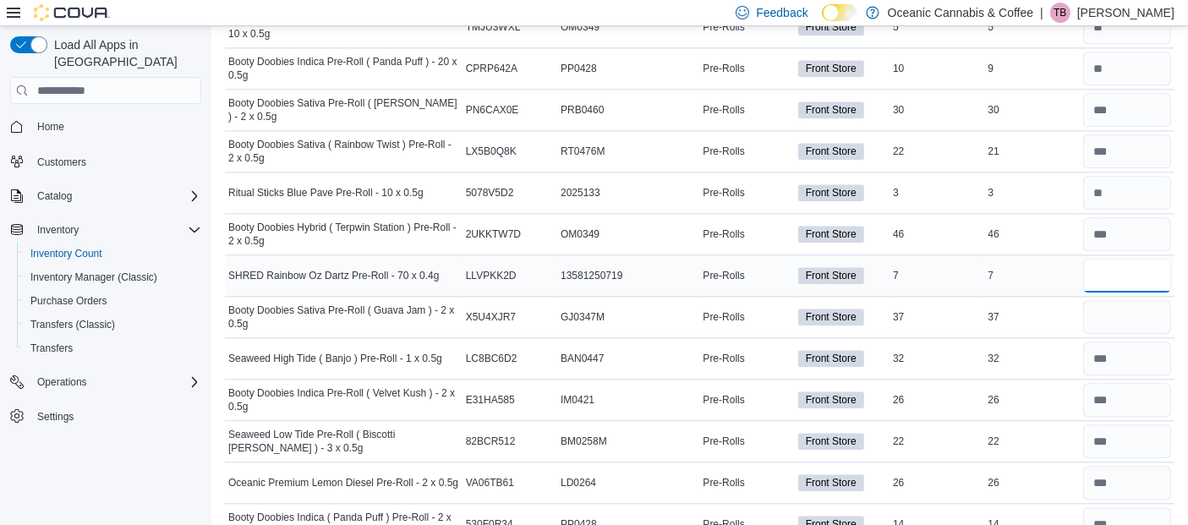
click at [1138, 259] on input "number" at bounding box center [1127, 276] width 88 height 34
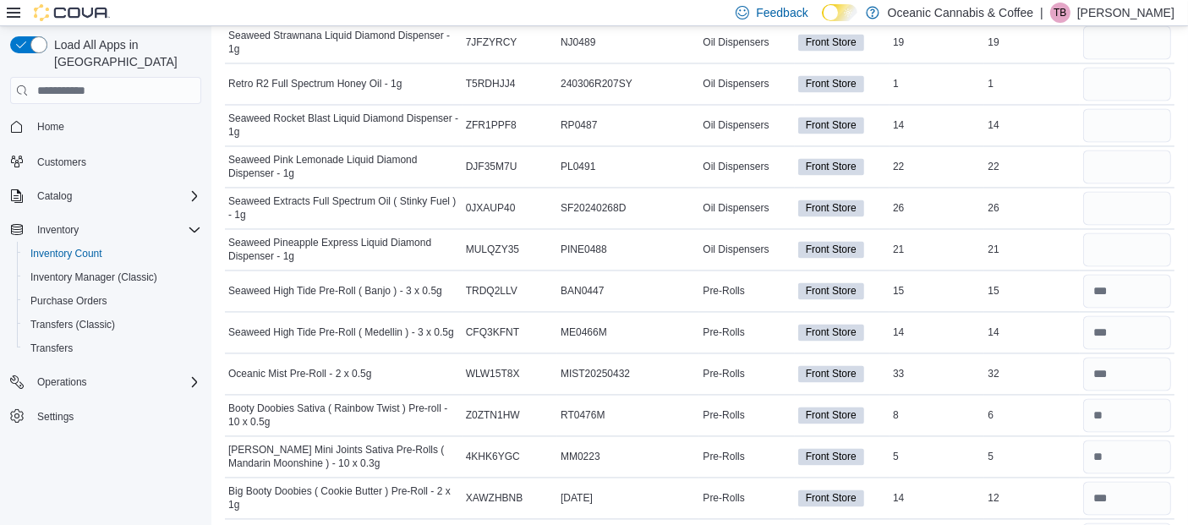
scroll to position [3281, 0]
click at [1132, 232] on input "number" at bounding box center [1127, 249] width 88 height 34
click at [1128, 190] on input "number" at bounding box center [1127, 207] width 88 height 34
click at [1122, 149] on input "number" at bounding box center [1127, 166] width 88 height 34
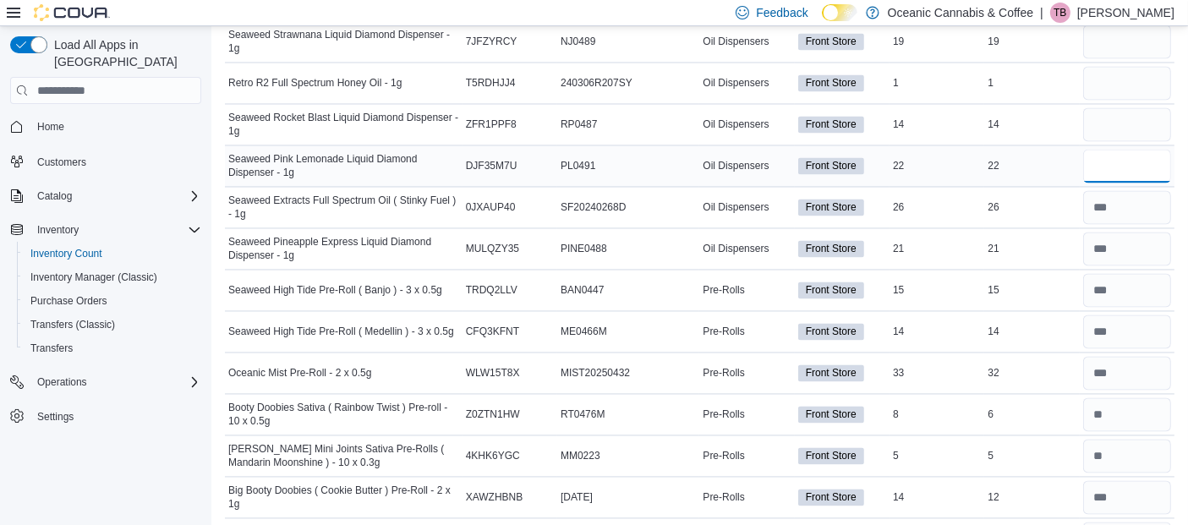
click at [1122, 149] on input "number" at bounding box center [1127, 166] width 88 height 34
click at [1122, 110] on input "number" at bounding box center [1127, 124] width 88 height 34
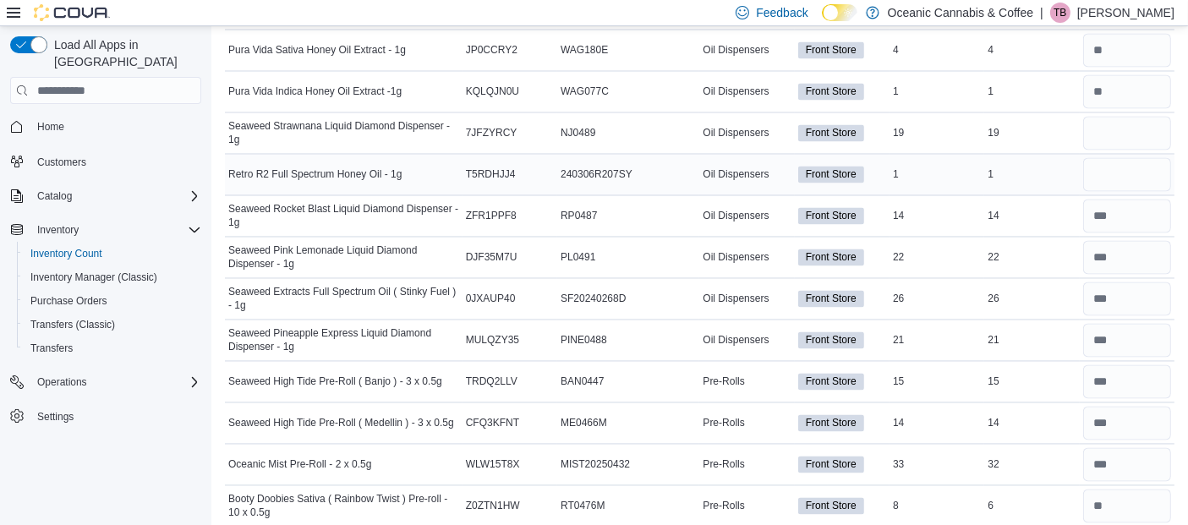
scroll to position [3188, 0]
click at [1123, 159] on input "number" at bounding box center [1127, 176] width 88 height 34
click at [1133, 125] on input "number" at bounding box center [1127, 134] width 88 height 34
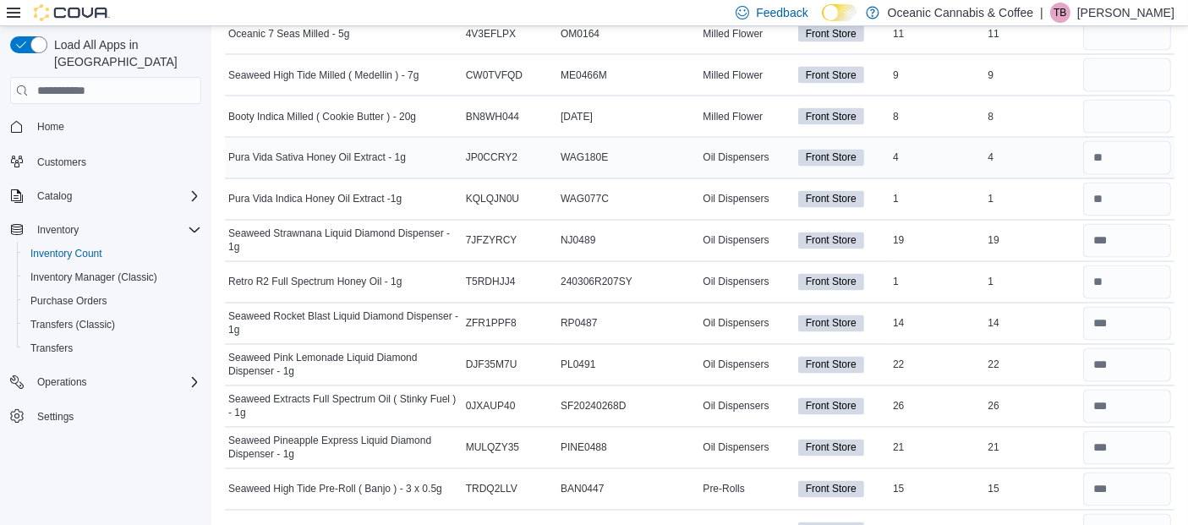
scroll to position [3083, 0]
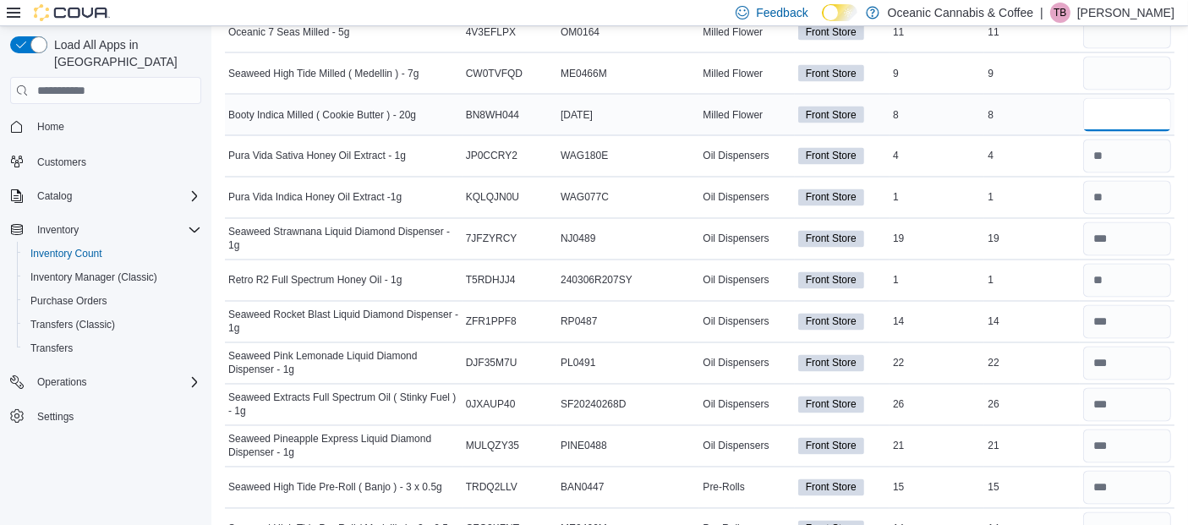
click at [1121, 100] on input "number" at bounding box center [1127, 115] width 88 height 34
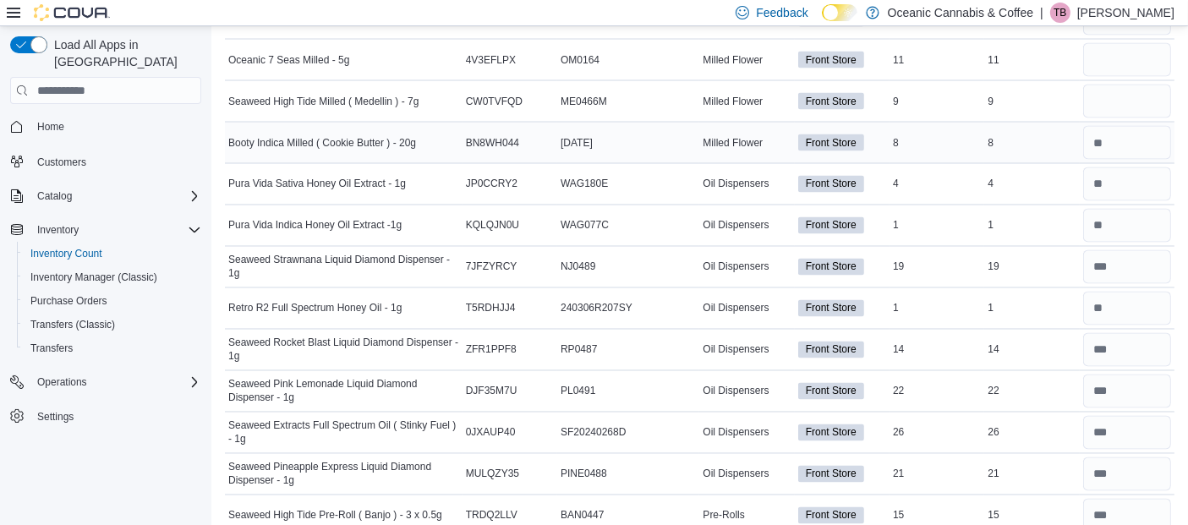
scroll to position [3057, 0]
click at [1119, 83] on input "number" at bounding box center [1127, 100] width 88 height 34
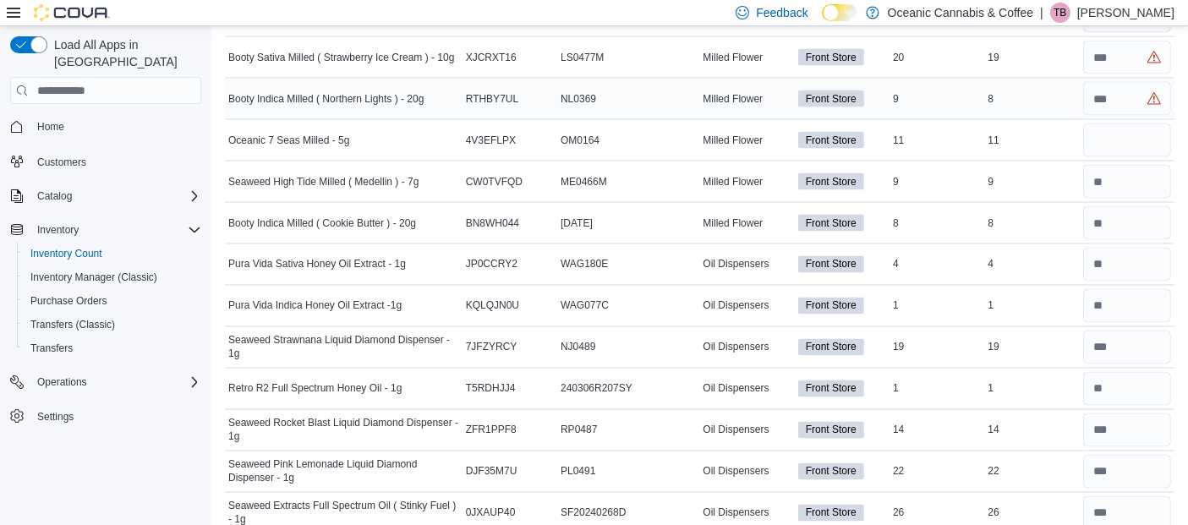
scroll to position [2974, 0]
click at [1123, 131] on input "number" at bounding box center [1127, 141] width 88 height 34
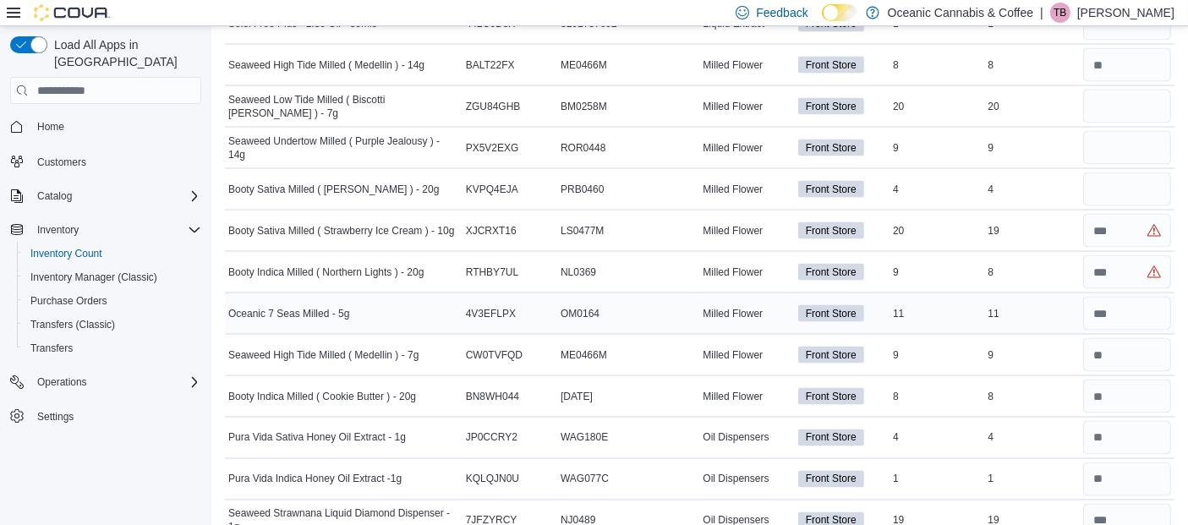
scroll to position [2781, 0]
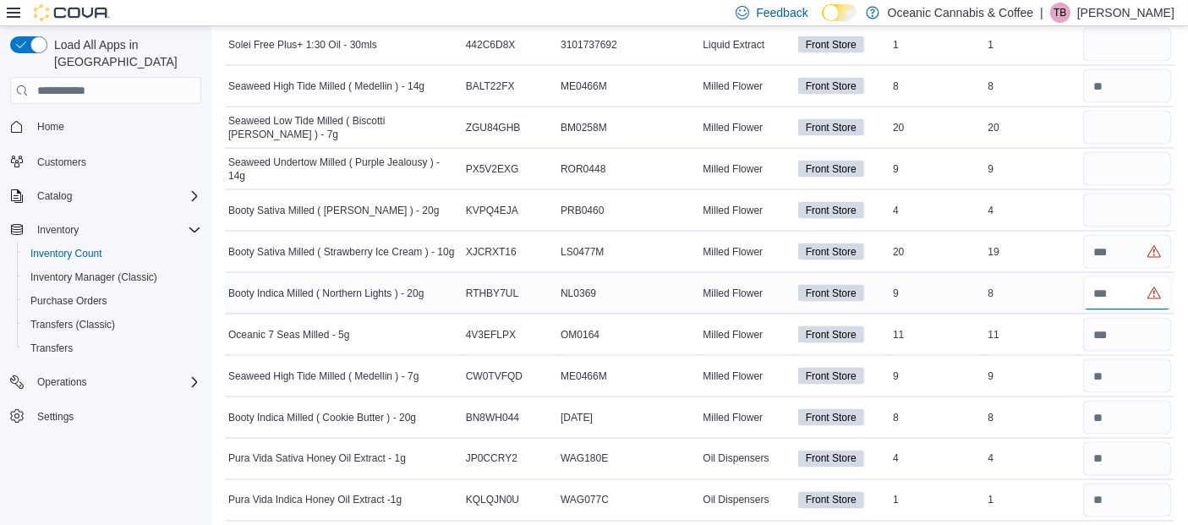
click at [1132, 276] on input "number" at bounding box center [1127, 293] width 88 height 34
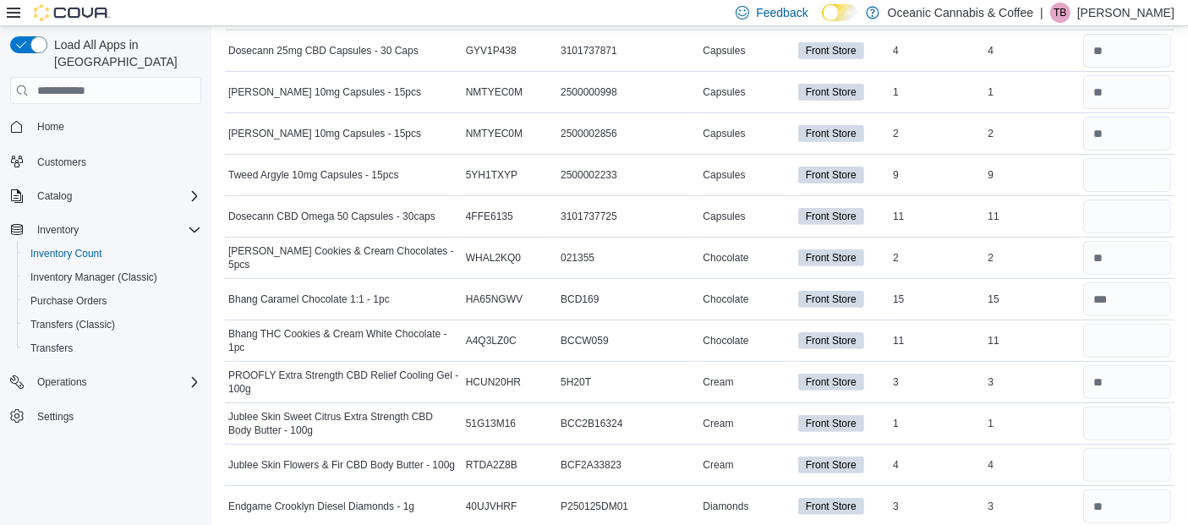
scroll to position [0, 0]
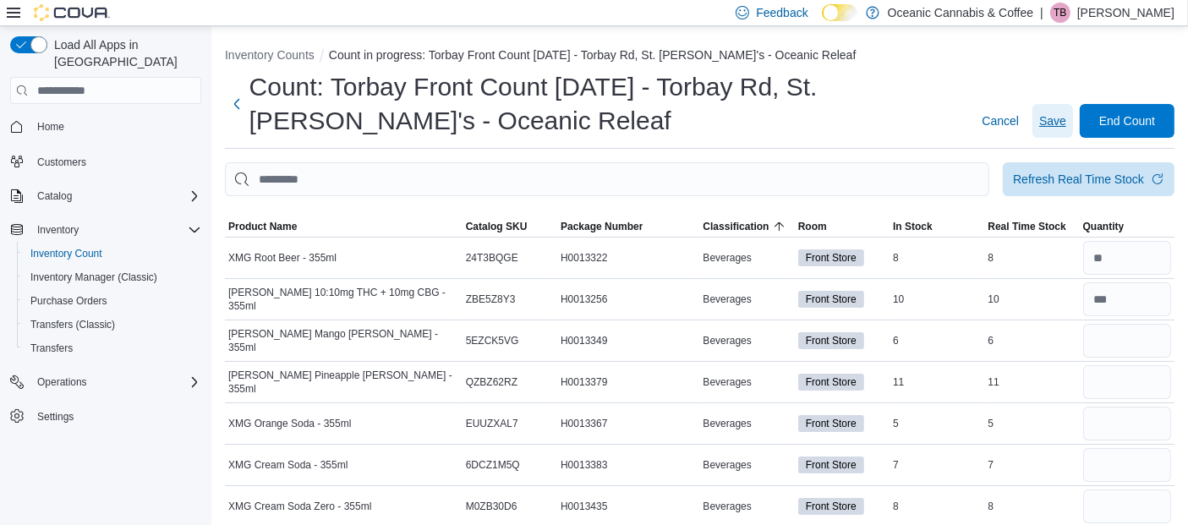
click at [1066, 110] on span "Save" at bounding box center [1052, 121] width 27 height 34
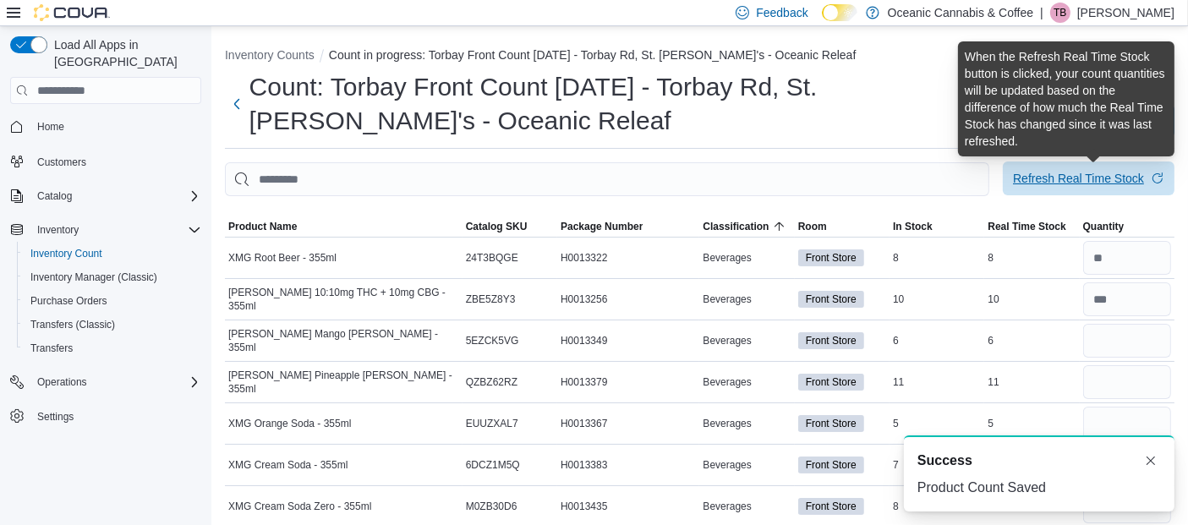
click at [1091, 183] on div "Refresh Real Time Stock" at bounding box center [1078, 178] width 131 height 17
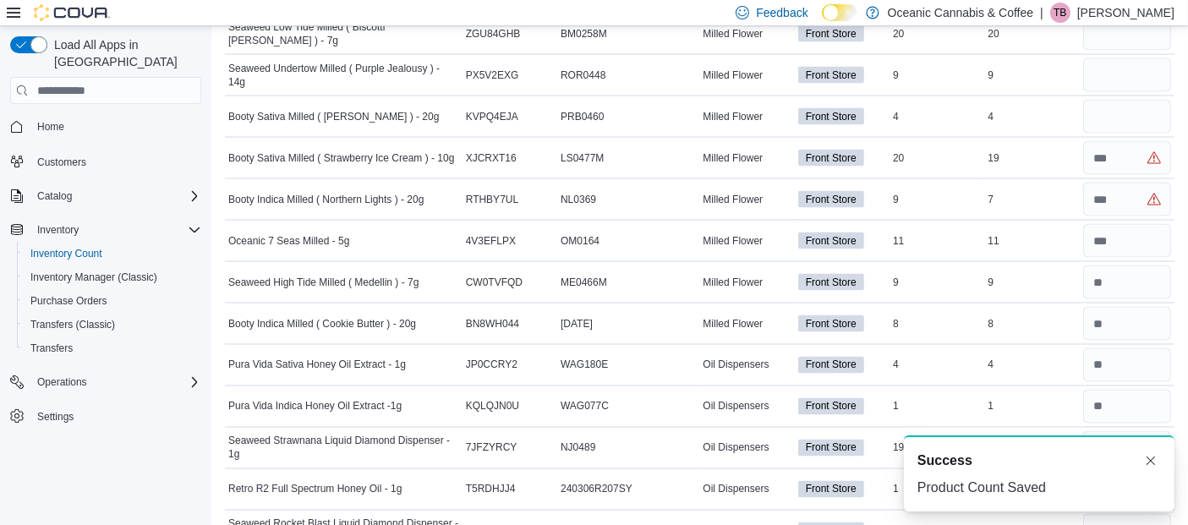
scroll to position [2875, 0]
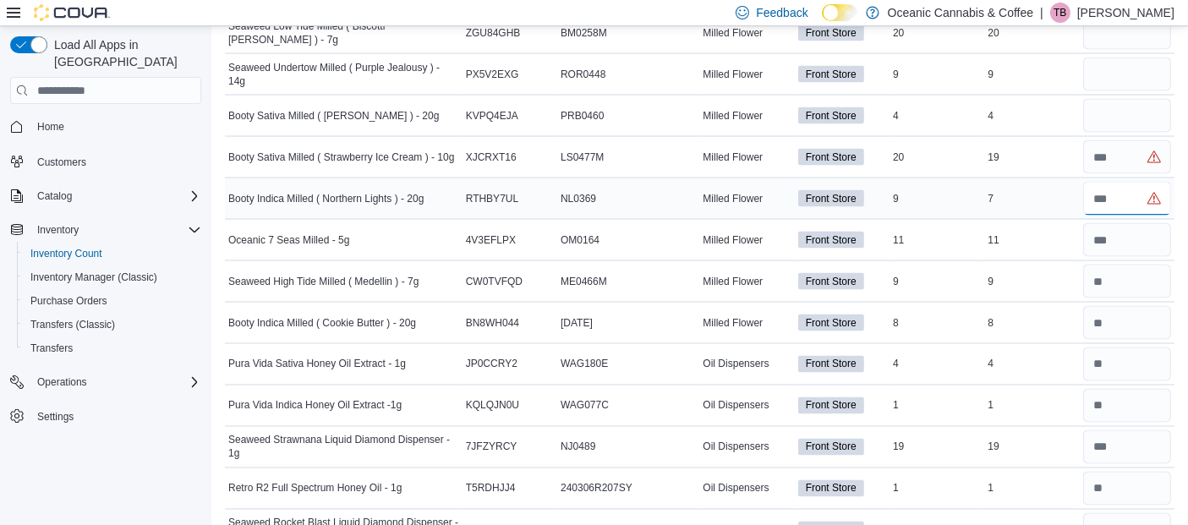
click at [1145, 182] on input "number" at bounding box center [1127, 199] width 88 height 34
click at [1133, 140] on input "number" at bounding box center [1127, 157] width 88 height 34
click at [1128, 111] on input "number" at bounding box center [1127, 116] width 88 height 34
click at [1164, 57] on input "number" at bounding box center [1127, 74] width 88 height 34
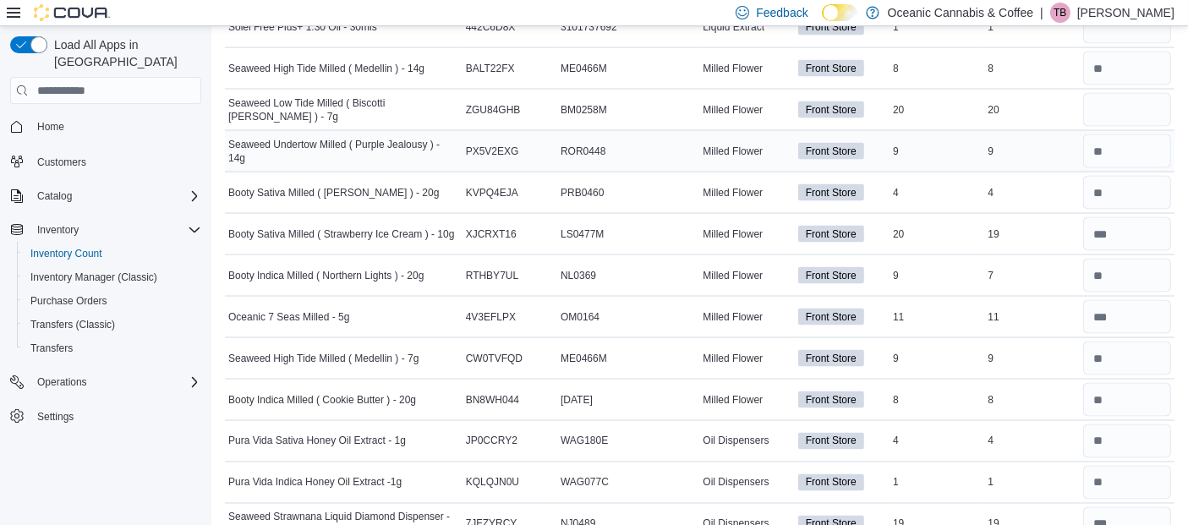
scroll to position [2796, 0]
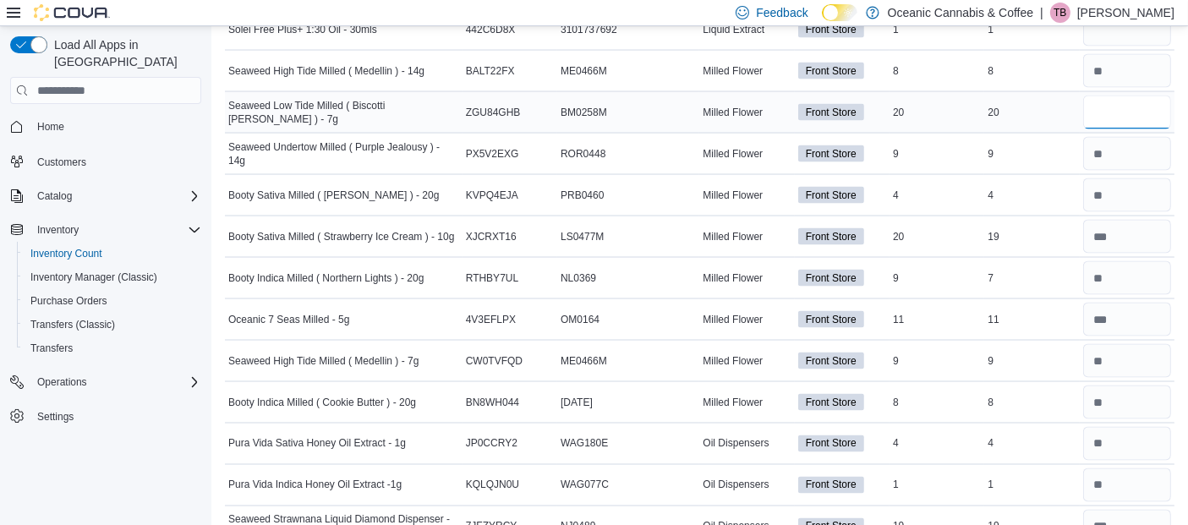
click at [1143, 96] on input "number" at bounding box center [1127, 113] width 88 height 34
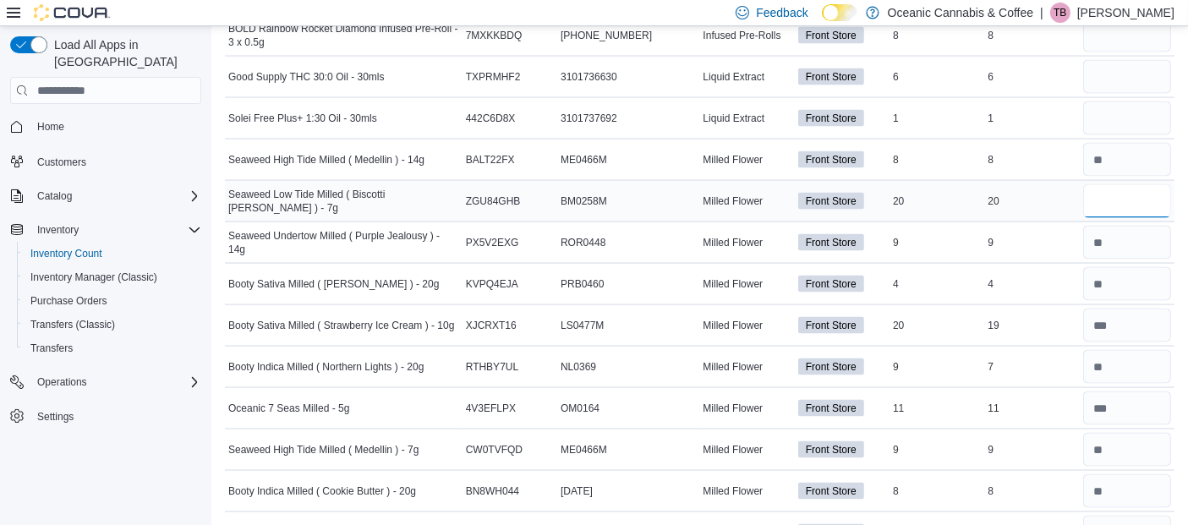
scroll to position [2706, 0]
click at [1141, 102] on input "number" at bounding box center [1127, 119] width 88 height 34
click at [1131, 72] on input "number" at bounding box center [1127, 78] width 88 height 34
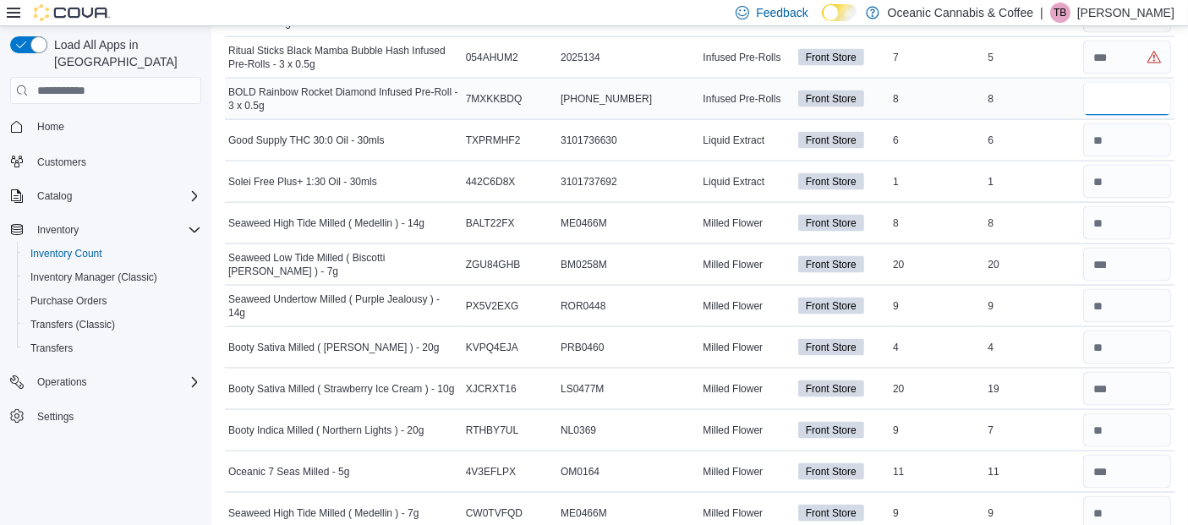
click at [1131, 82] on input "number" at bounding box center [1127, 99] width 88 height 34
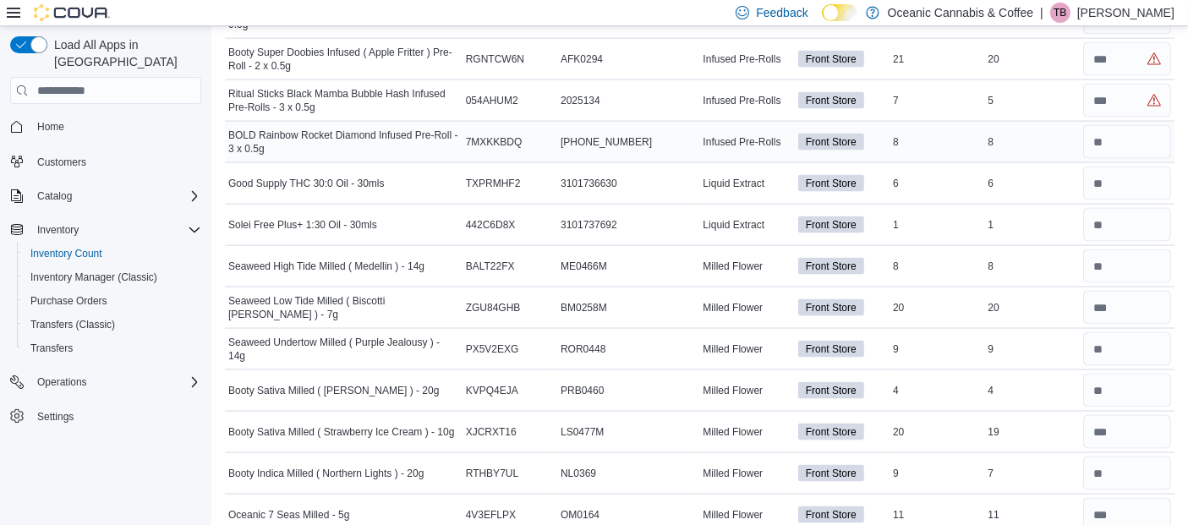
scroll to position [2601, 0]
click at [1131, 84] on input "number" at bounding box center [1127, 101] width 88 height 34
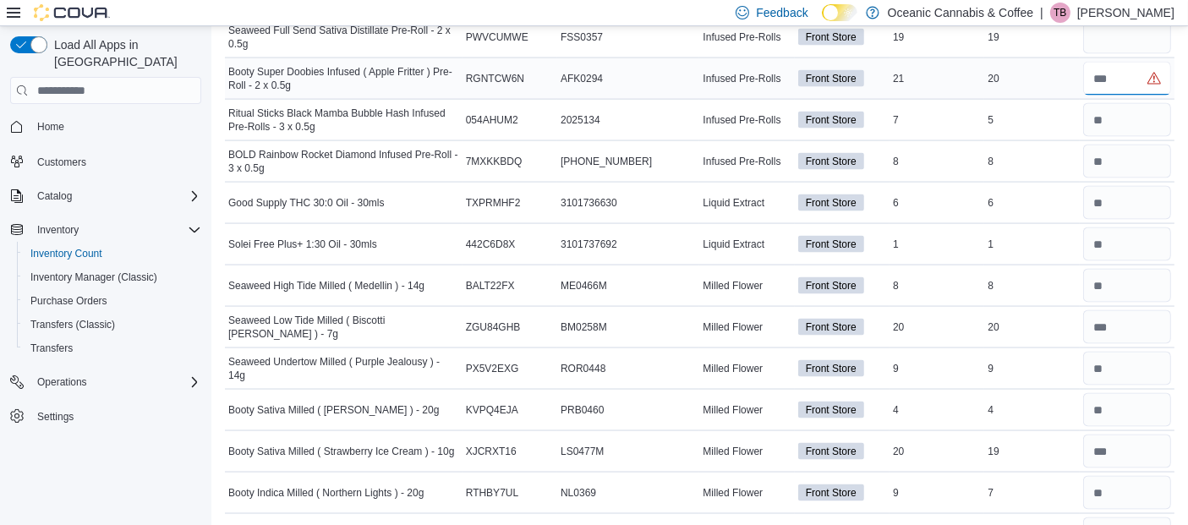
click at [1126, 66] on input "number" at bounding box center [1127, 79] width 88 height 34
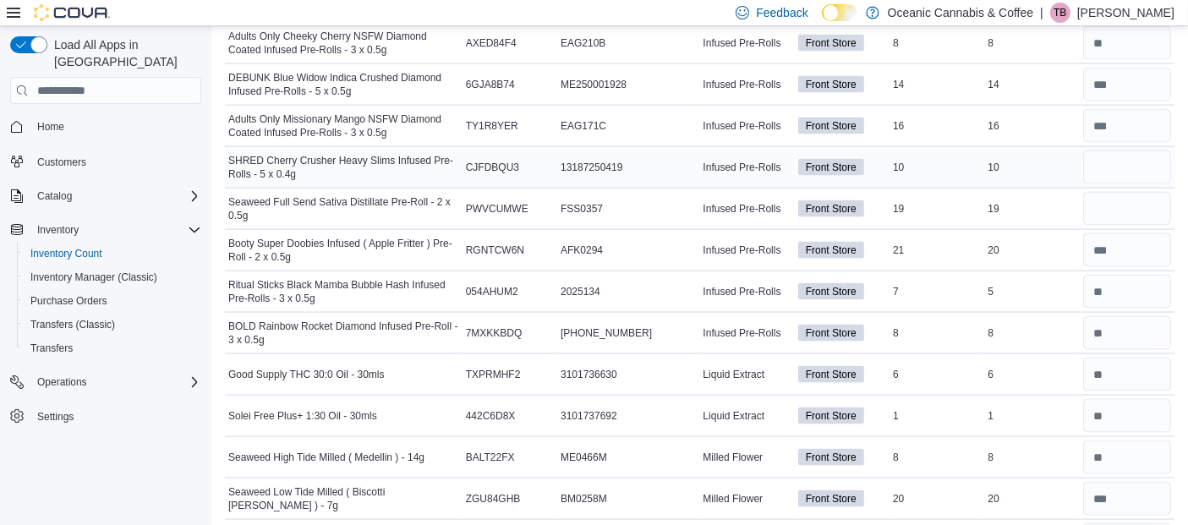
scroll to position [2409, 0]
click at [1122, 194] on input "number" at bounding box center [1127, 210] width 88 height 34
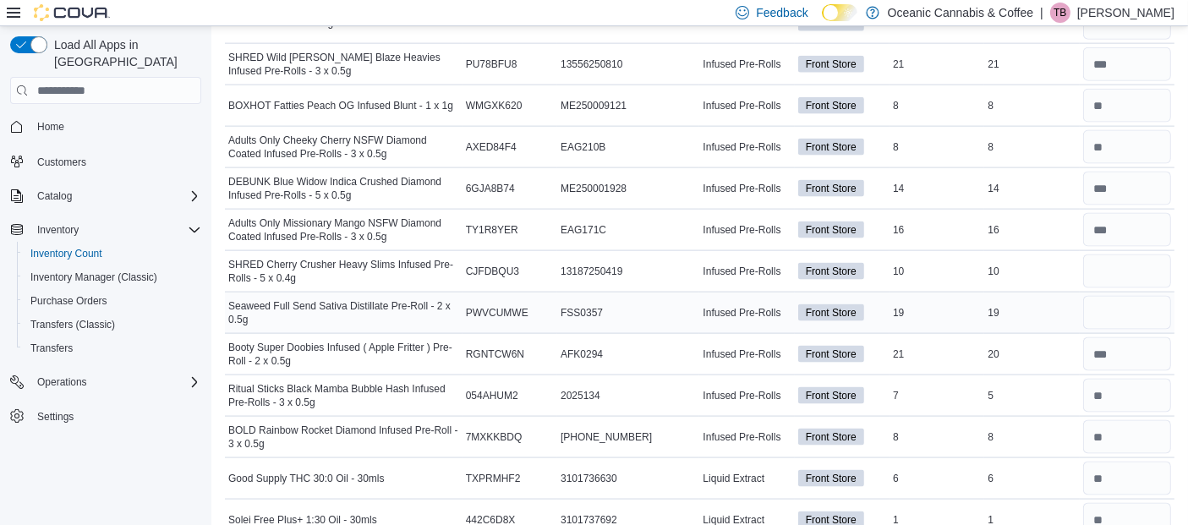
scroll to position [2303, 0]
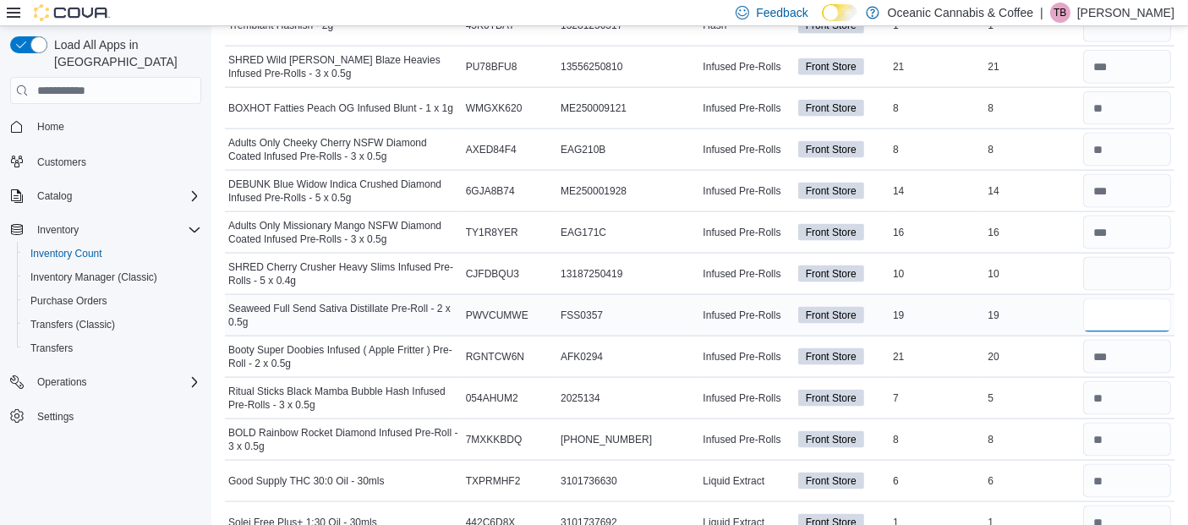
click at [1128, 303] on input "number" at bounding box center [1127, 315] width 88 height 34
click at [1129, 259] on input "number" at bounding box center [1127, 274] width 88 height 34
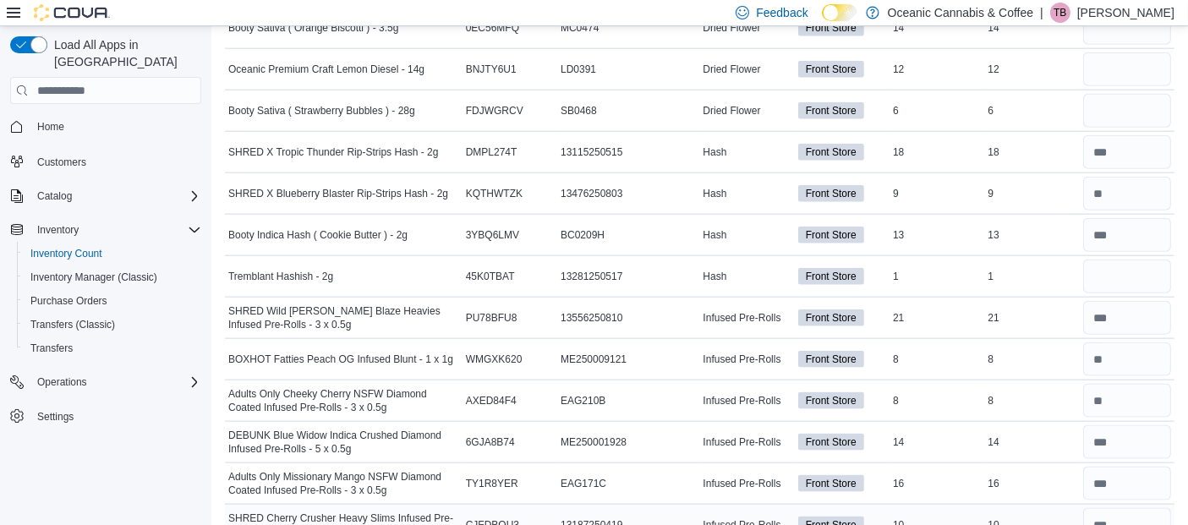
scroll to position [2011, 0]
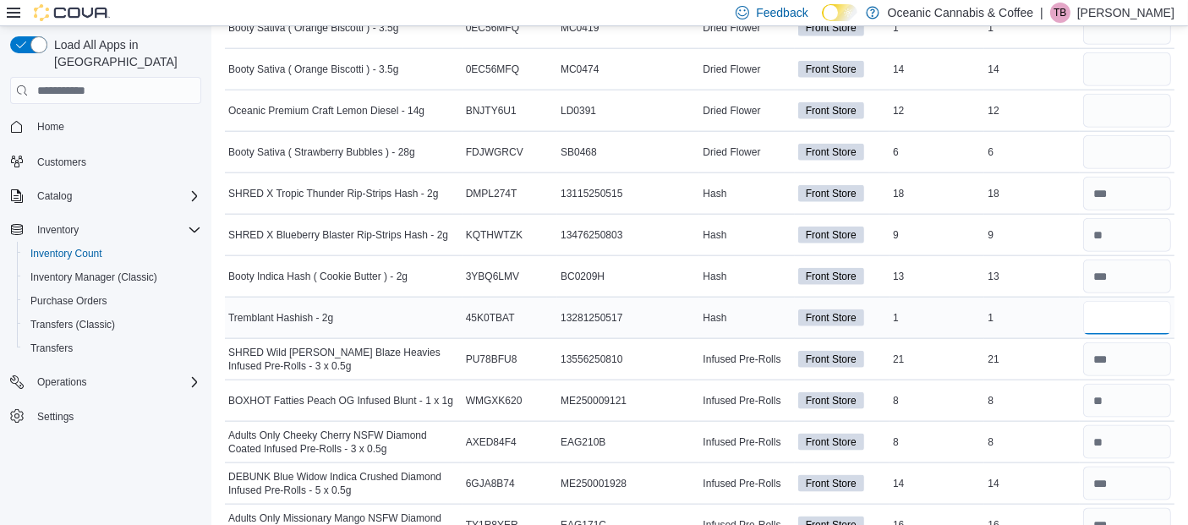
click at [1125, 301] on input "number" at bounding box center [1127, 318] width 88 height 34
click at [1123, 135] on input "number" at bounding box center [1127, 152] width 88 height 34
click at [1128, 102] on input "number" at bounding box center [1127, 111] width 88 height 34
click at [1128, 64] on input "number" at bounding box center [1127, 69] width 88 height 34
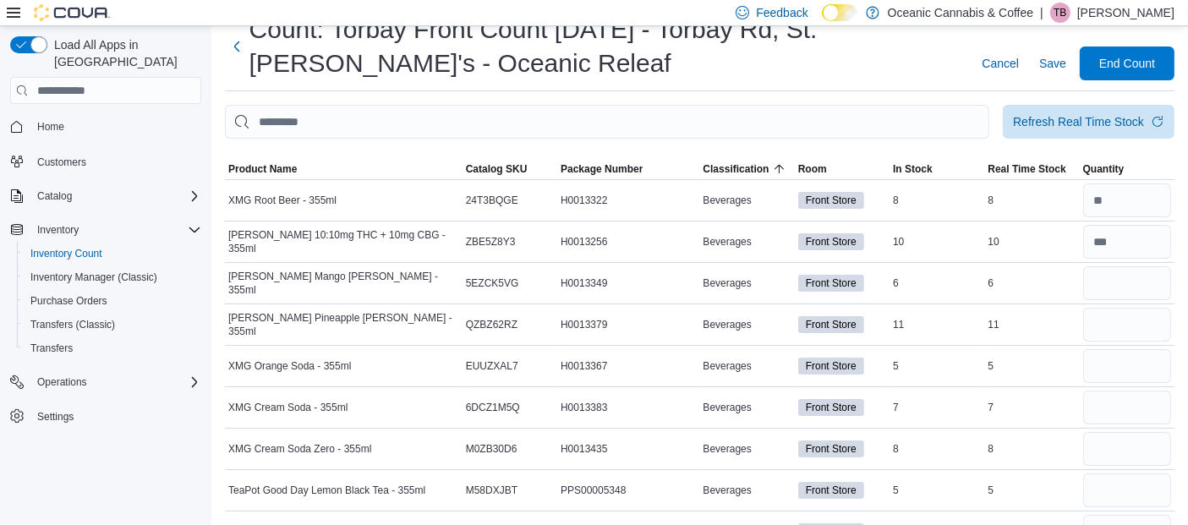
scroll to position [0, 0]
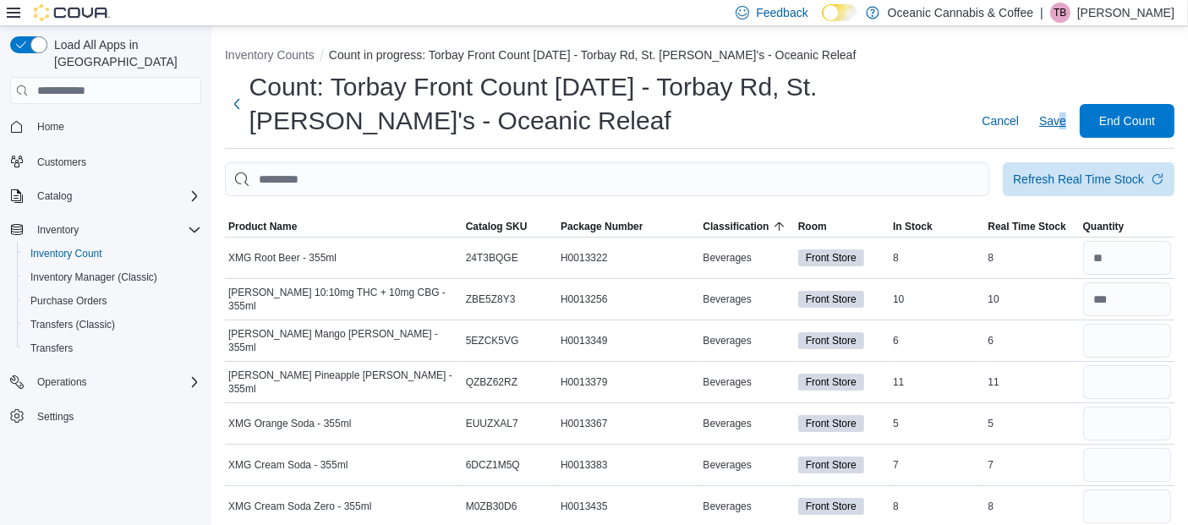
drag, startPoint x: 1094, startPoint y: 103, endPoint x: 1071, endPoint y: 119, distance: 27.9
click at [1072, 119] on div "Cancel Save End Count" at bounding box center [1074, 121] width 199 height 34
click at [1066, 117] on span "Save" at bounding box center [1052, 120] width 27 height 17
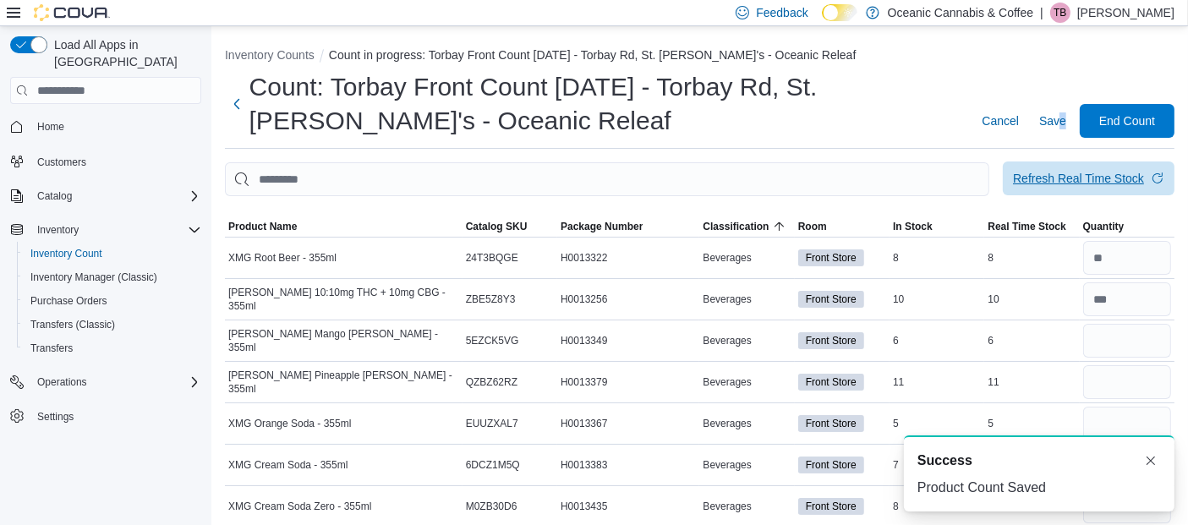
click at [1101, 189] on span "Refresh Real Time Stock" at bounding box center [1088, 178] width 151 height 34
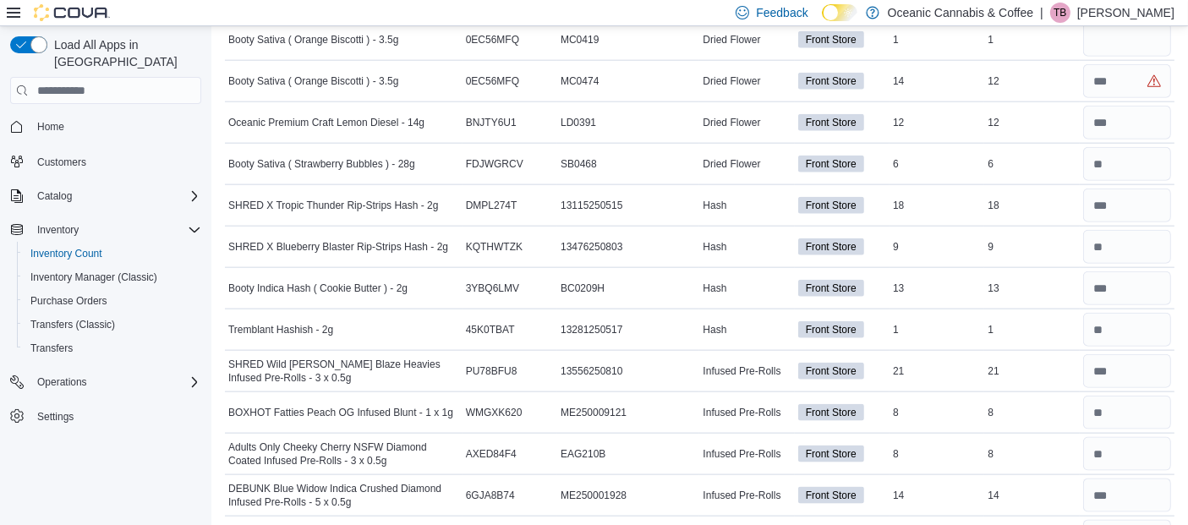
scroll to position [1928, 0]
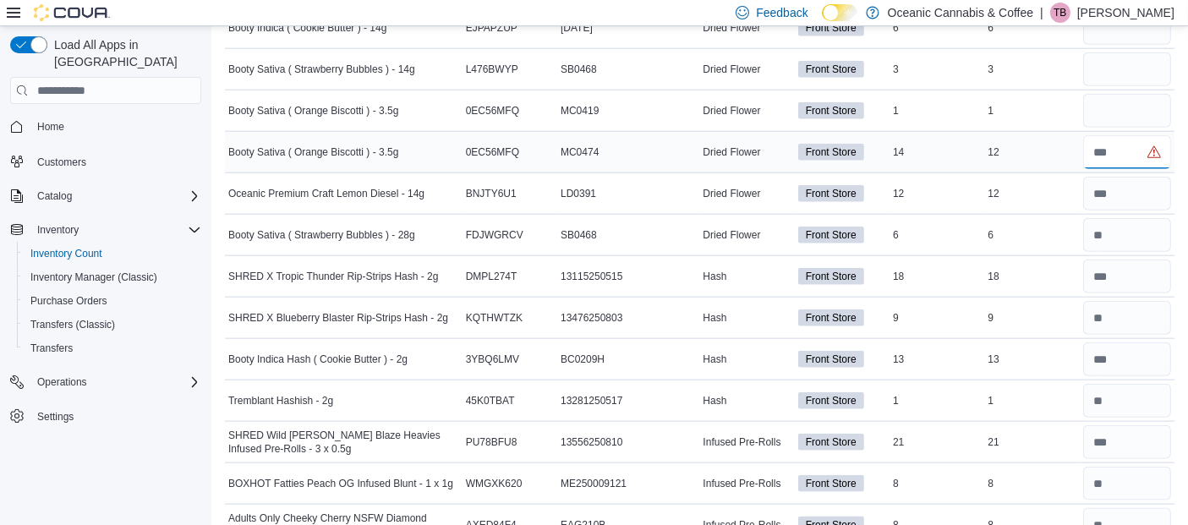
click at [1134, 135] on input "number" at bounding box center [1127, 152] width 88 height 34
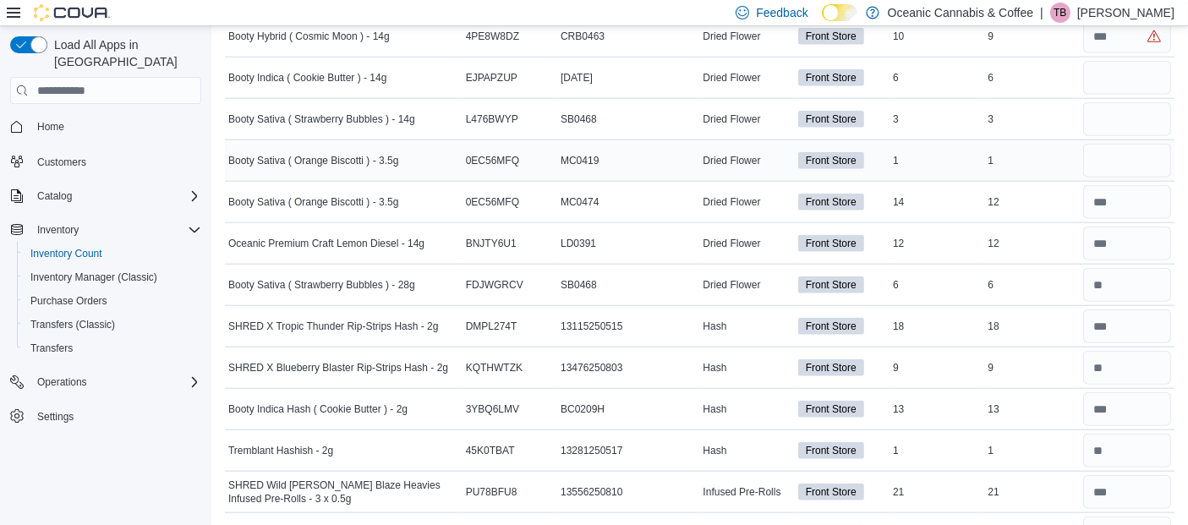
scroll to position [1876, 0]
click at [1127, 161] on input "number" at bounding box center [1127, 162] width 88 height 34
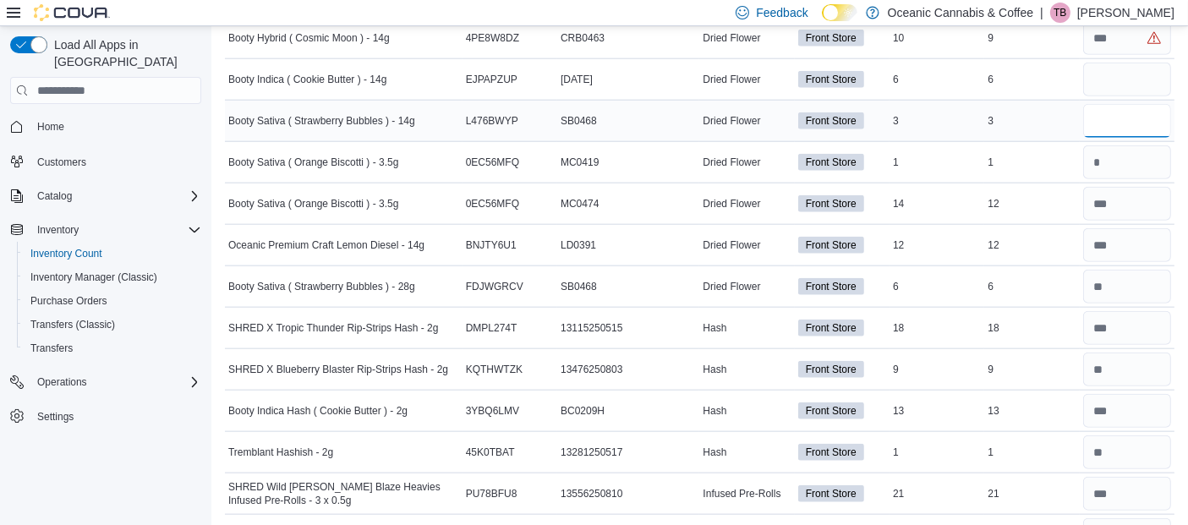
click at [1127, 110] on input "number" at bounding box center [1127, 121] width 88 height 34
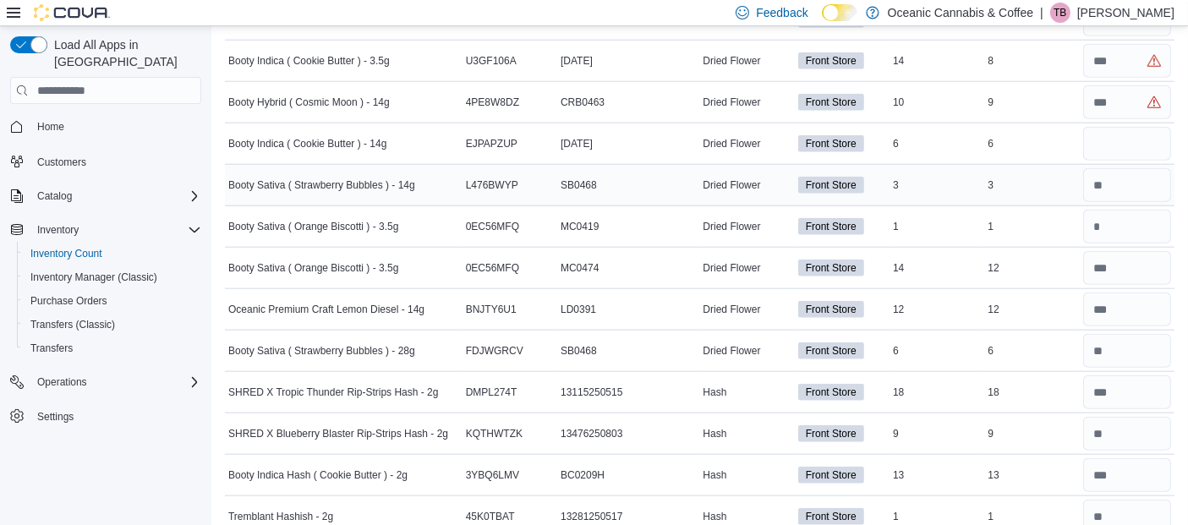
scroll to position [1816, 0]
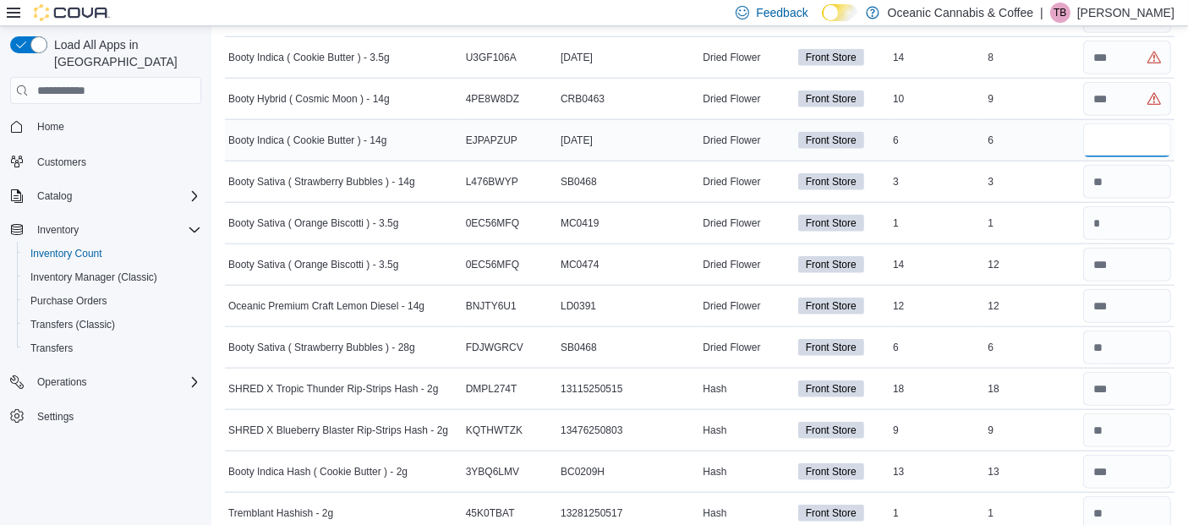
click at [1127, 140] on input "number" at bounding box center [1127, 140] width 88 height 34
click at [1134, 85] on input "number" at bounding box center [1127, 99] width 88 height 34
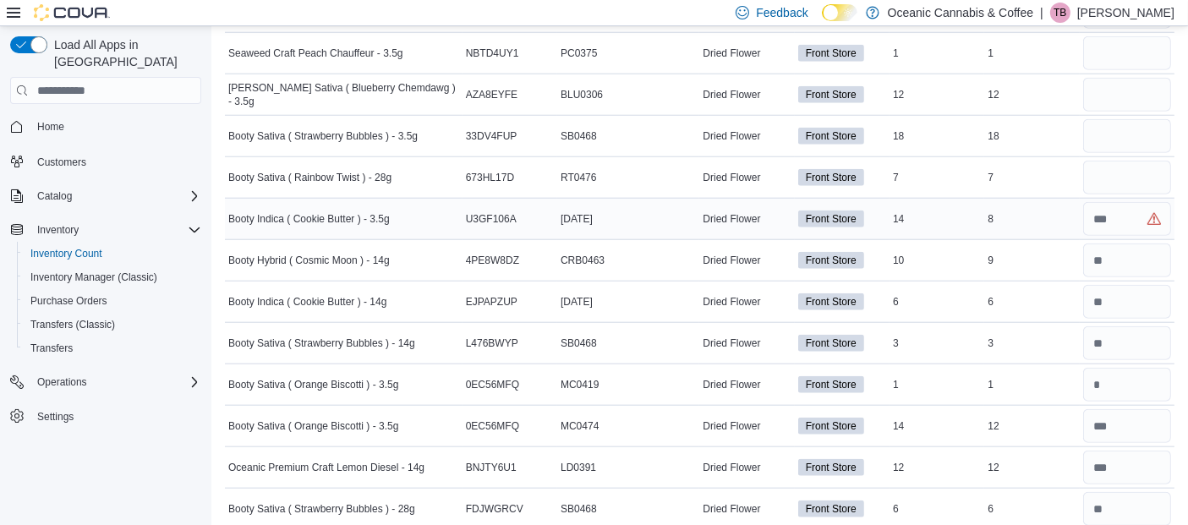
scroll to position [1654, 0]
click at [1132, 206] on input "number" at bounding box center [1127, 219] width 88 height 34
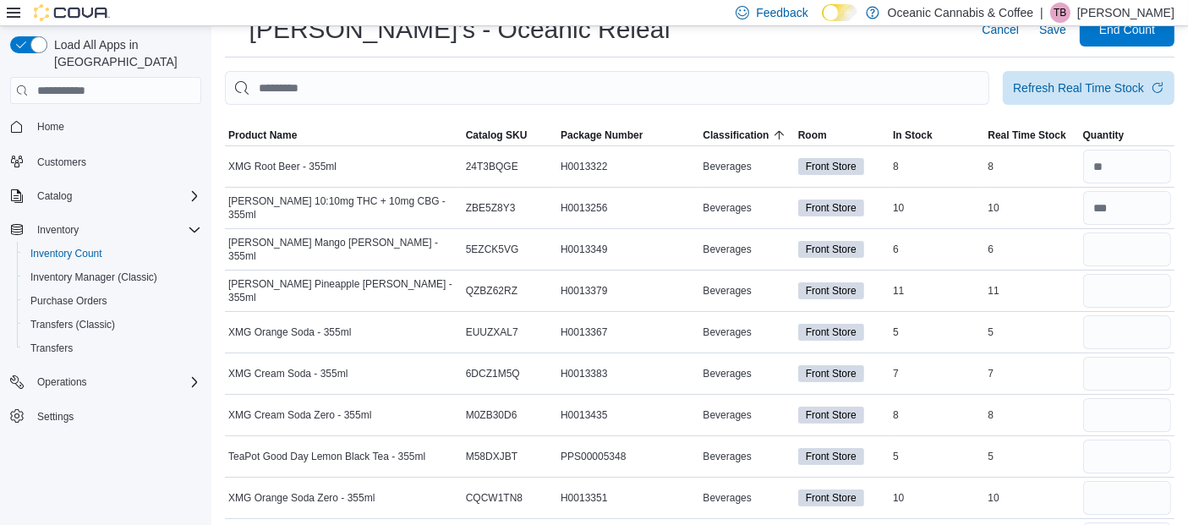
scroll to position [0, 0]
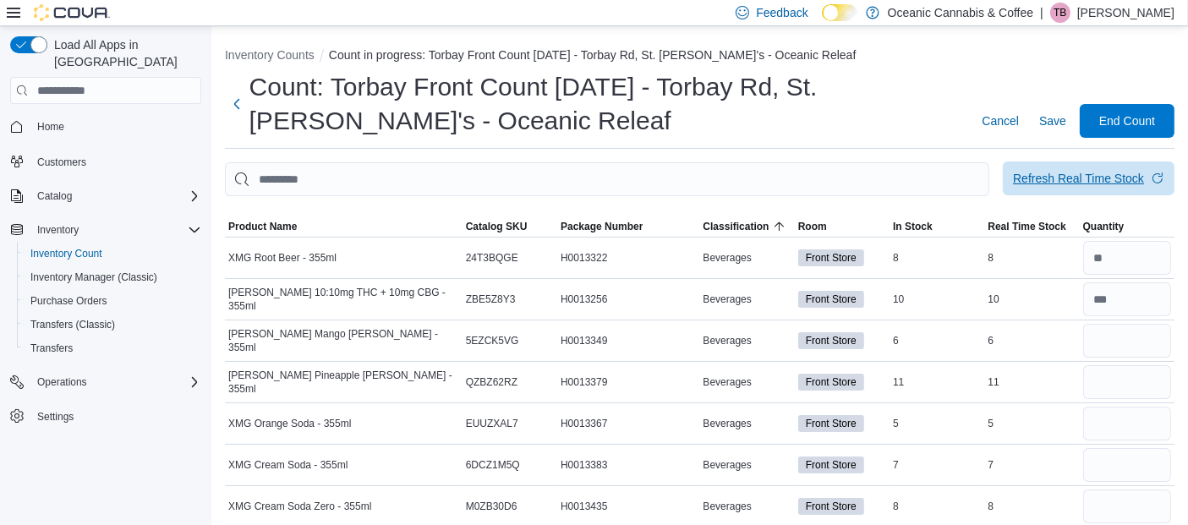
click at [1068, 175] on div "Refresh Real Time Stock" at bounding box center [1078, 178] width 131 height 17
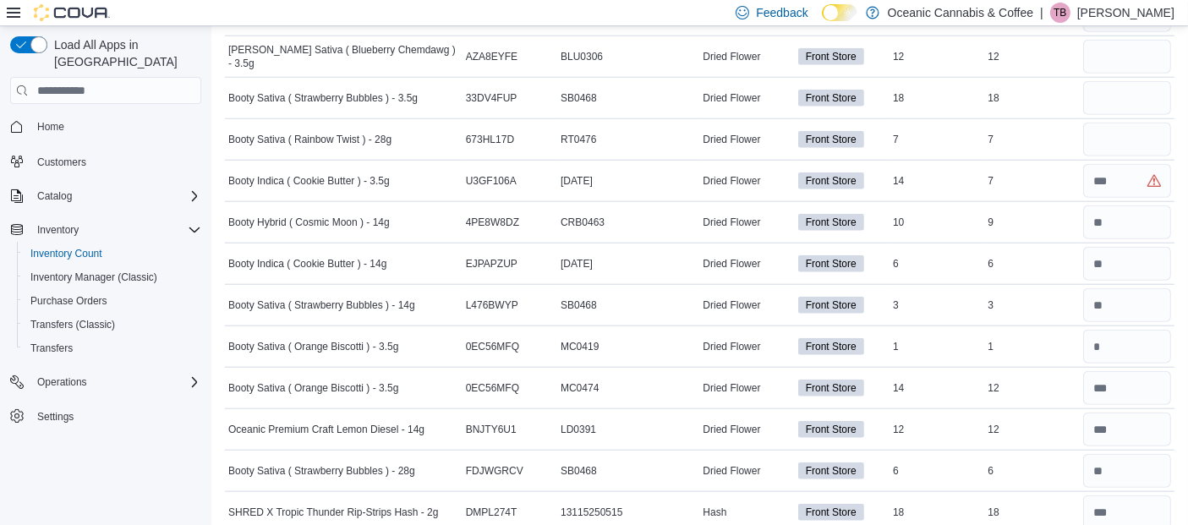
scroll to position [1690, 0]
click at [1139, 175] on input "number" at bounding box center [1127, 183] width 88 height 34
click at [1120, 125] on input "number" at bounding box center [1127, 141] width 88 height 34
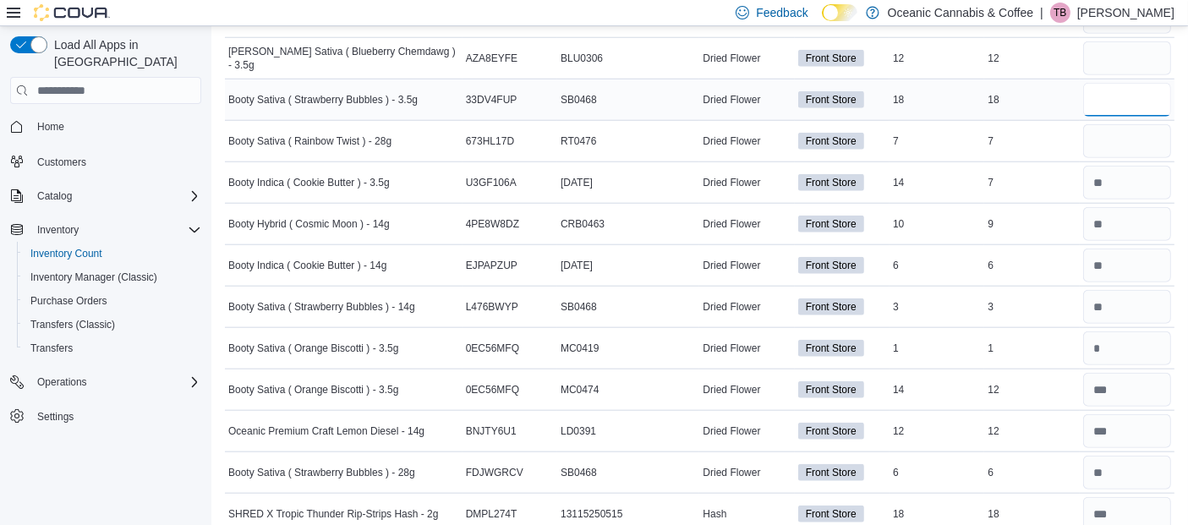
click at [1120, 83] on input "number" at bounding box center [1127, 100] width 88 height 34
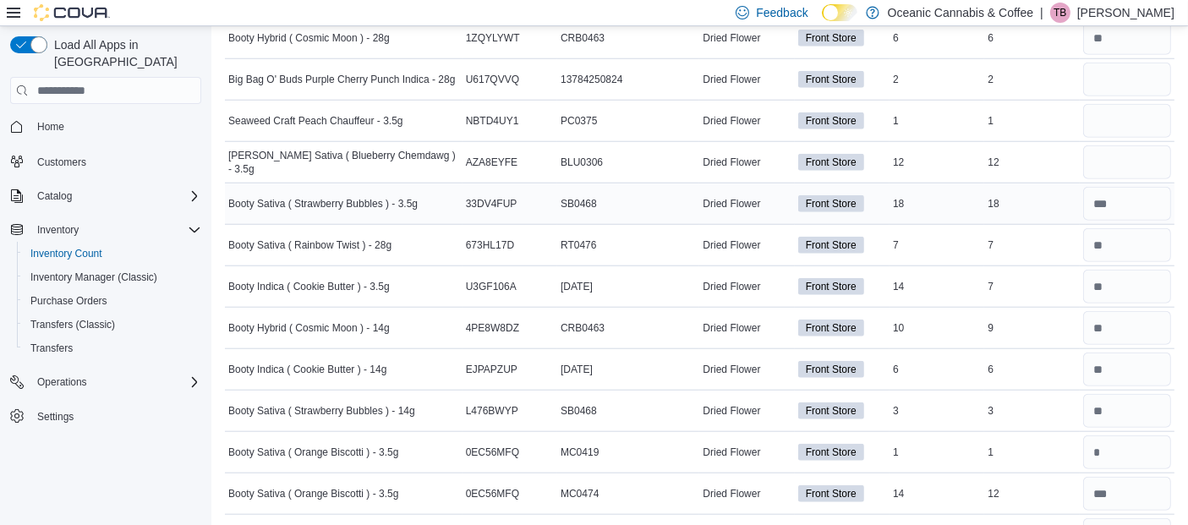
scroll to position [1575, 0]
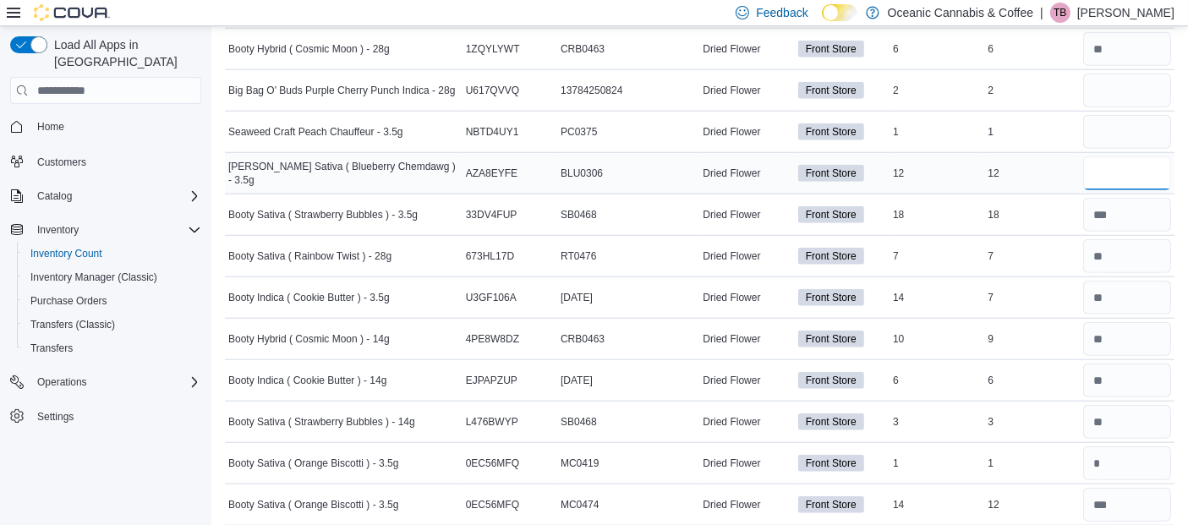
click at [1128, 162] on input "number" at bounding box center [1127, 173] width 88 height 34
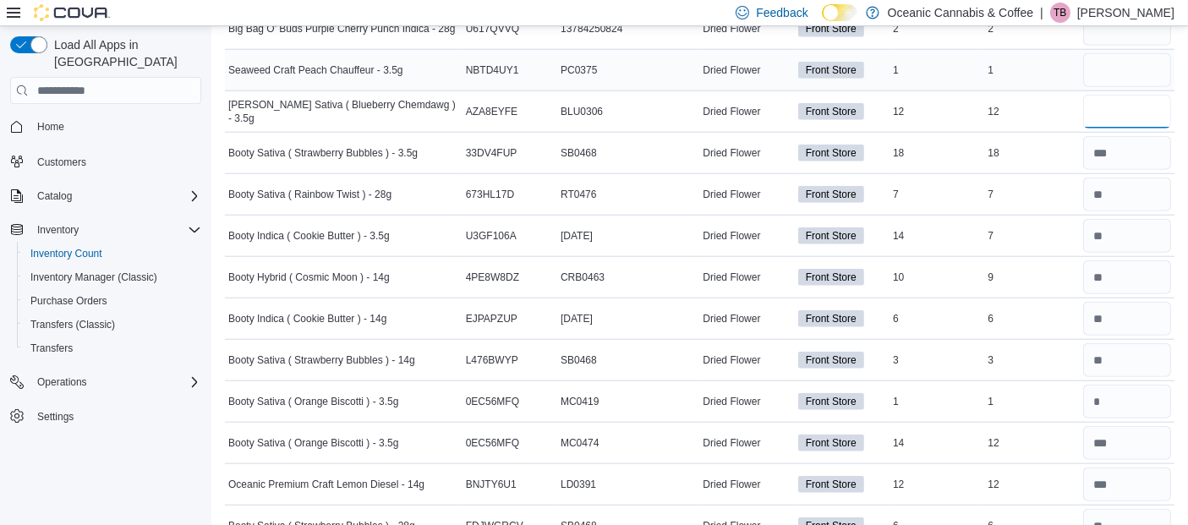
scroll to position [1637, 0]
click at [1133, 57] on input "number" at bounding box center [1127, 70] width 88 height 34
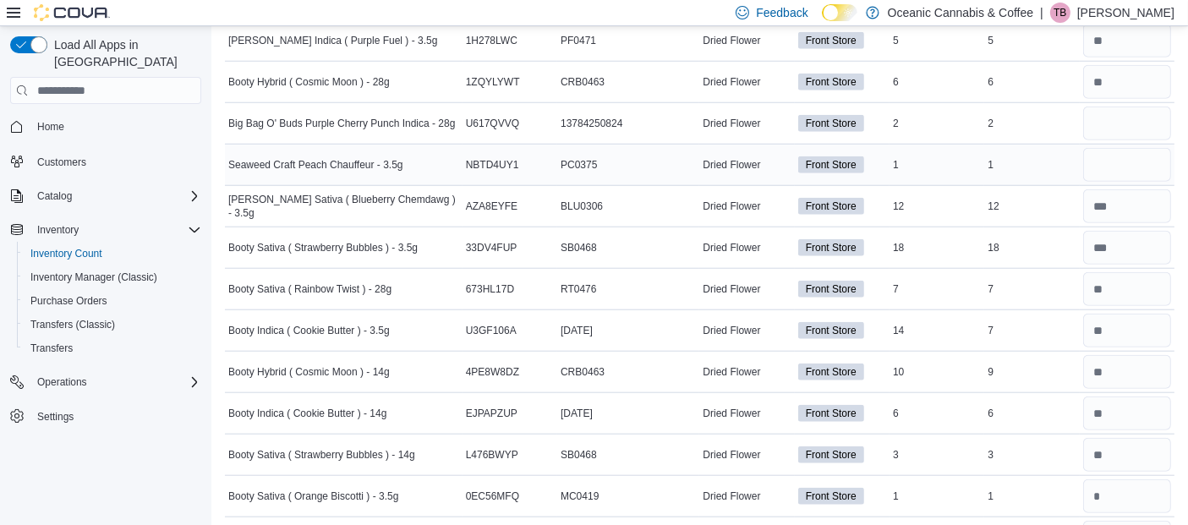
scroll to position [1540, 0]
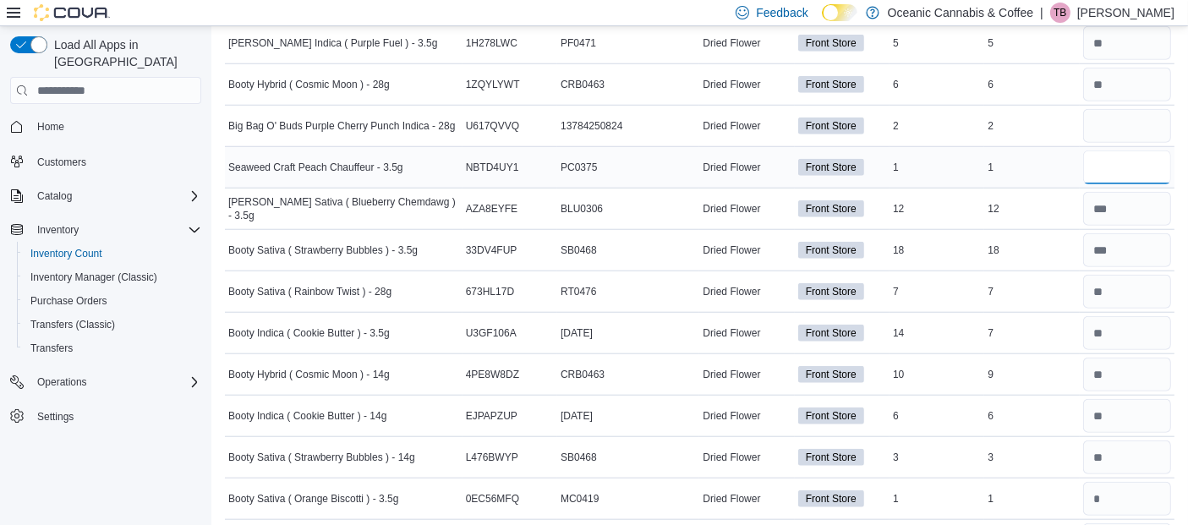
click at [1125, 165] on input "number" at bounding box center [1127, 167] width 88 height 34
click at [1124, 163] on input "number" at bounding box center [1127, 167] width 88 height 34
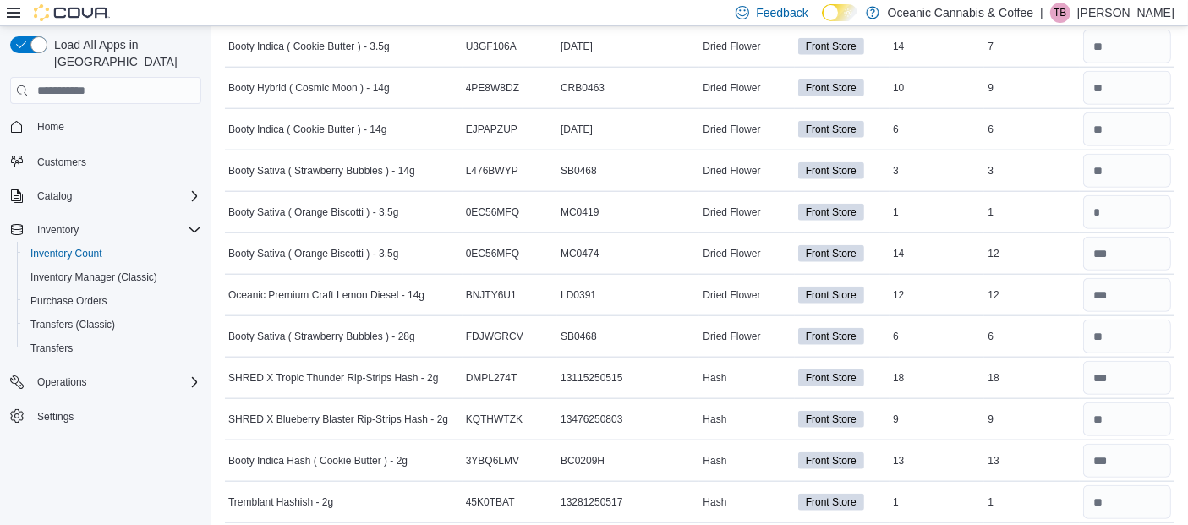
scroll to position [1827, 0]
click at [1123, 203] on input "number" at bounding box center [1127, 211] width 88 height 34
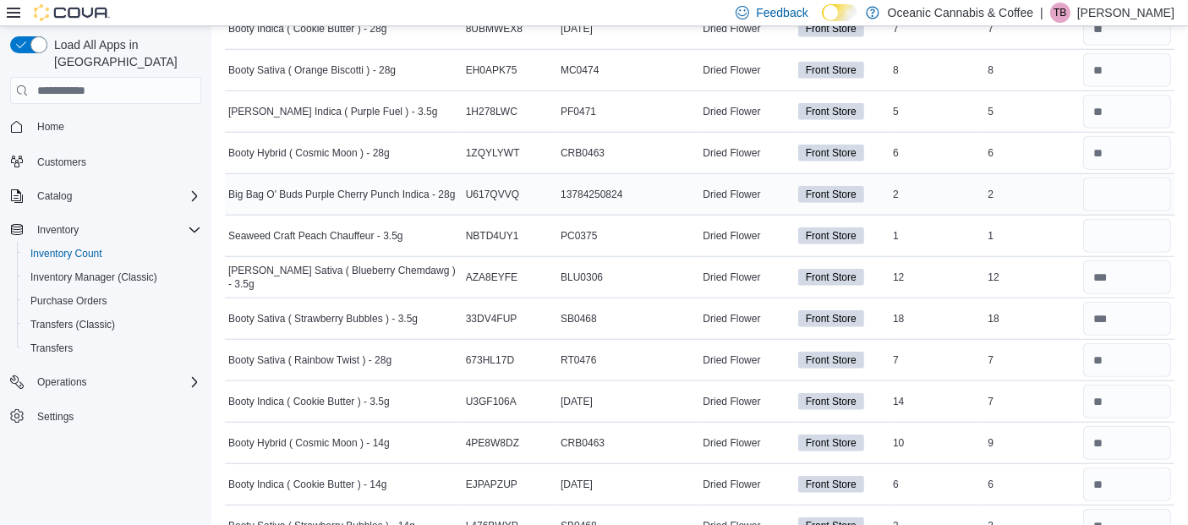
scroll to position [1480, 0]
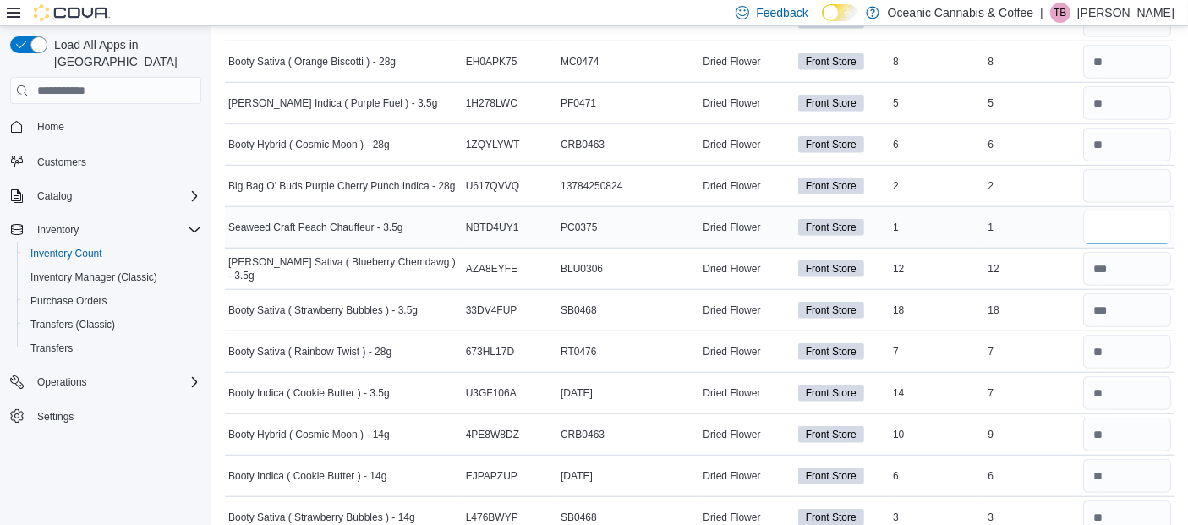
click at [1105, 224] on input "number" at bounding box center [1127, 227] width 88 height 34
click at [1106, 177] on input "number" at bounding box center [1127, 186] width 88 height 34
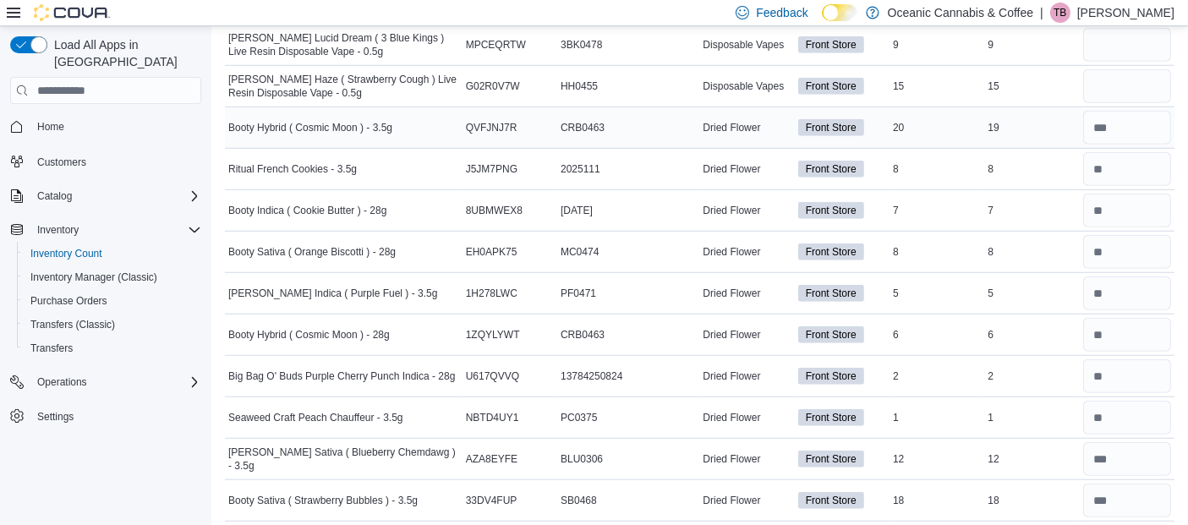
scroll to position [1297, 0]
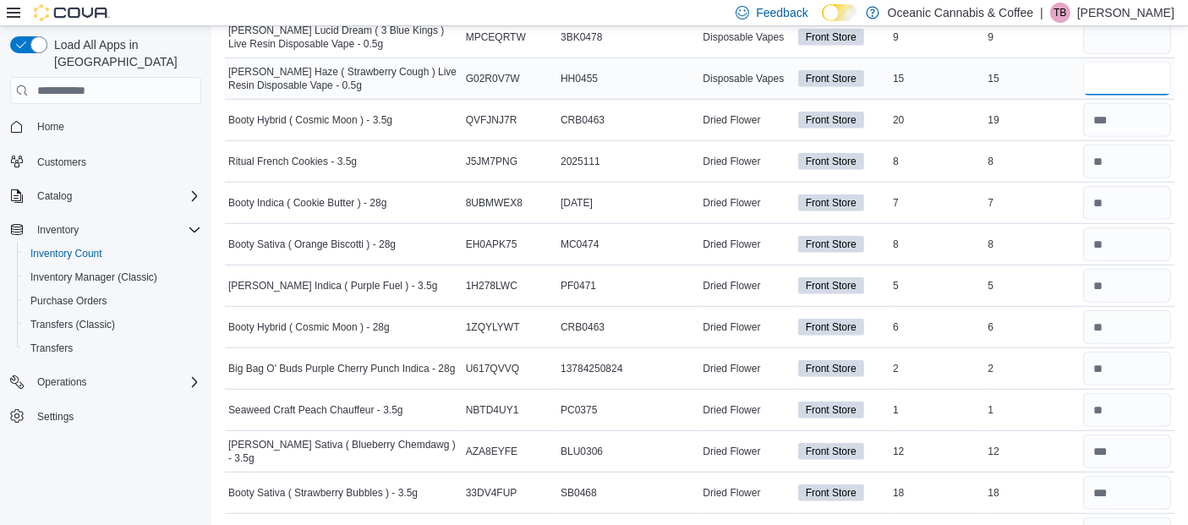
click at [1111, 68] on input "number" at bounding box center [1127, 79] width 88 height 34
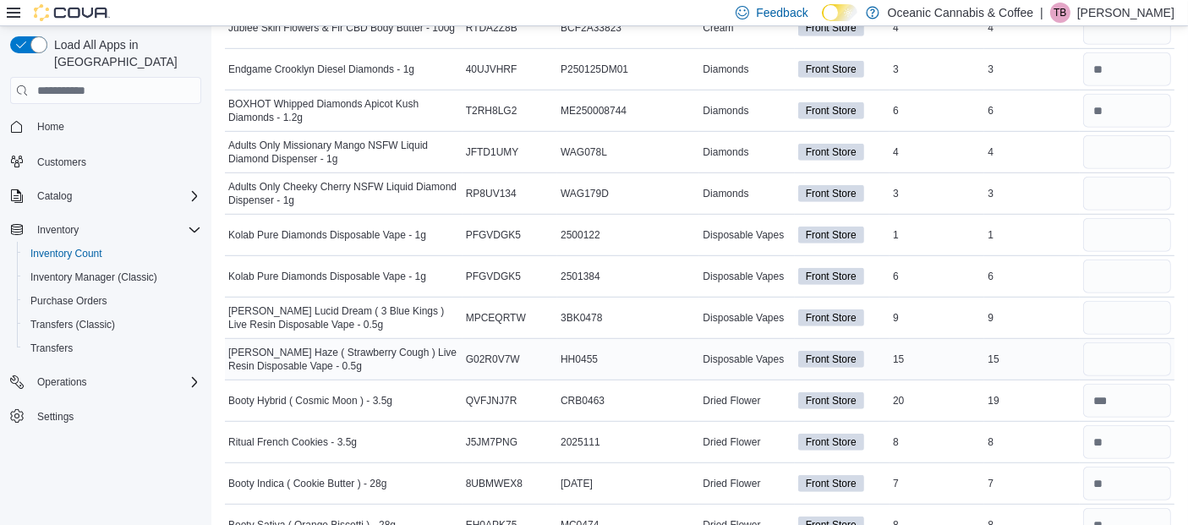
scroll to position [1016, 0]
click at [1144, 349] on input "number" at bounding box center [1127, 360] width 88 height 34
click at [1147, 313] on input "number" at bounding box center [1127, 319] width 88 height 34
click at [1129, 269] on input "number" at bounding box center [1127, 277] width 88 height 34
click at [1142, 235] on input "number" at bounding box center [1127, 236] width 88 height 34
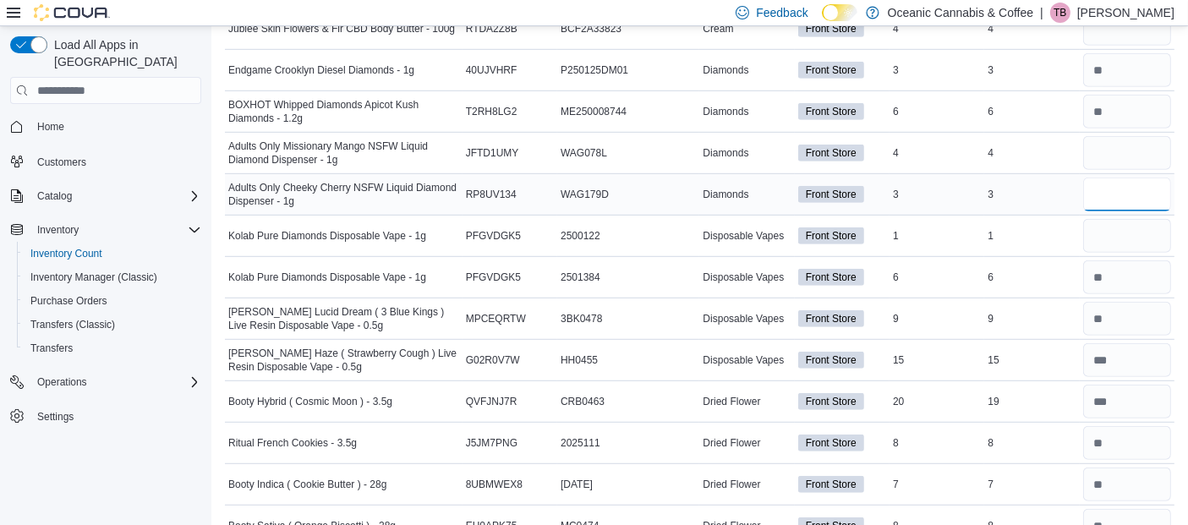
click at [1133, 188] on input "number" at bounding box center [1127, 194] width 88 height 34
click at [1122, 141] on input "number" at bounding box center [1127, 153] width 88 height 34
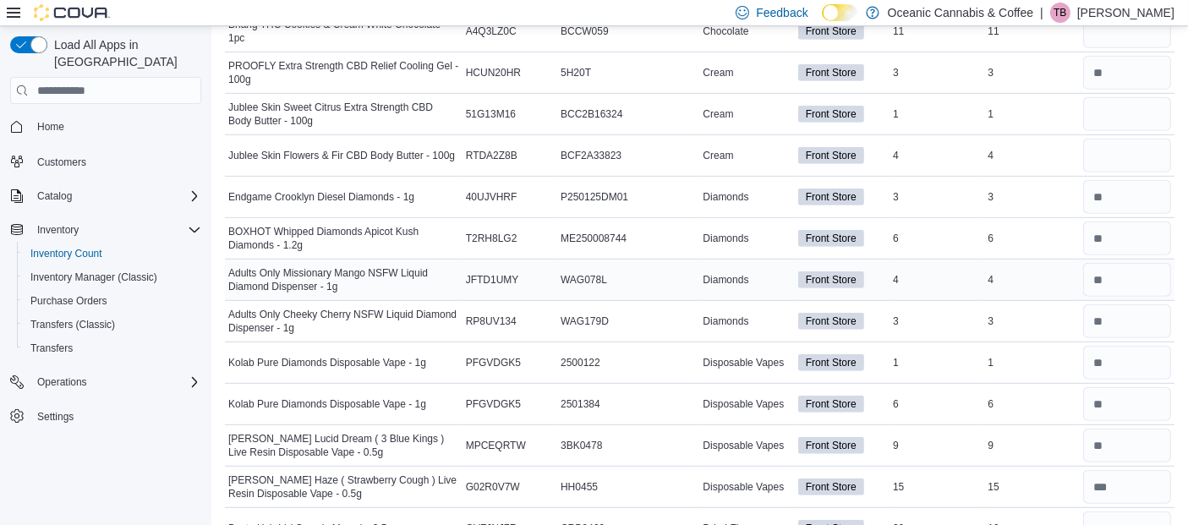
scroll to position [856, 0]
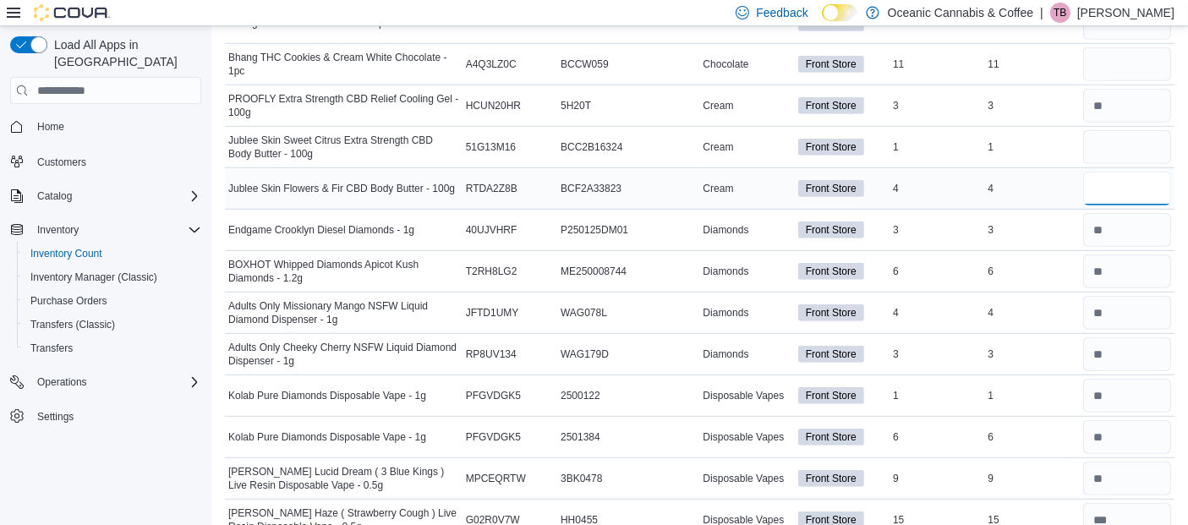
click at [1125, 177] on input "number" at bounding box center [1127, 189] width 88 height 34
click at [1141, 145] on input "number" at bounding box center [1127, 147] width 88 height 34
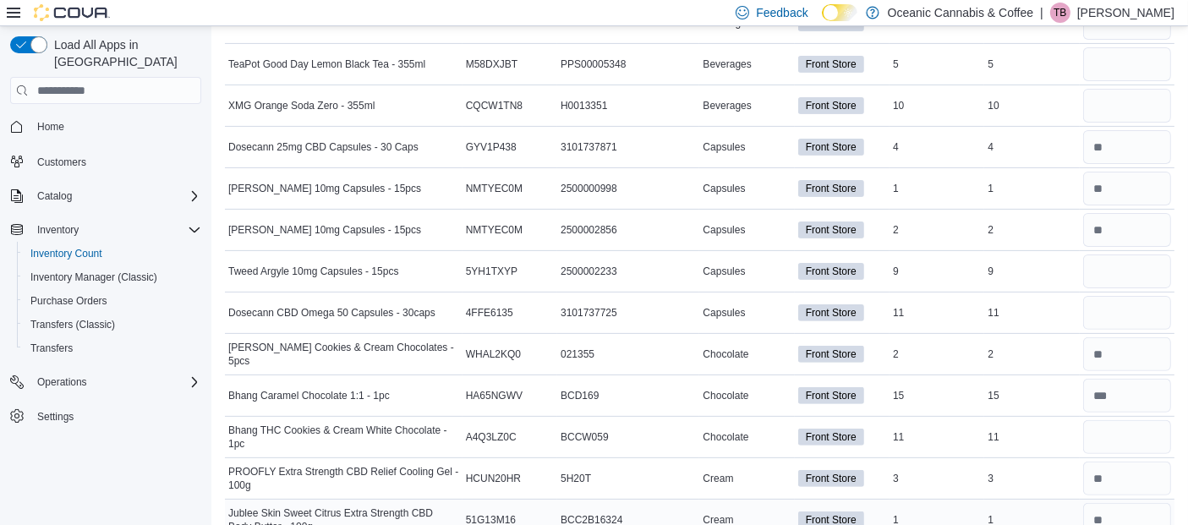
scroll to position [560, 0]
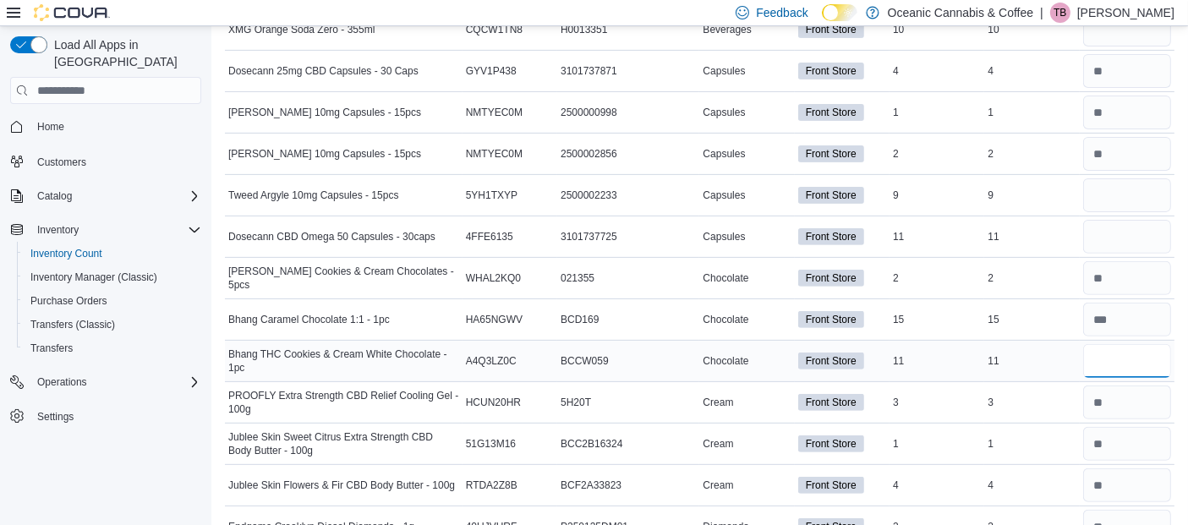
click at [1129, 355] on input "number" at bounding box center [1127, 361] width 88 height 34
click at [1106, 222] on input "number" at bounding box center [1127, 237] width 88 height 34
click at [1113, 190] on input "number" at bounding box center [1127, 195] width 88 height 34
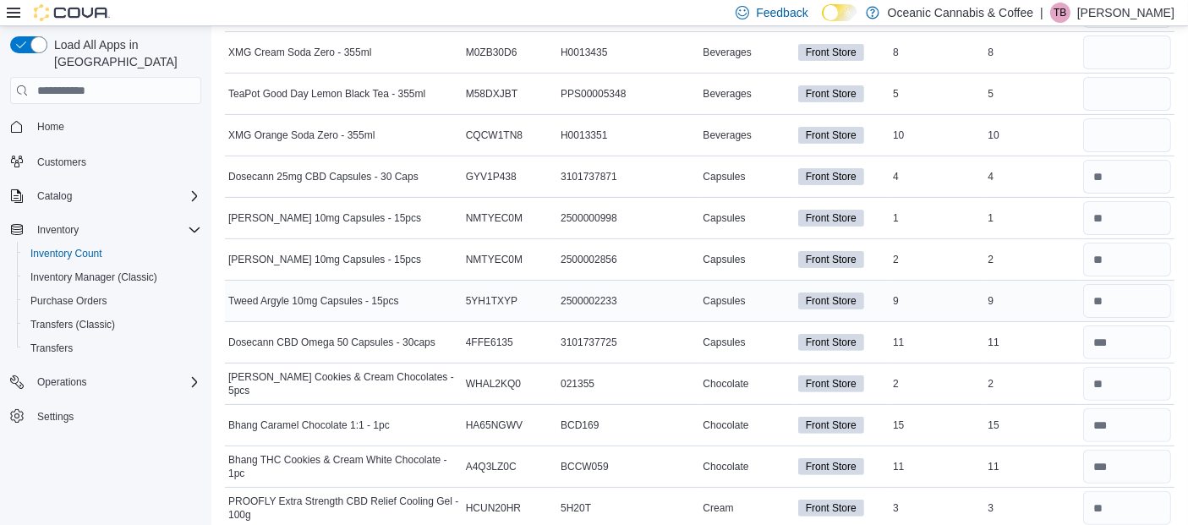
scroll to position [452, 0]
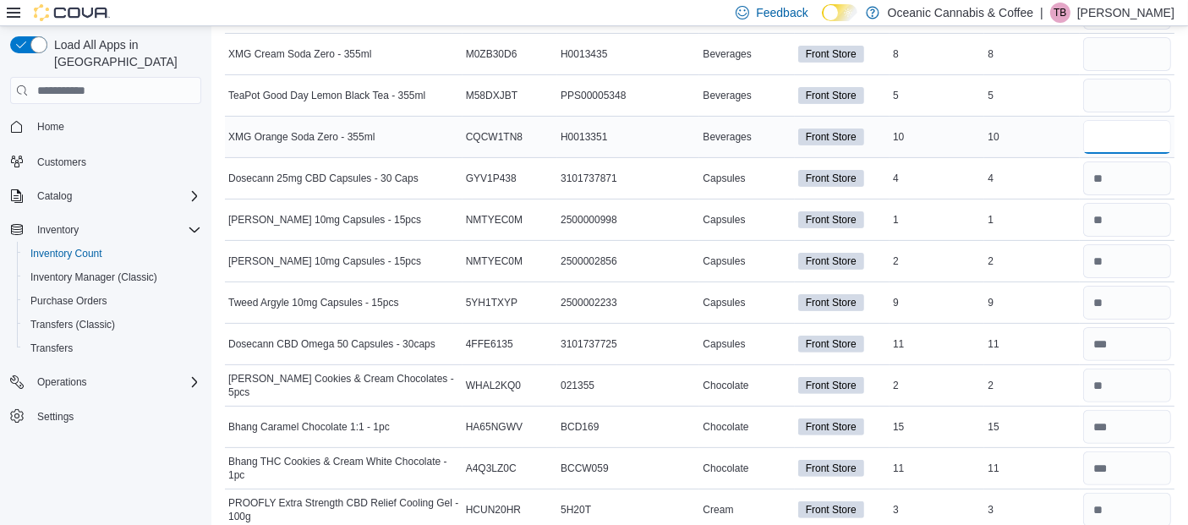
click at [1116, 139] on input "number" at bounding box center [1127, 137] width 88 height 34
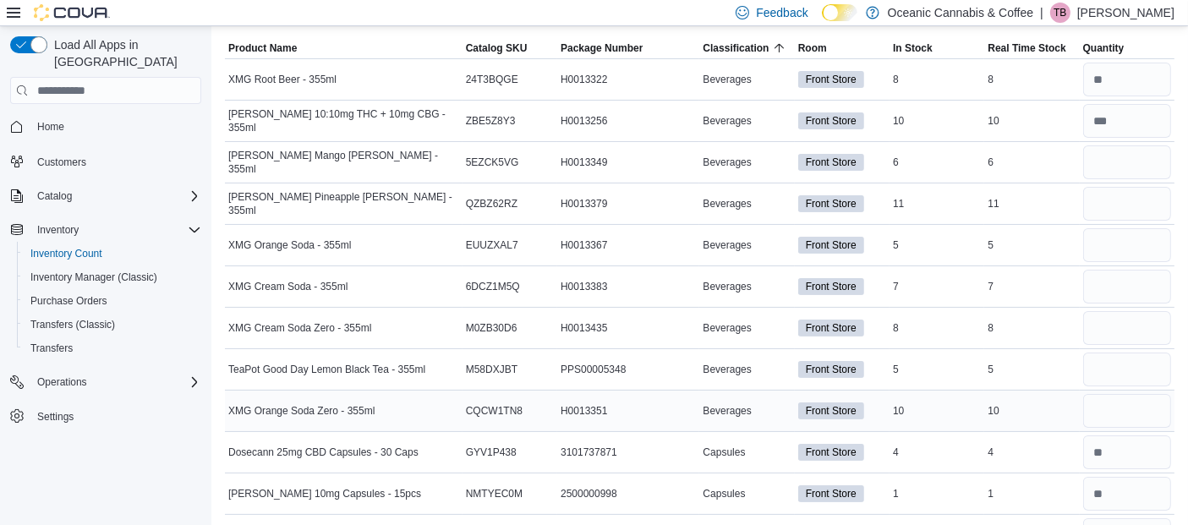
scroll to position [207, 0]
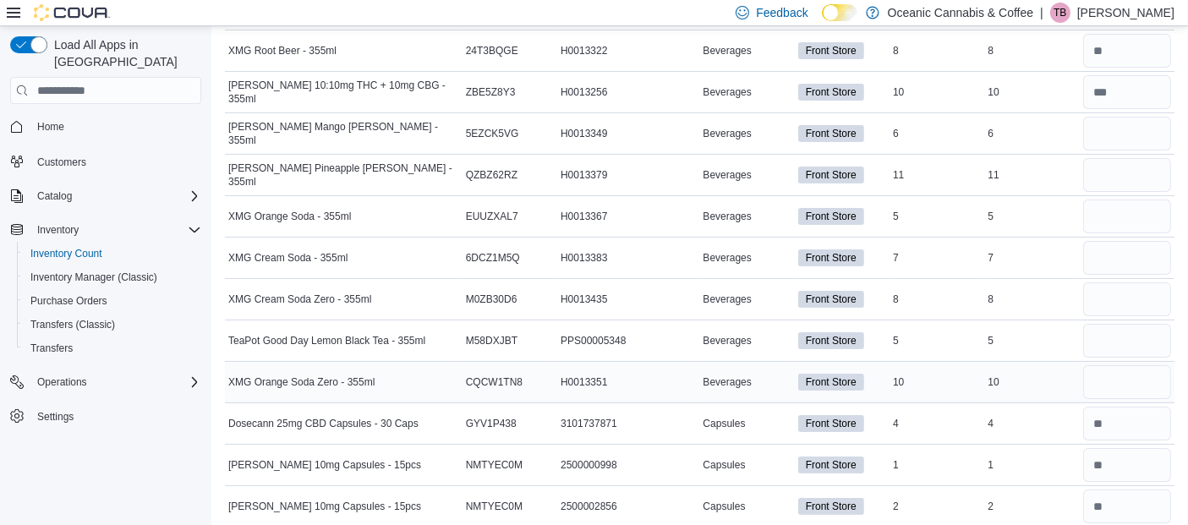
drag, startPoint x: 1133, startPoint y: 396, endPoint x: 1131, endPoint y: 385, distance: 11.3
click at [1131, 385] on div at bounding box center [1126, 382] width 95 height 41
click at [1131, 385] on input "number" at bounding box center [1127, 382] width 88 height 34
click at [1130, 329] on input "number" at bounding box center [1127, 341] width 88 height 34
click at [1125, 296] on input "number" at bounding box center [1127, 299] width 88 height 34
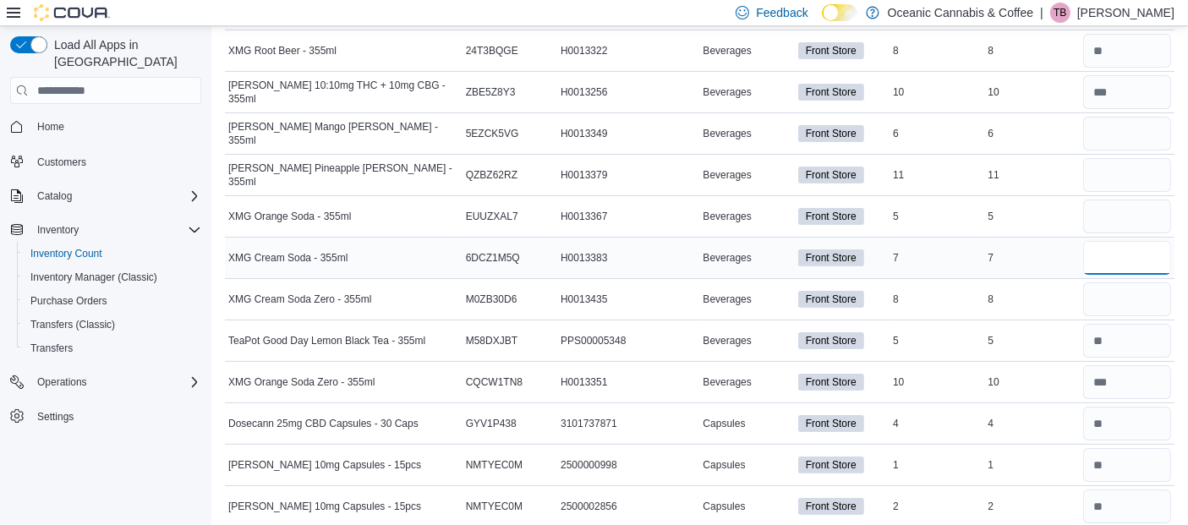
click at [1114, 256] on input "number" at bounding box center [1127, 258] width 88 height 34
click at [1111, 221] on input "number" at bounding box center [1127, 216] width 88 height 34
click at [1115, 172] on input "number" at bounding box center [1127, 175] width 88 height 34
click at [1111, 133] on input "number" at bounding box center [1127, 134] width 88 height 34
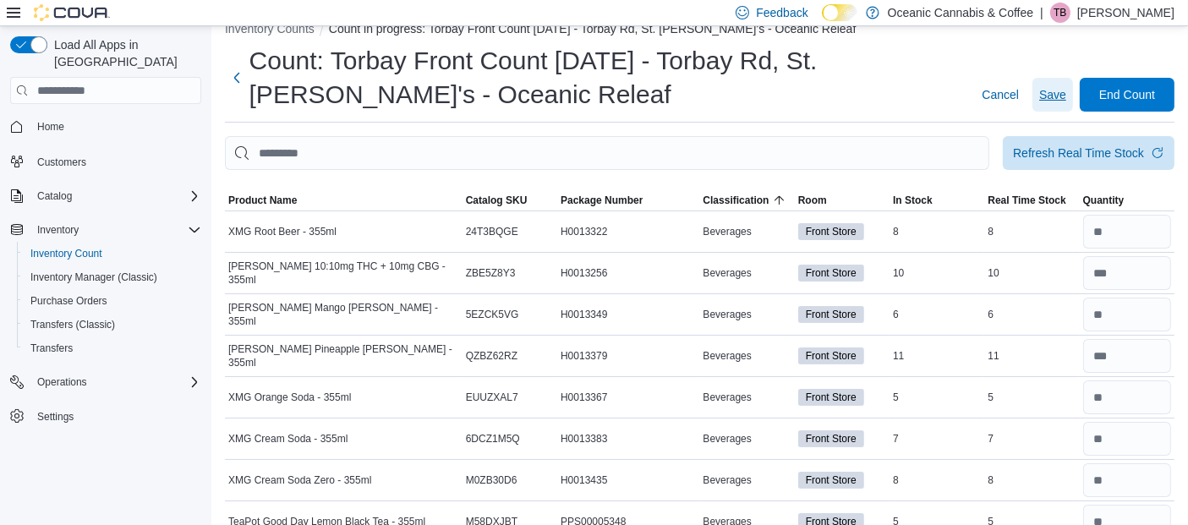
click at [1062, 89] on span "Save" at bounding box center [1052, 94] width 27 height 17
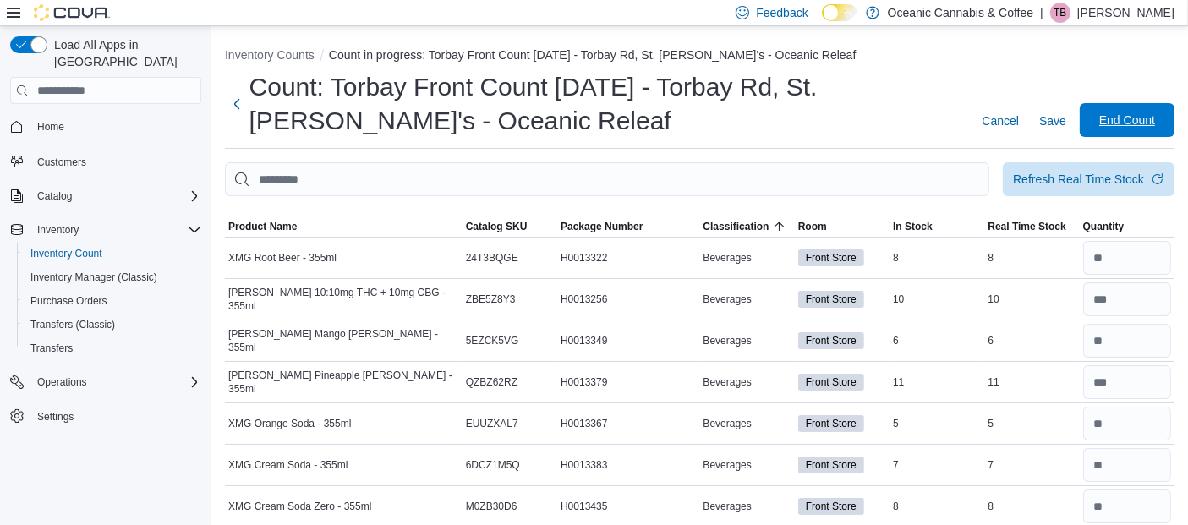
click at [1148, 124] on span "End Count" at bounding box center [1127, 120] width 56 height 17
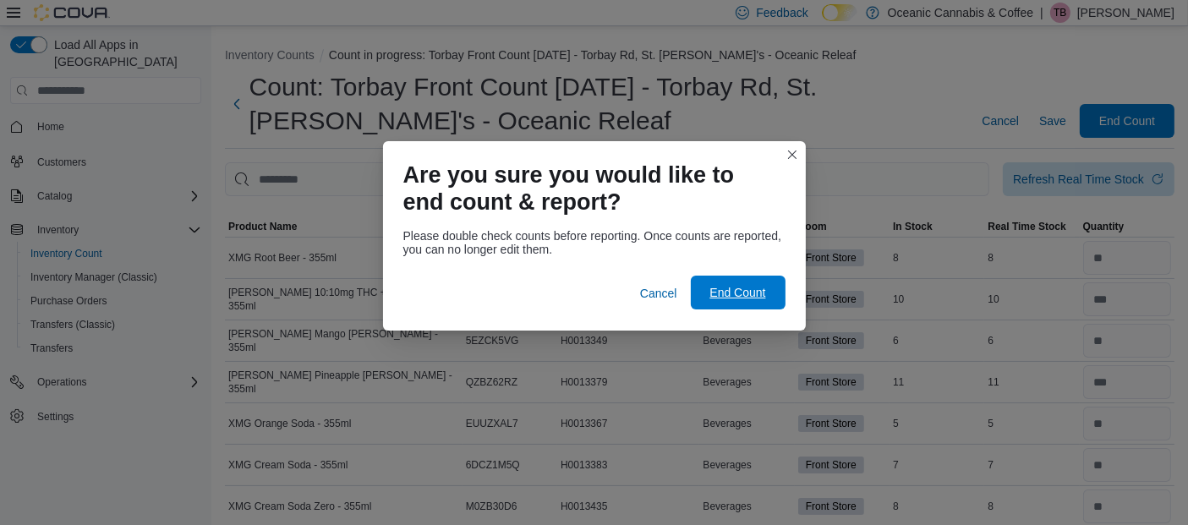
click at [727, 287] on span "End Count" at bounding box center [737, 292] width 56 height 17
